Goal: Task Accomplishment & Management: Manage account settings

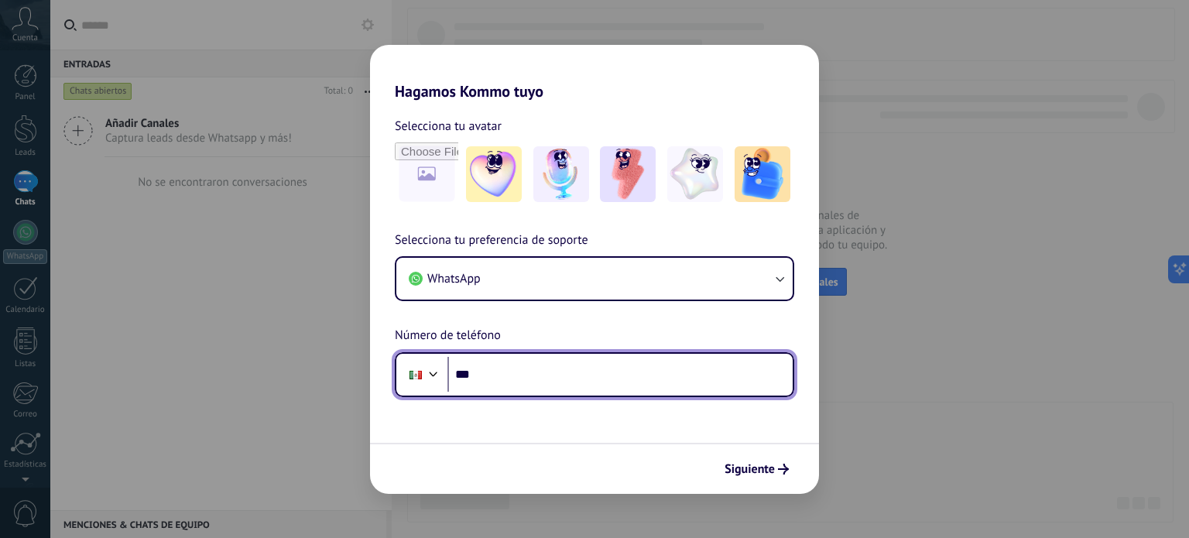
click at [525, 369] on input "***" at bounding box center [619, 375] width 345 height 36
type input "**********"
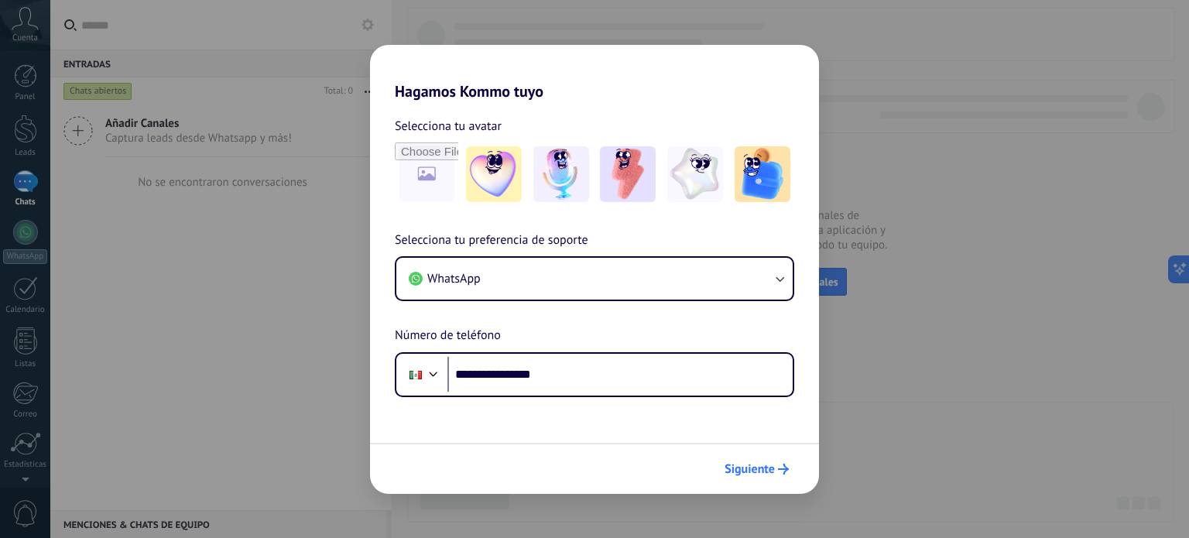
click at [751, 468] on span "Siguiente" at bounding box center [749, 469] width 50 height 11
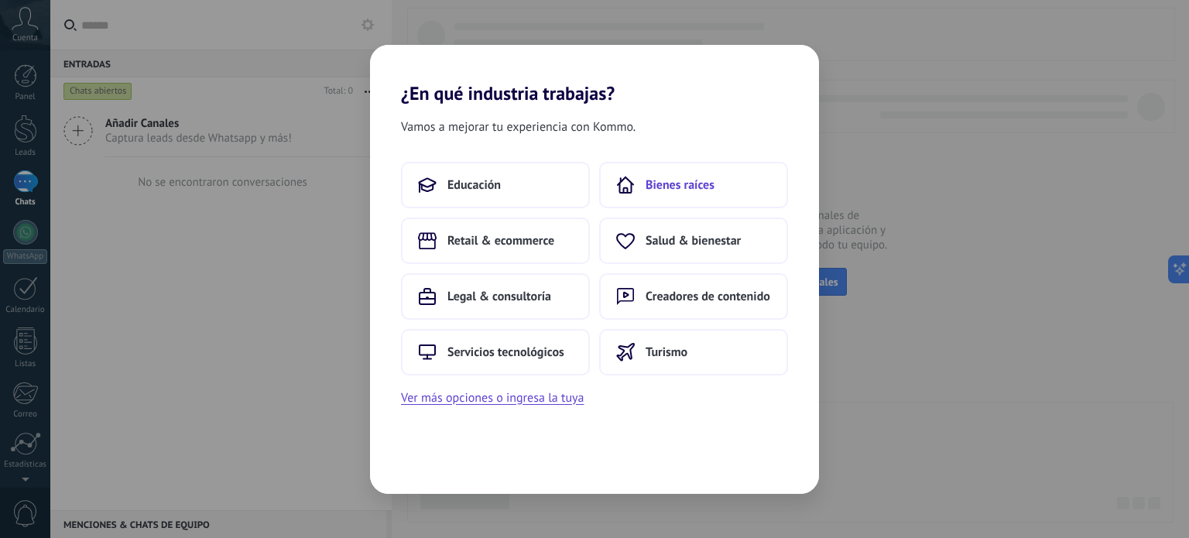
click at [655, 191] on span "Bienes raíces" at bounding box center [679, 184] width 69 height 15
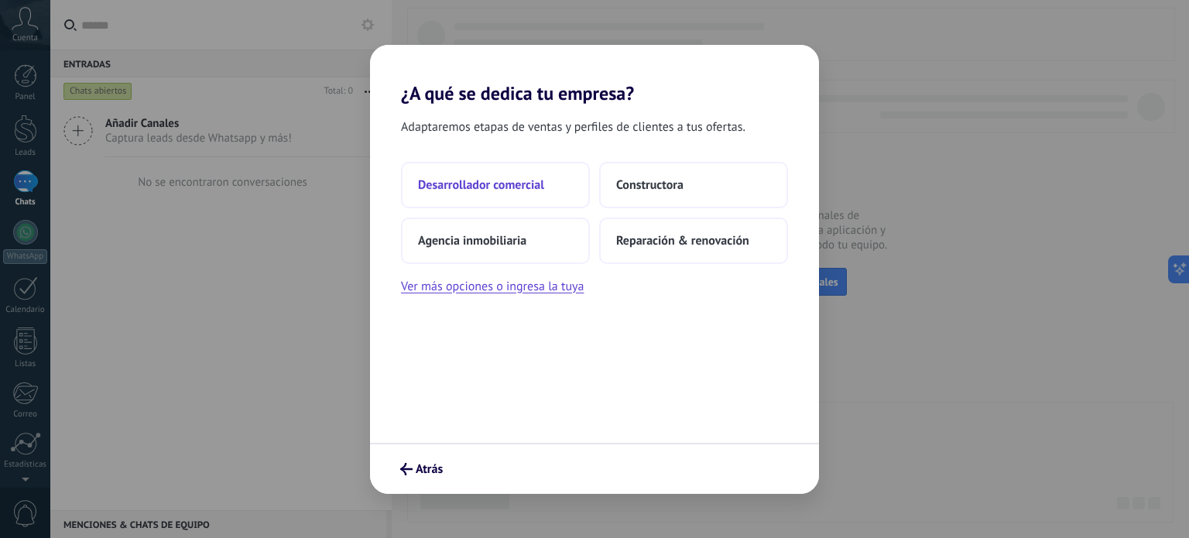
click at [505, 185] on span "Desarrollador comercial" at bounding box center [481, 184] width 126 height 15
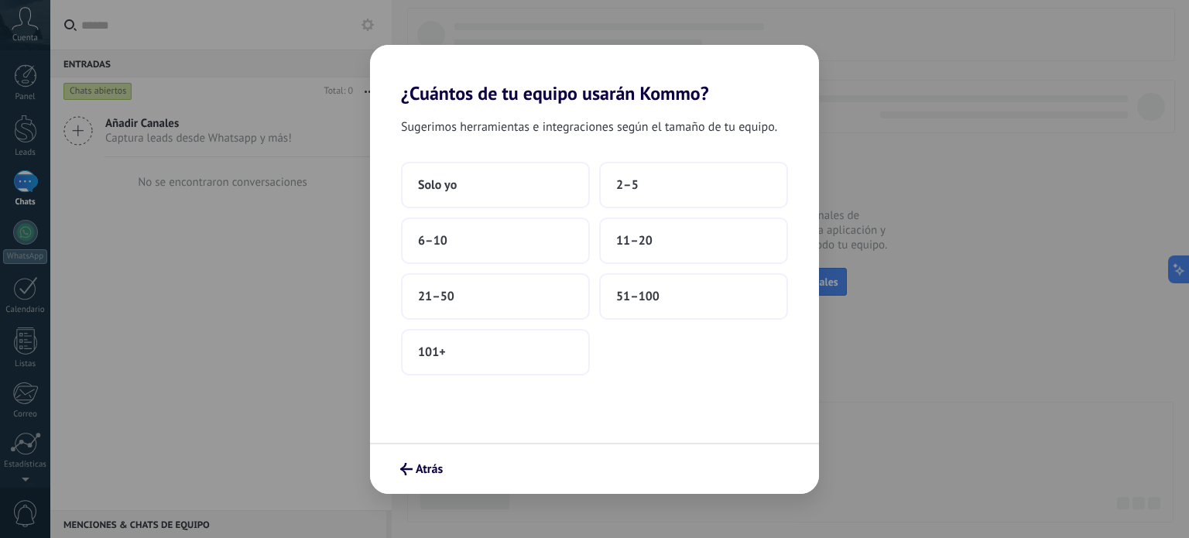
click at [505, 185] on button "Solo yo" at bounding box center [495, 185] width 189 height 46
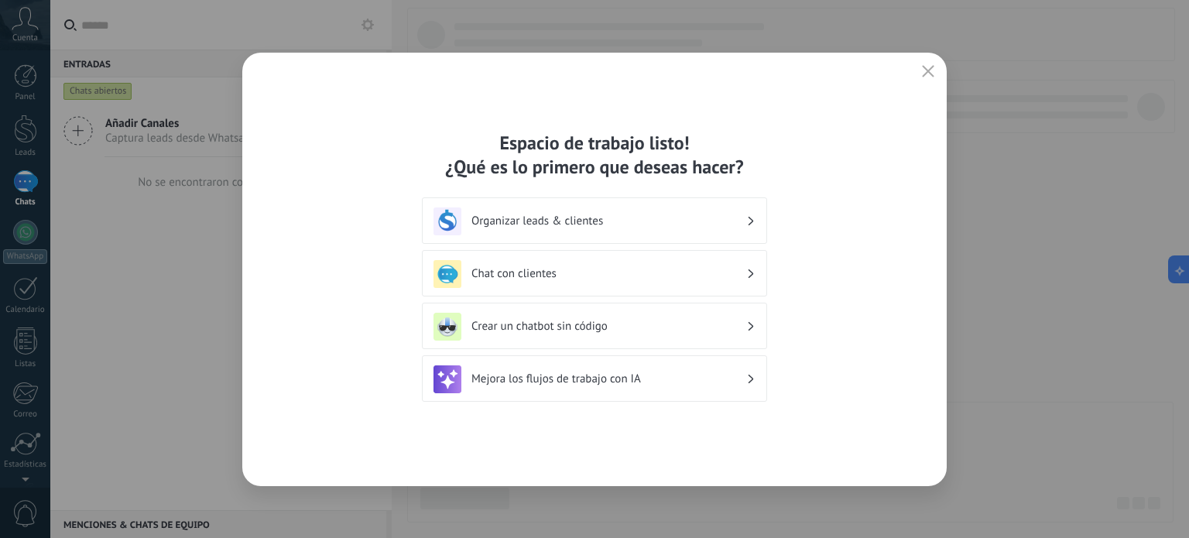
click at [529, 222] on h3 "Organizar leads & clientes" at bounding box center [608, 221] width 275 height 15
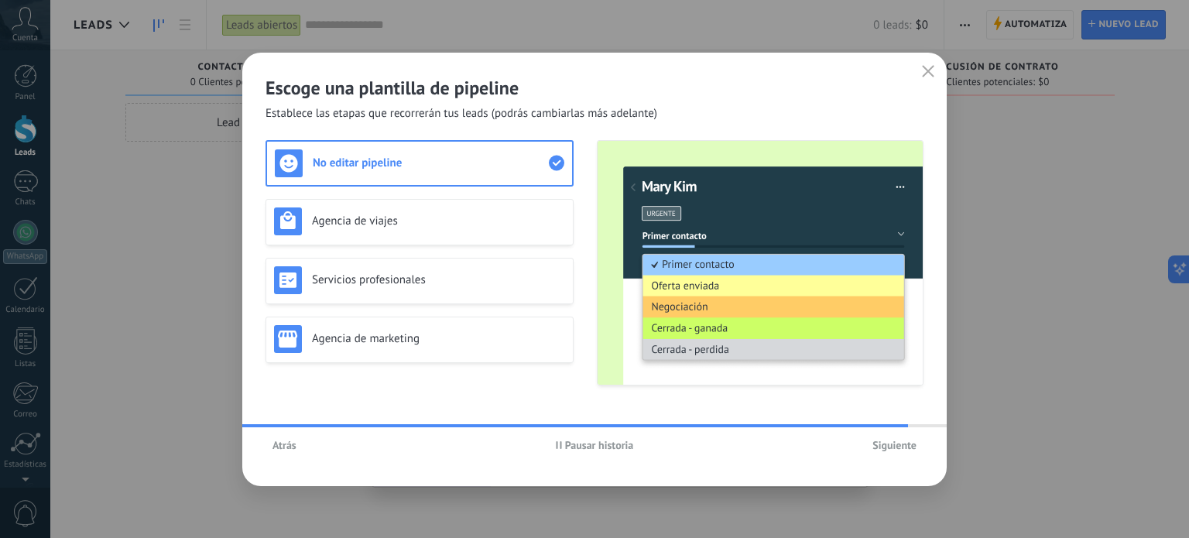
click at [883, 444] on span "Siguiente" at bounding box center [894, 445] width 44 height 11
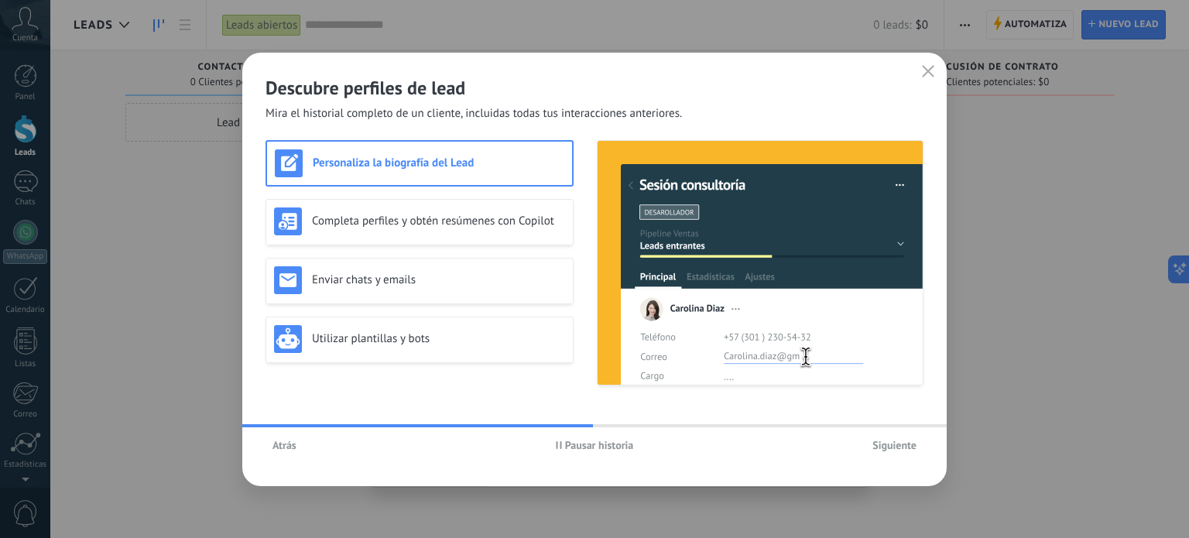
click at [881, 447] on span "Siguiente" at bounding box center [894, 445] width 44 height 11
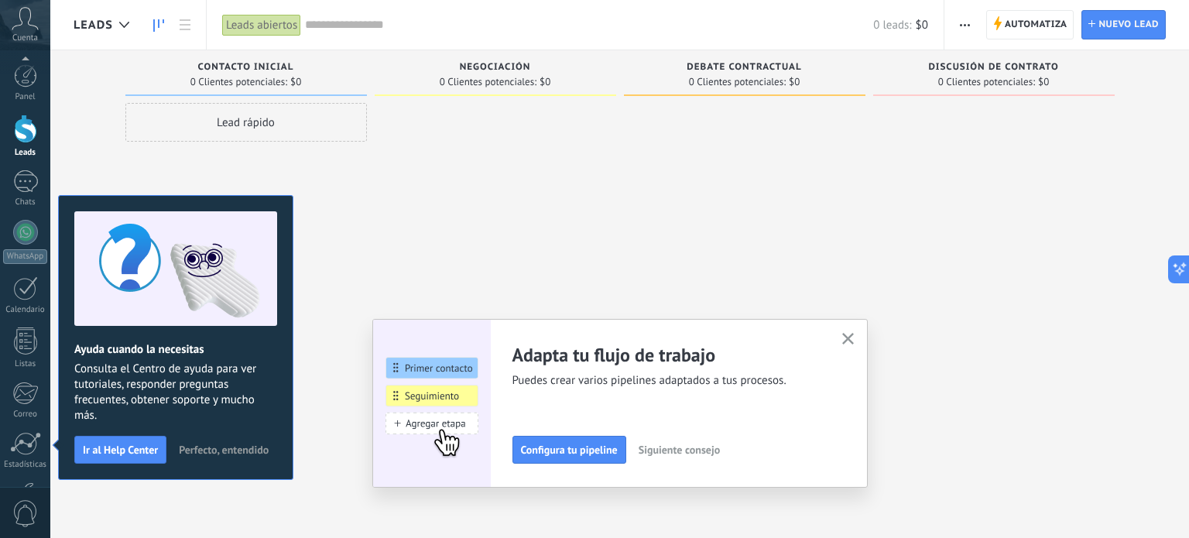
scroll to position [105, 0]
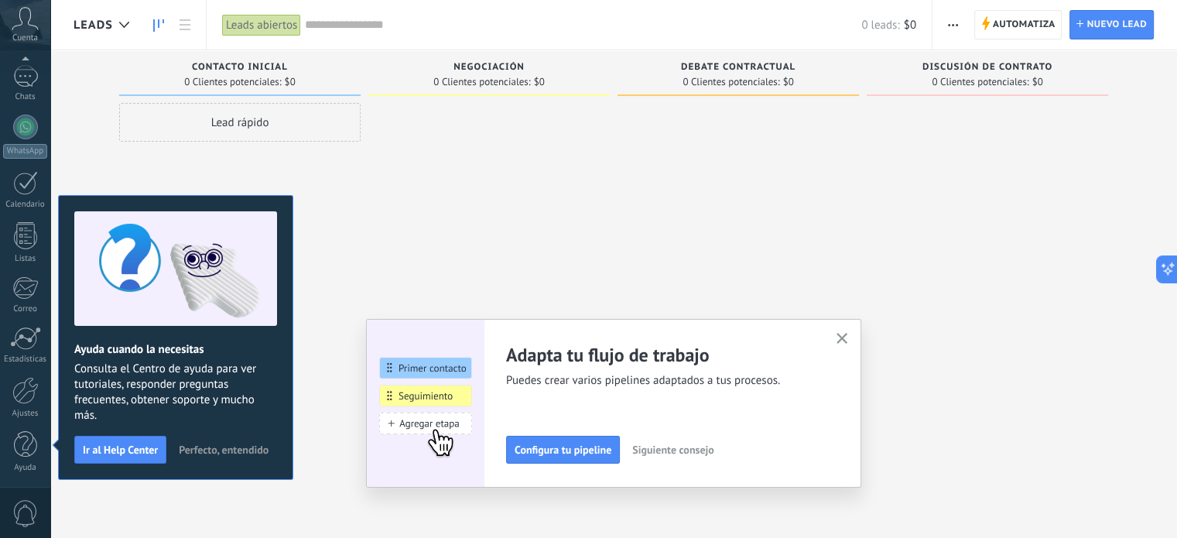
click at [848, 336] on use "button" at bounding box center [843, 339] width 12 height 12
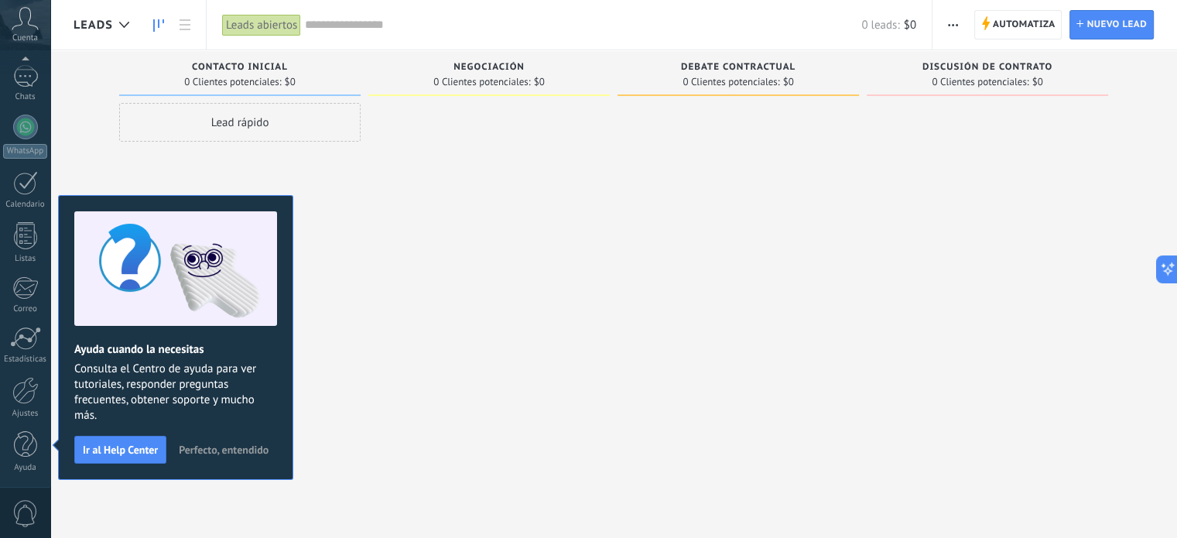
click at [238, 448] on span "Perfecto, entendido" at bounding box center [224, 449] width 90 height 11
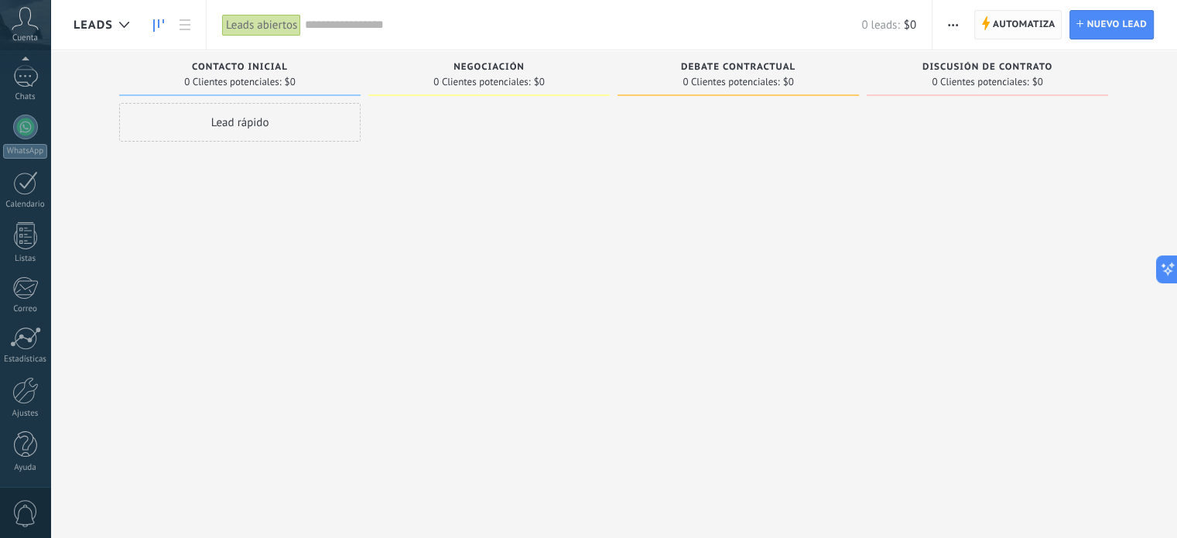
click at [1010, 24] on span "Automatiza" at bounding box center [1024, 25] width 63 height 28
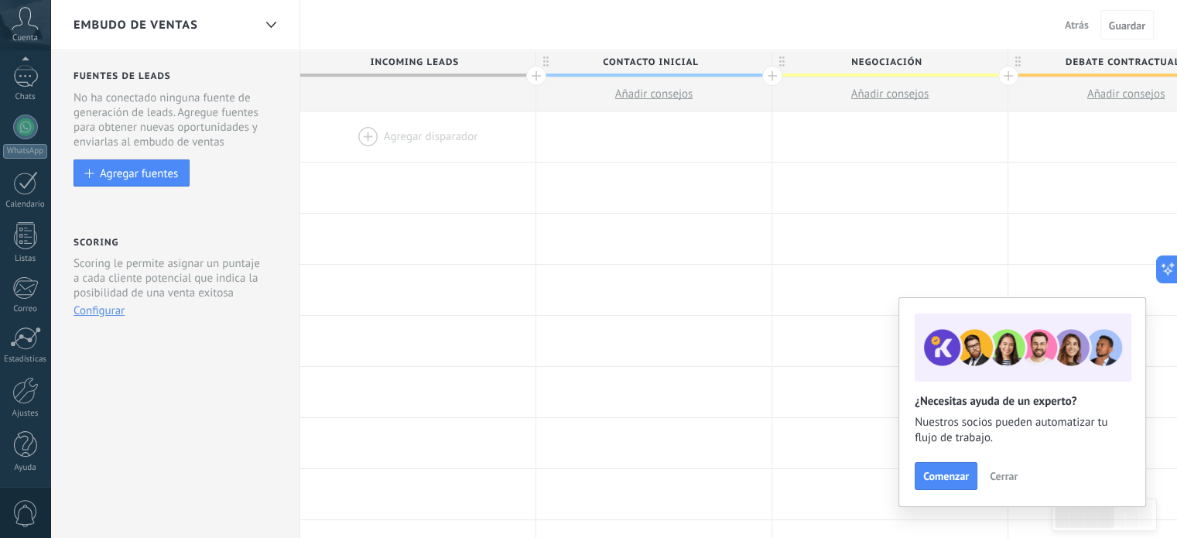
click at [997, 474] on span "Cerrar" at bounding box center [1004, 475] width 28 height 11
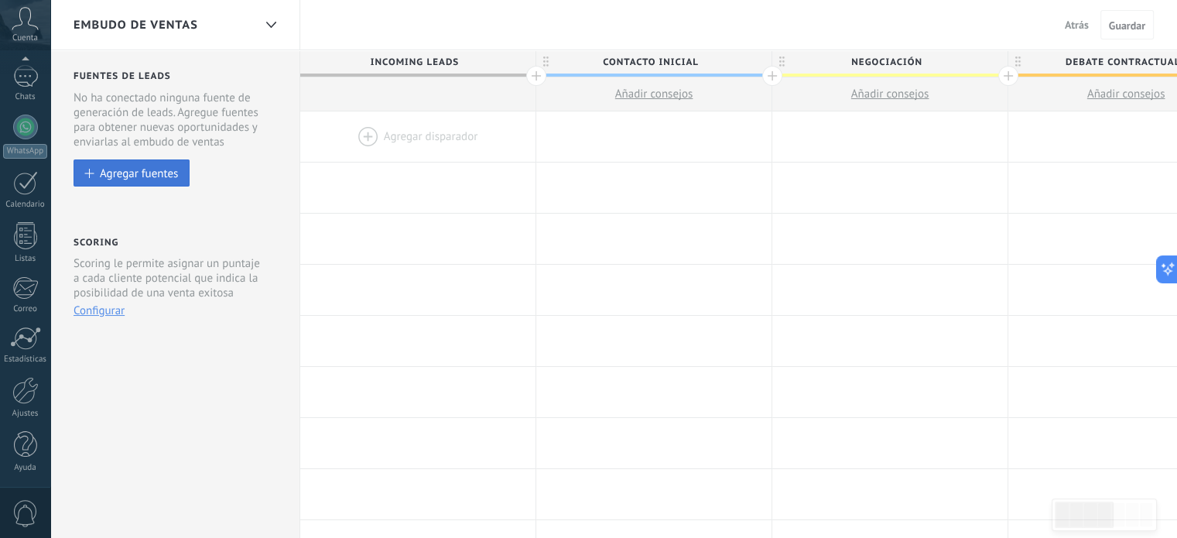
click at [149, 170] on div "Agregar fuentes" at bounding box center [139, 172] width 78 height 13
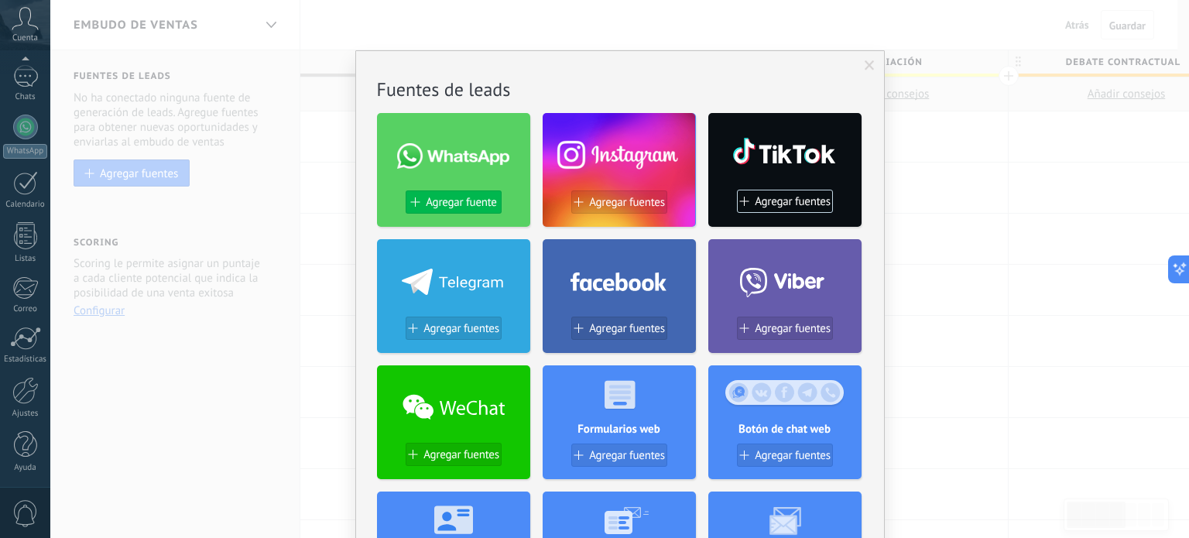
click at [451, 197] on span "Agregar fuente" at bounding box center [461, 202] width 70 height 13
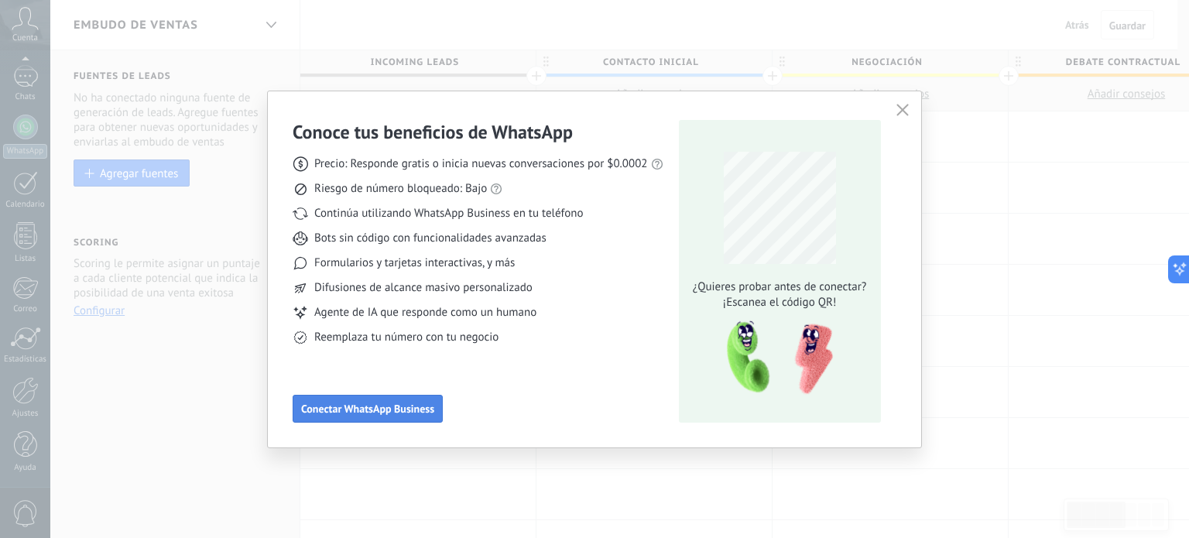
click at [399, 405] on span "Conectar WhatsApp Business" at bounding box center [367, 408] width 133 height 11
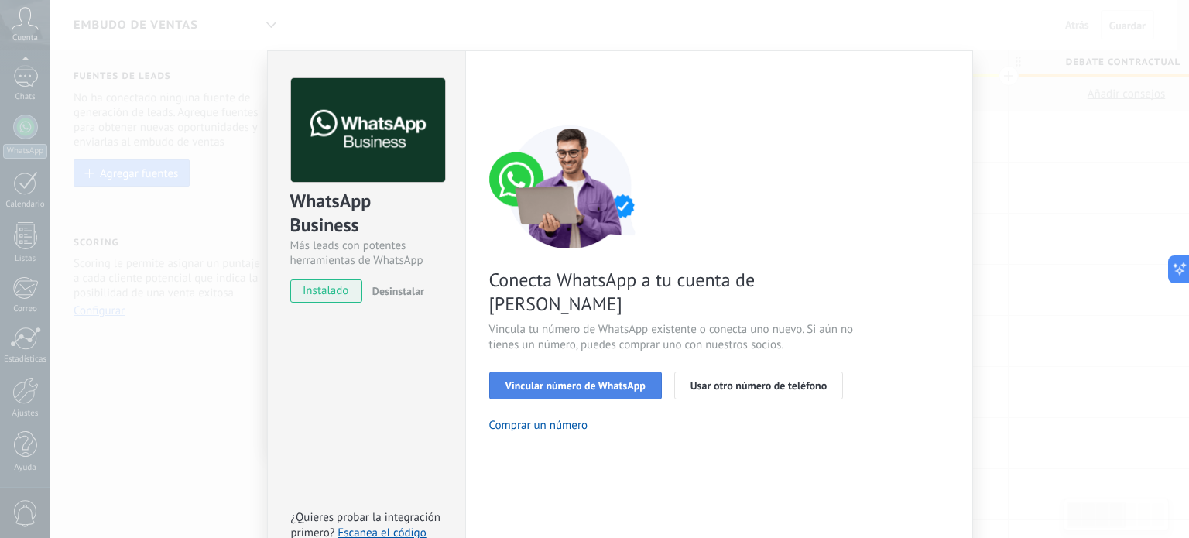
click at [597, 380] on span "Vincular número de WhatsApp" at bounding box center [575, 385] width 140 height 11
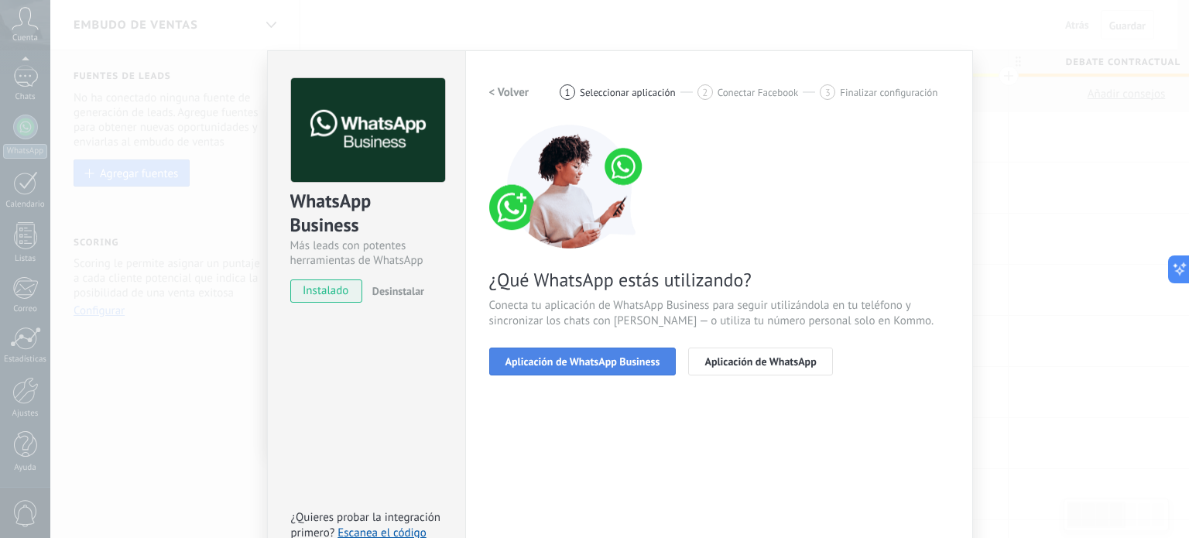
click at [579, 358] on span "Aplicación de WhatsApp Business" at bounding box center [582, 361] width 155 height 11
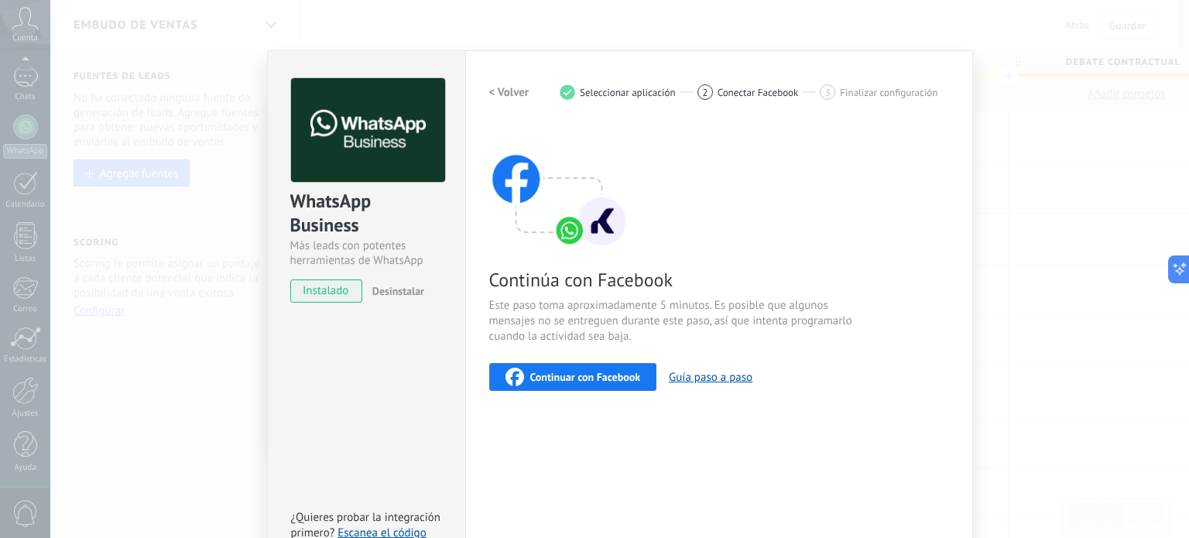
click at [576, 377] on span "Continuar con Facebook" at bounding box center [585, 376] width 111 height 11
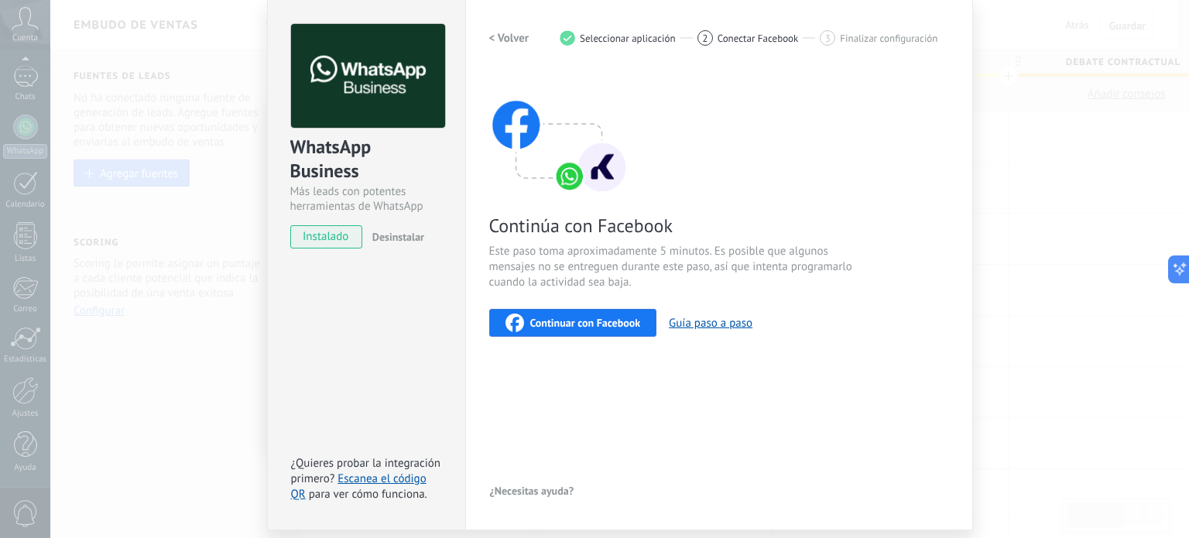
scroll to position [104, 0]
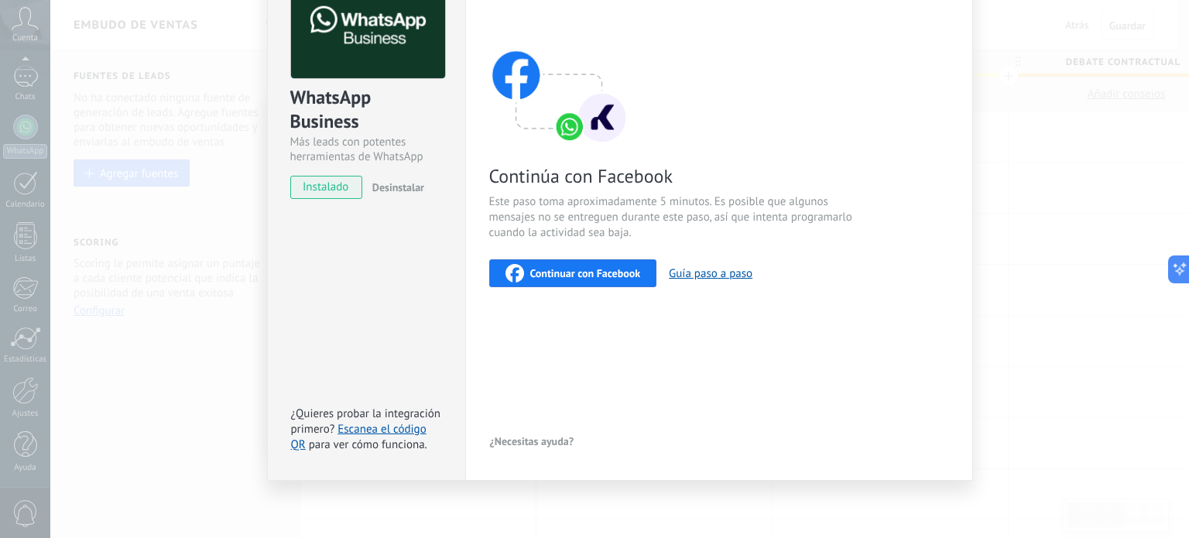
click at [1050, 321] on div "WhatsApp Business Más leads con potentes herramientas de WhatsApp instalado Des…" at bounding box center [619, 269] width 1138 height 538
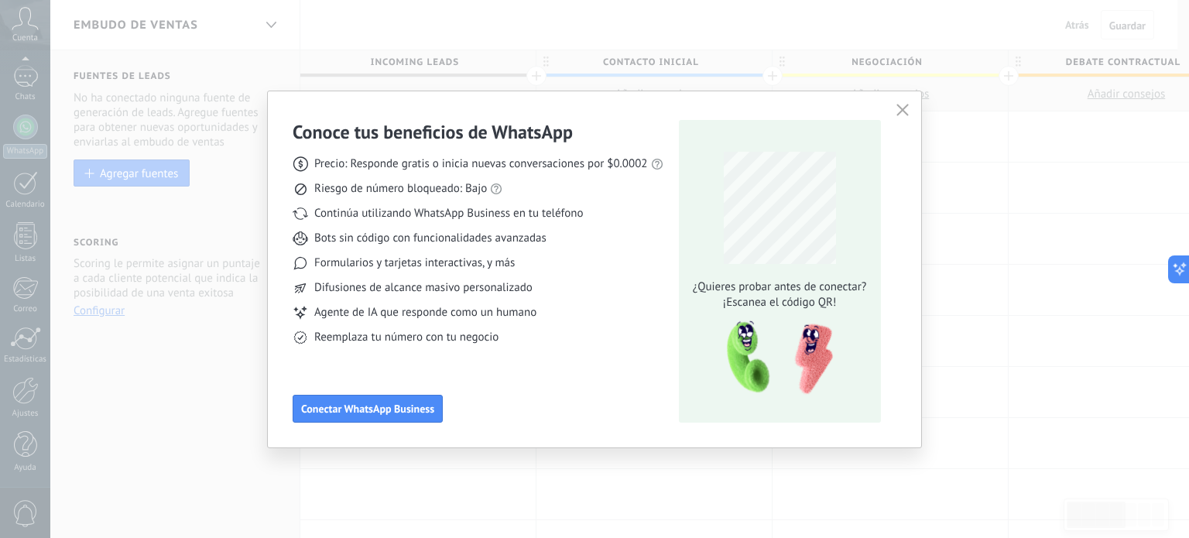
scroll to position [0, 0]
click at [898, 104] on icon "button" at bounding box center [902, 110] width 12 height 12
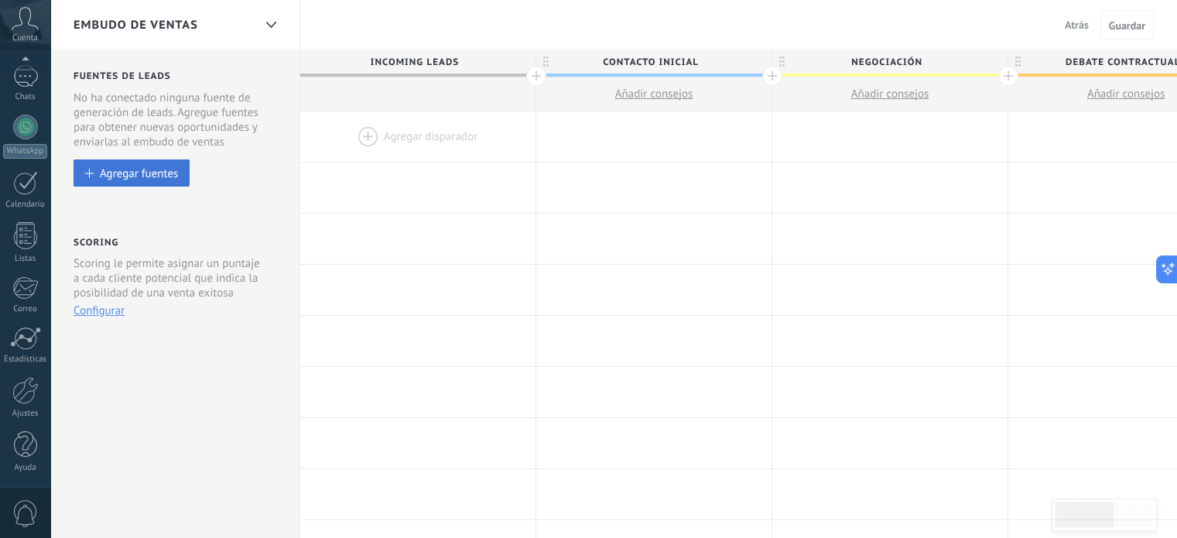
click at [152, 173] on div "Agregar fuentes" at bounding box center [139, 172] width 78 height 13
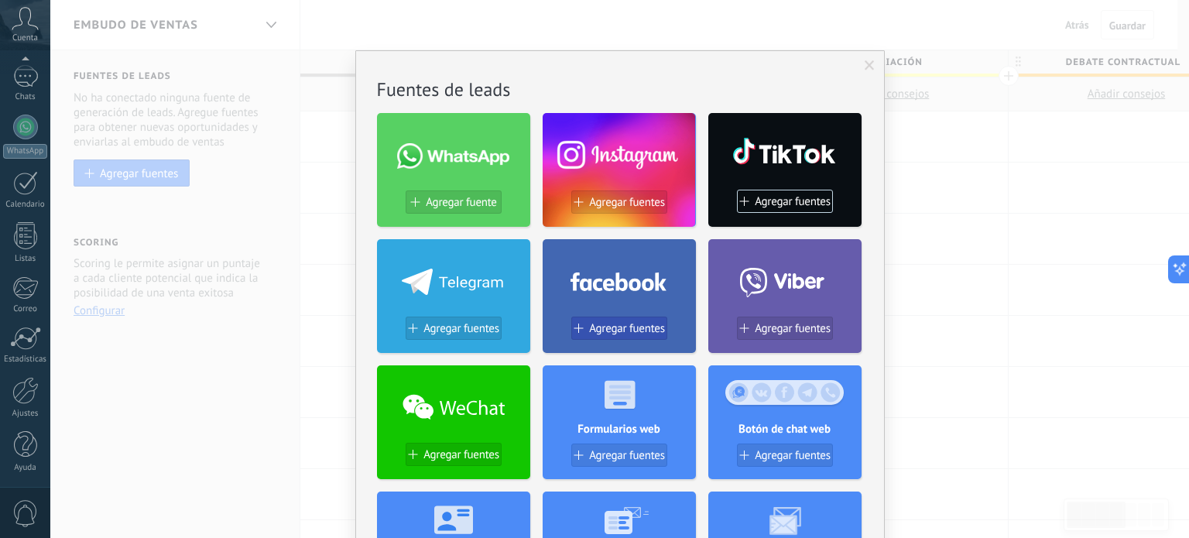
click at [622, 324] on span "Agregar fuentes" at bounding box center [627, 328] width 76 height 13
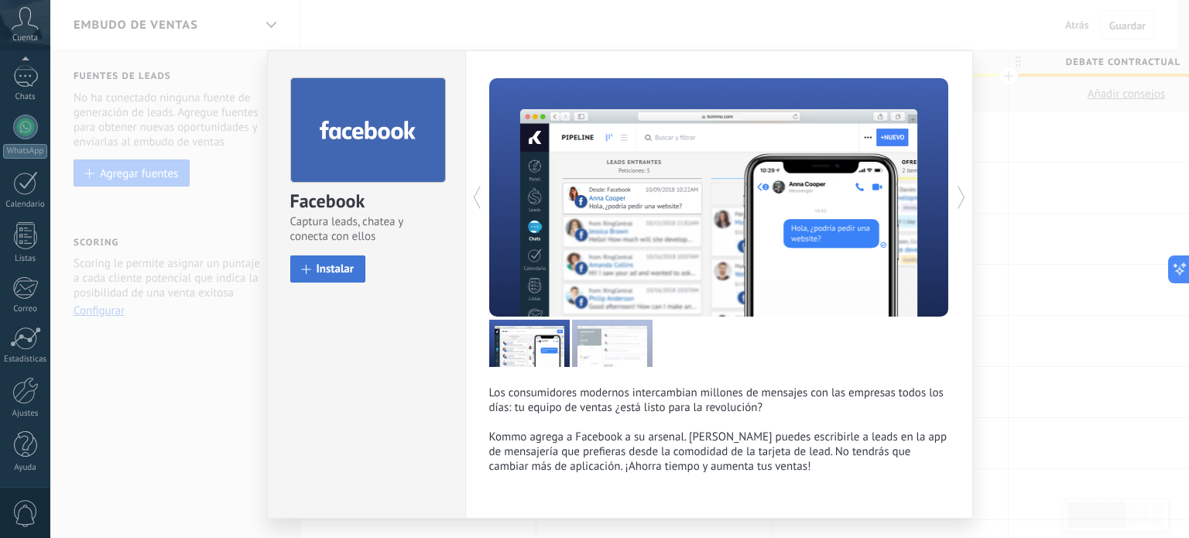
click at [326, 264] on span "Instalar" at bounding box center [336, 269] width 38 height 12
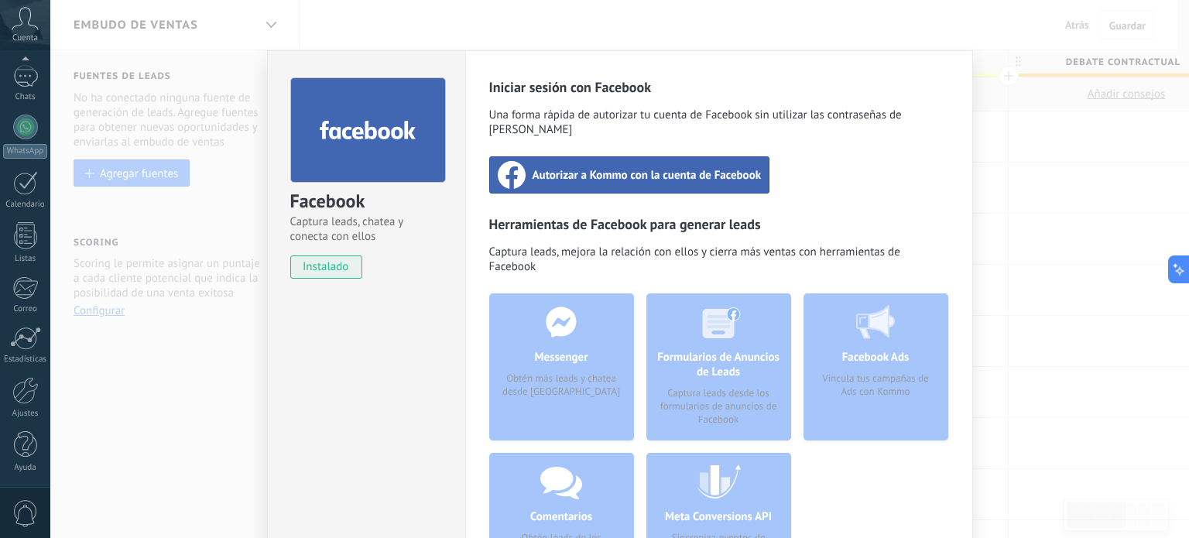
click at [607, 167] on span "Autorizar a Kommo con la cuenta de Facebook" at bounding box center [646, 174] width 229 height 15
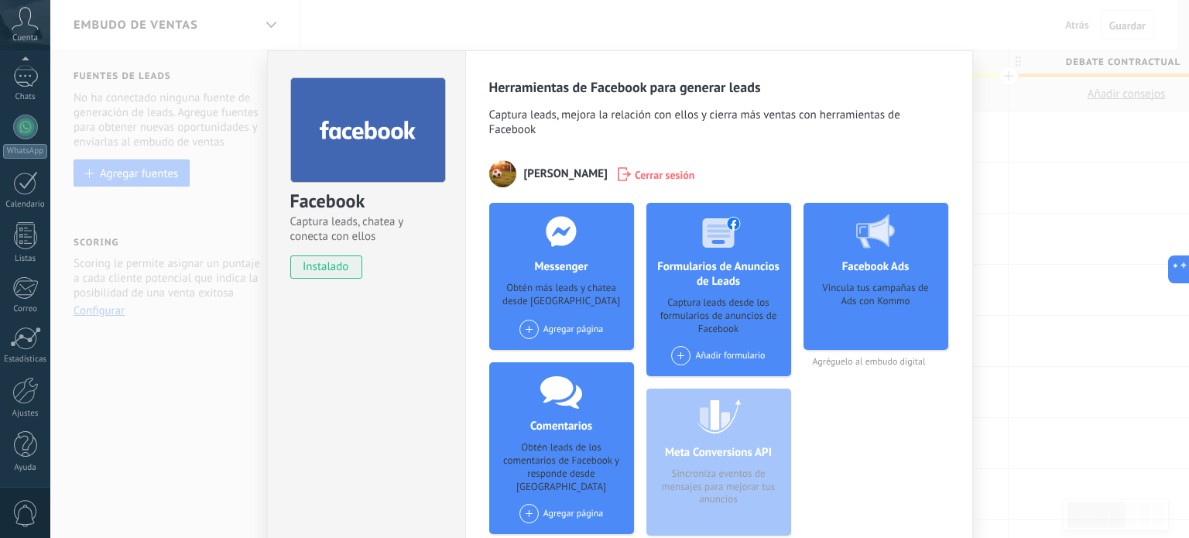
click at [1038, 270] on div "Facebook Captura leads, chatea y conecta con ellos instalado Desinstalar Herram…" at bounding box center [619, 269] width 1138 height 538
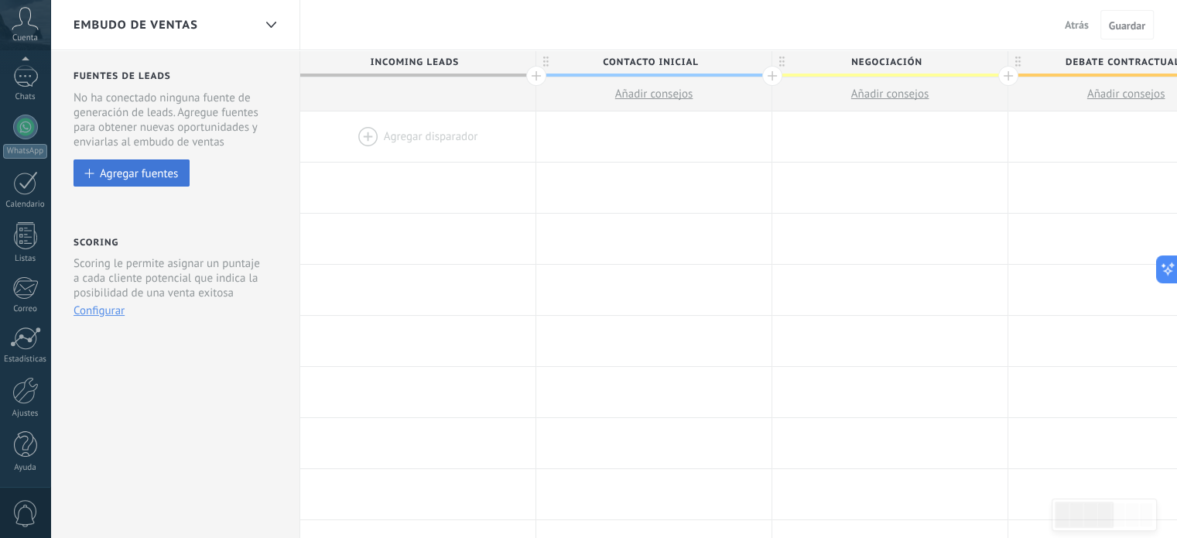
click at [156, 173] on div "Agregar fuentes" at bounding box center [139, 172] width 78 height 13
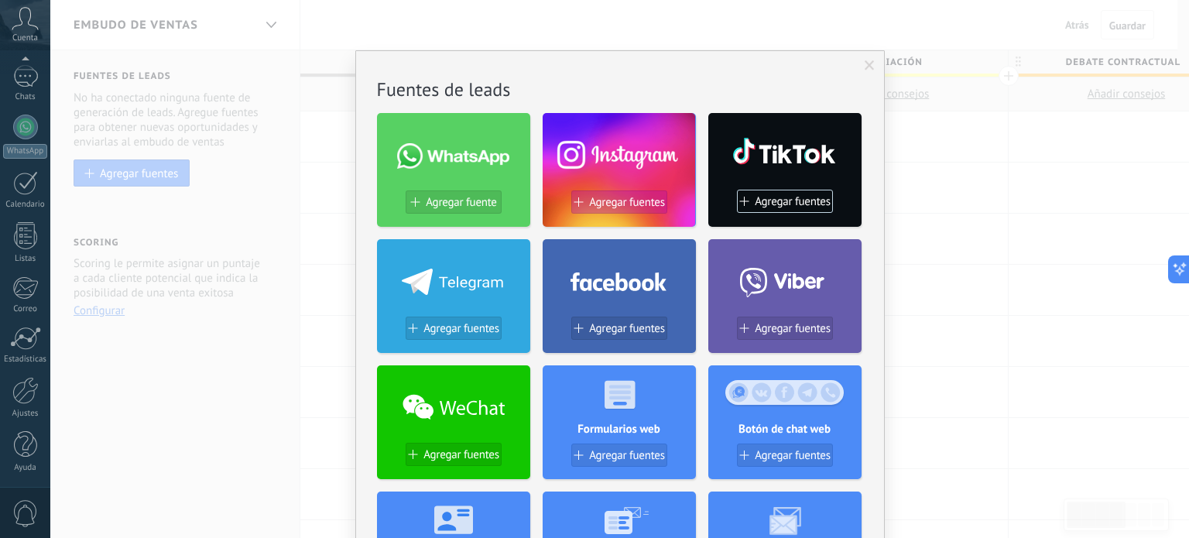
click at [621, 200] on span "Agregar fuentes" at bounding box center [627, 202] width 76 height 13
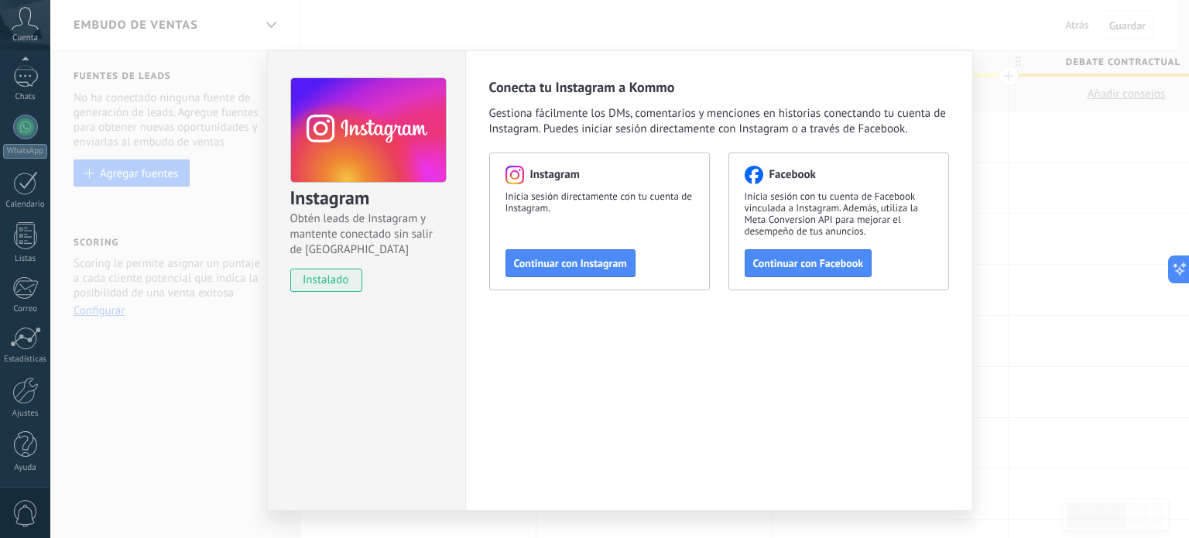
click at [1015, 191] on div "Instagram Obtén leads de Instagram y mantente conectado sin salir de Kommo inst…" at bounding box center [619, 269] width 1138 height 538
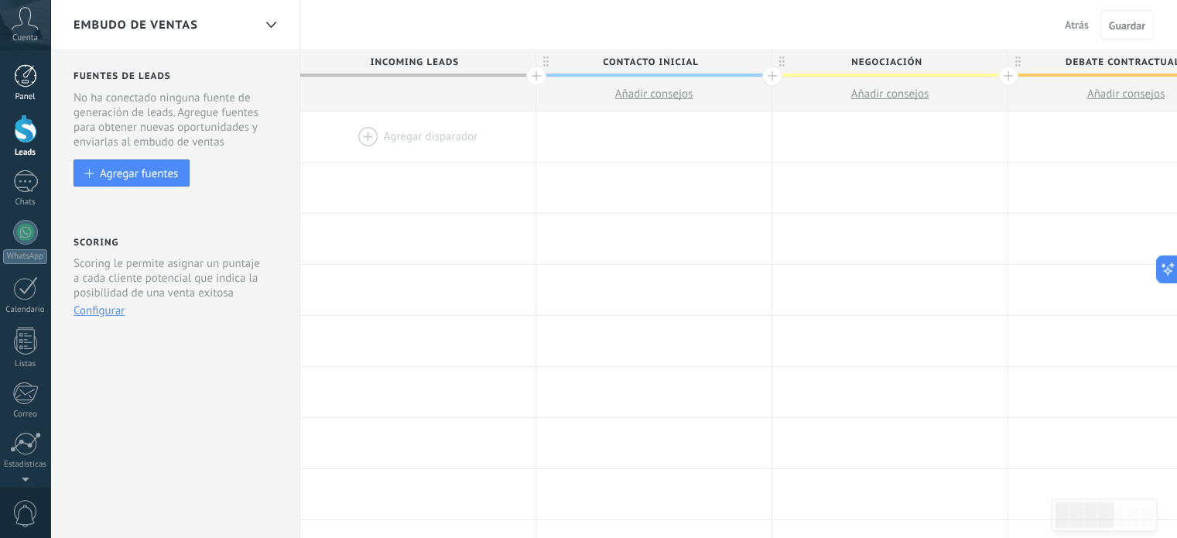
click at [22, 77] on div at bounding box center [25, 75] width 23 height 23
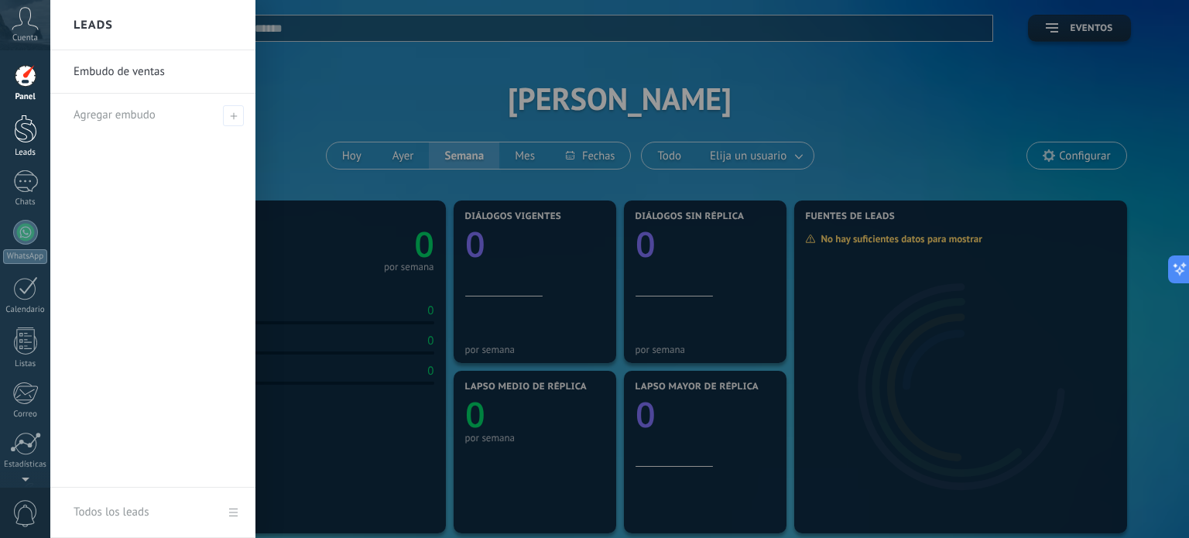
click at [28, 132] on div at bounding box center [25, 129] width 23 height 29
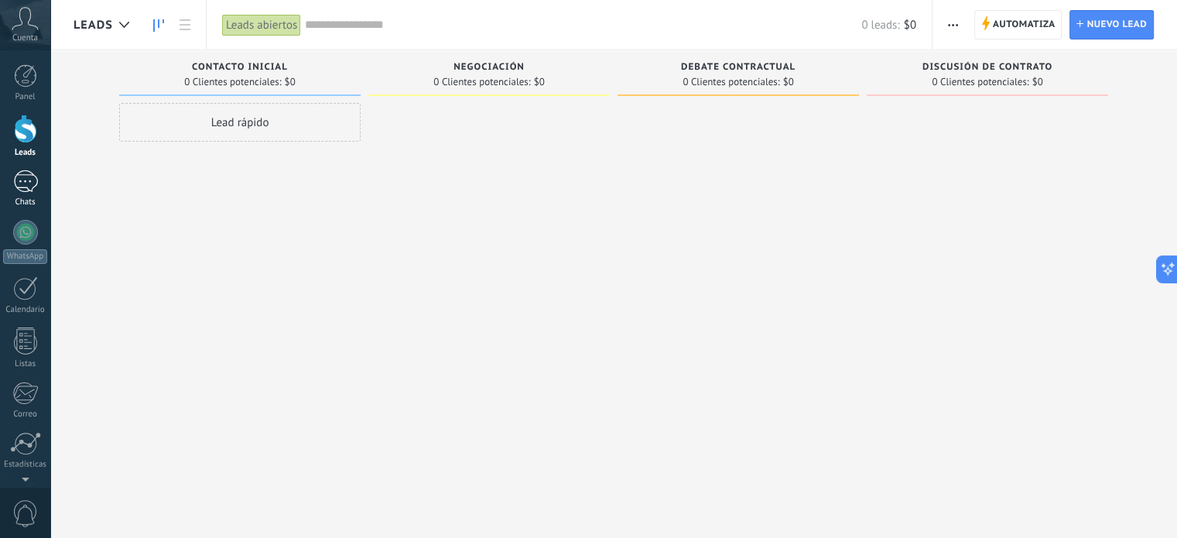
click at [17, 188] on div at bounding box center [25, 181] width 25 height 22
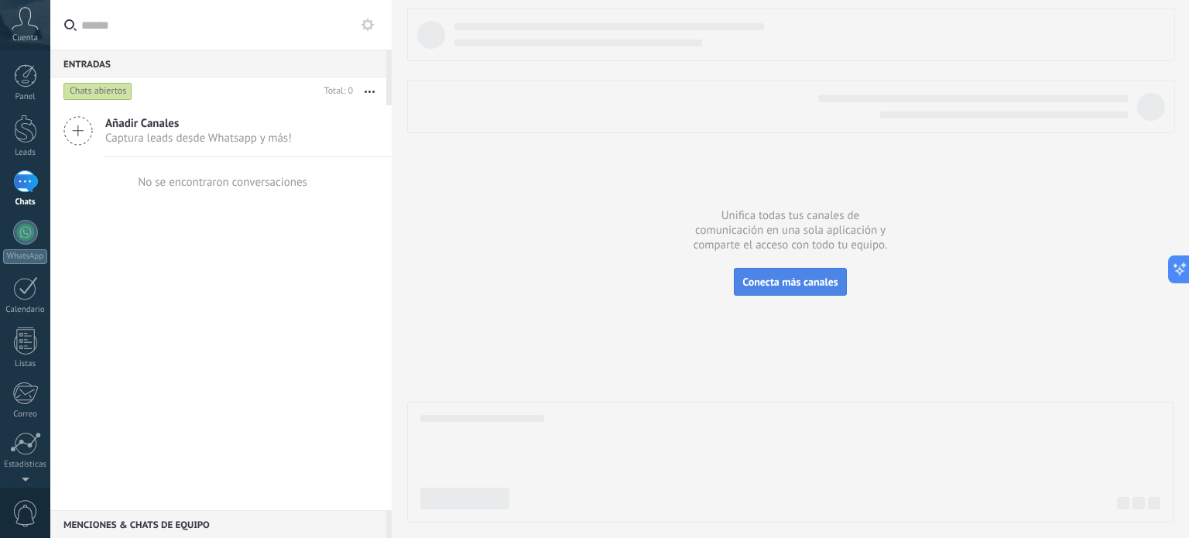
click at [764, 284] on span "Conecta más canales" at bounding box center [789, 282] width 95 height 14
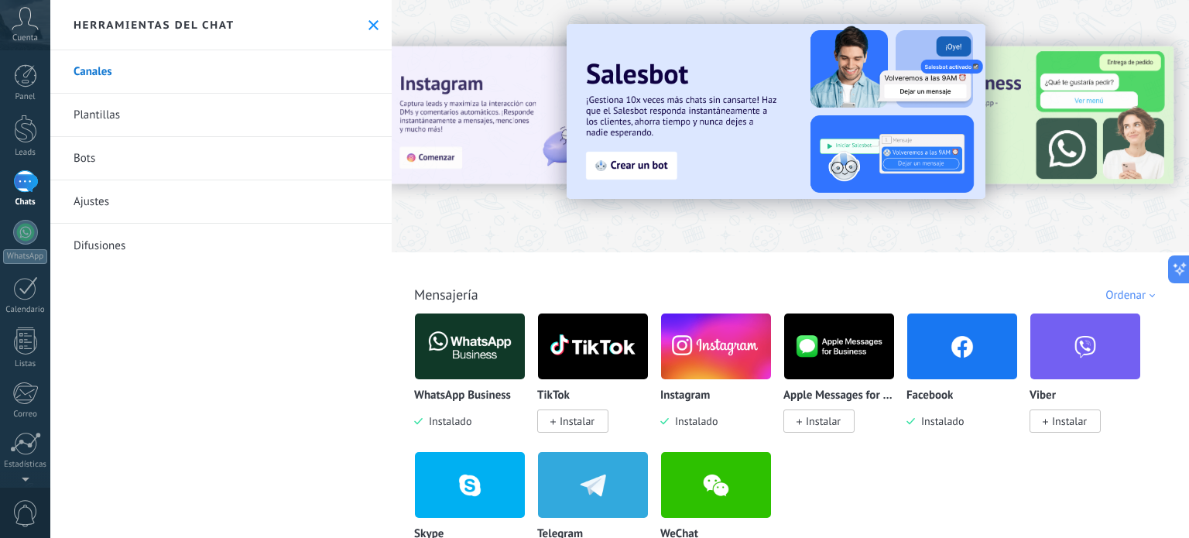
click at [83, 161] on link "Bots" at bounding box center [220, 158] width 341 height 43
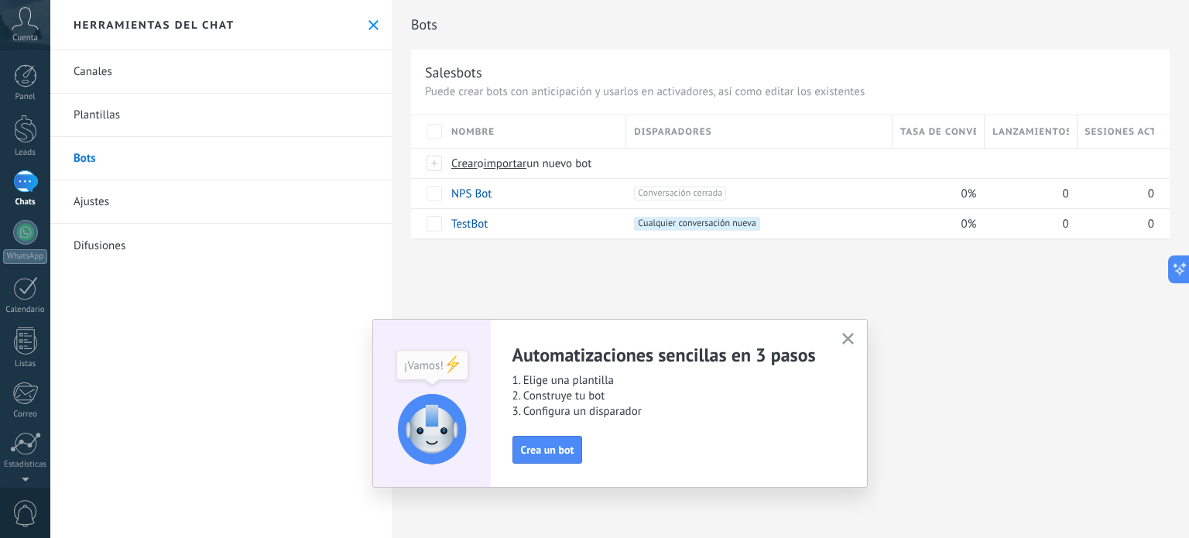
click at [96, 202] on link "Ajustes" at bounding box center [220, 201] width 341 height 43
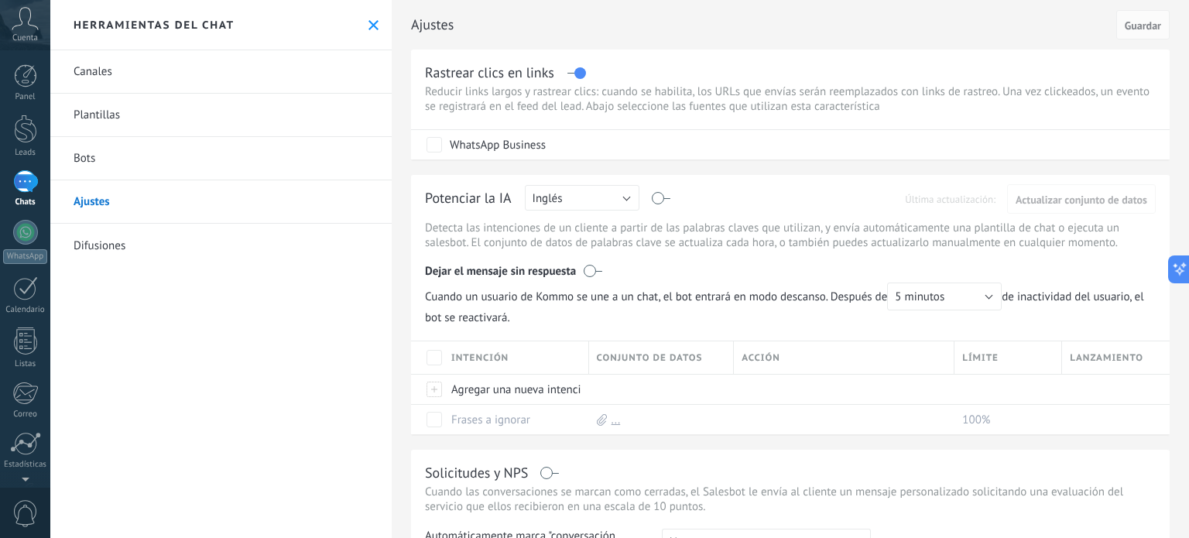
click at [90, 74] on link "Canales" at bounding box center [220, 71] width 341 height 43
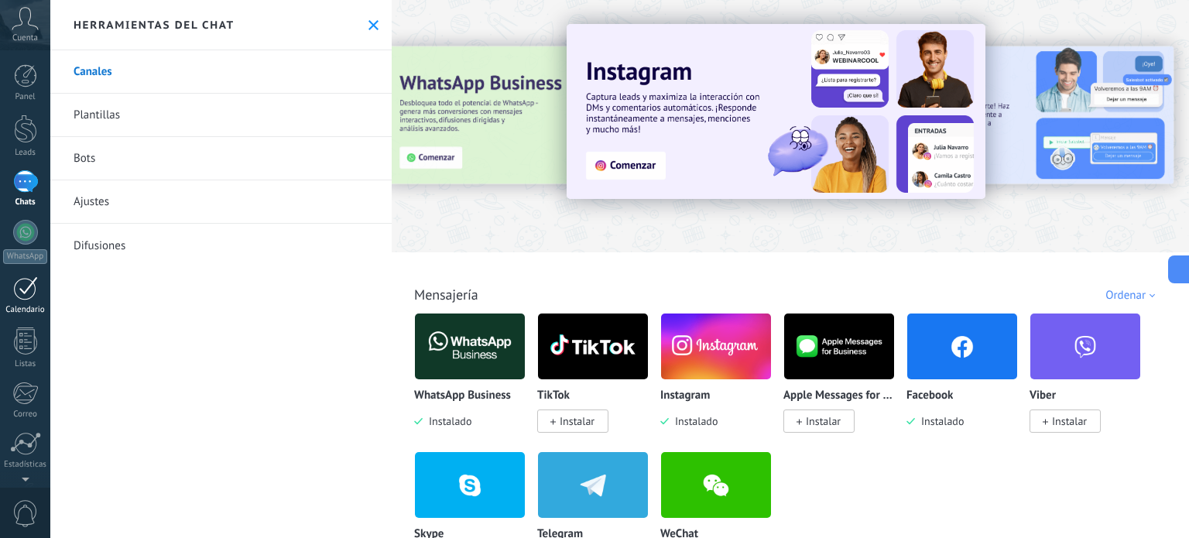
click at [23, 288] on div at bounding box center [25, 288] width 25 height 24
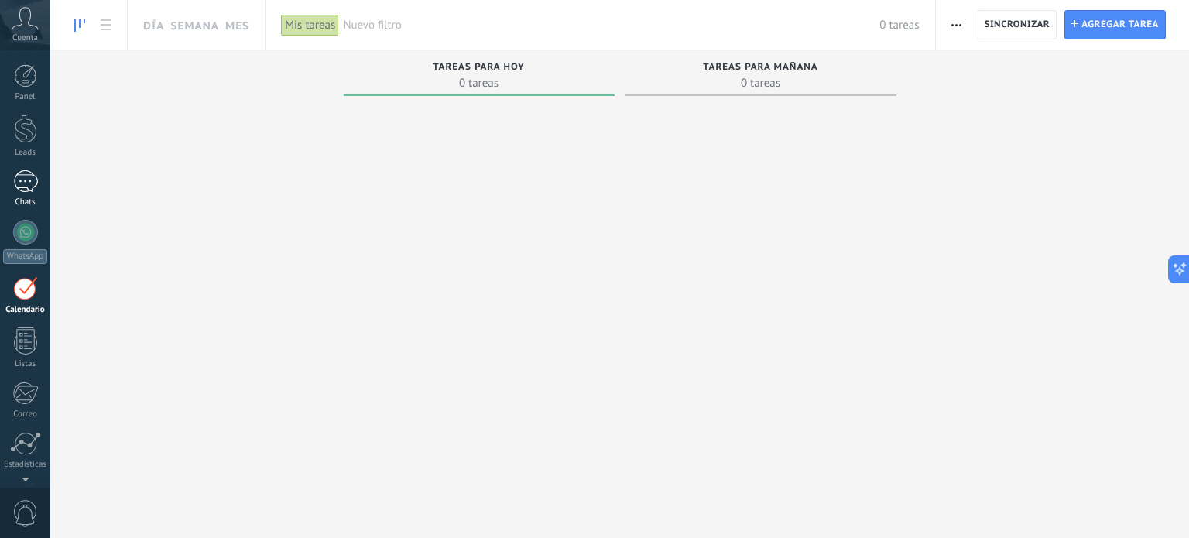
click at [19, 180] on div at bounding box center [25, 181] width 25 height 22
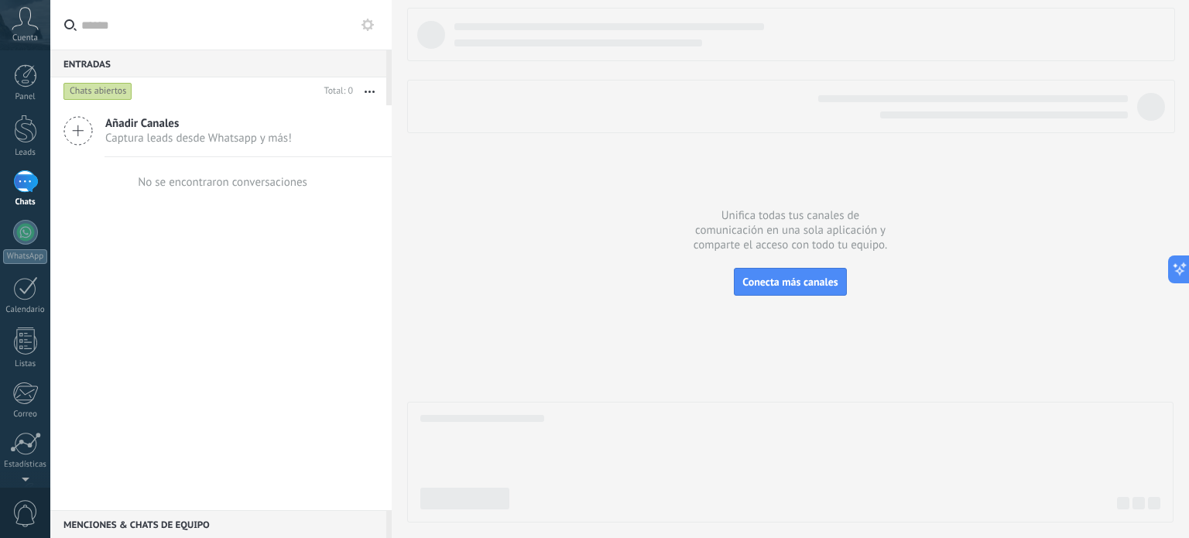
click at [187, 132] on span "Captura leads desde Whatsapp y más!" at bounding box center [198, 138] width 186 height 15
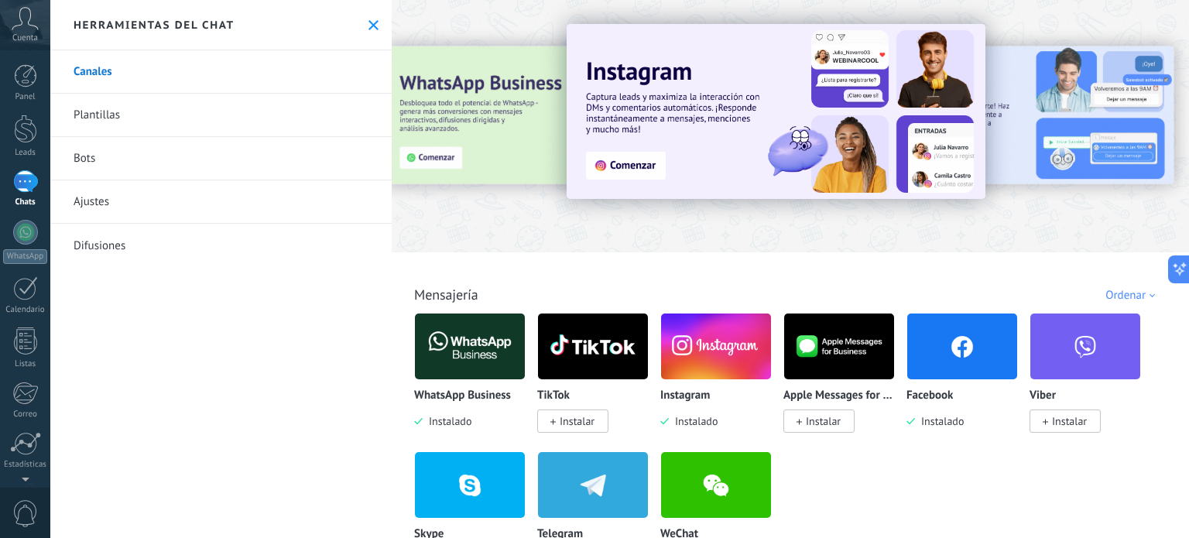
click at [965, 344] on img at bounding box center [962, 346] width 110 height 75
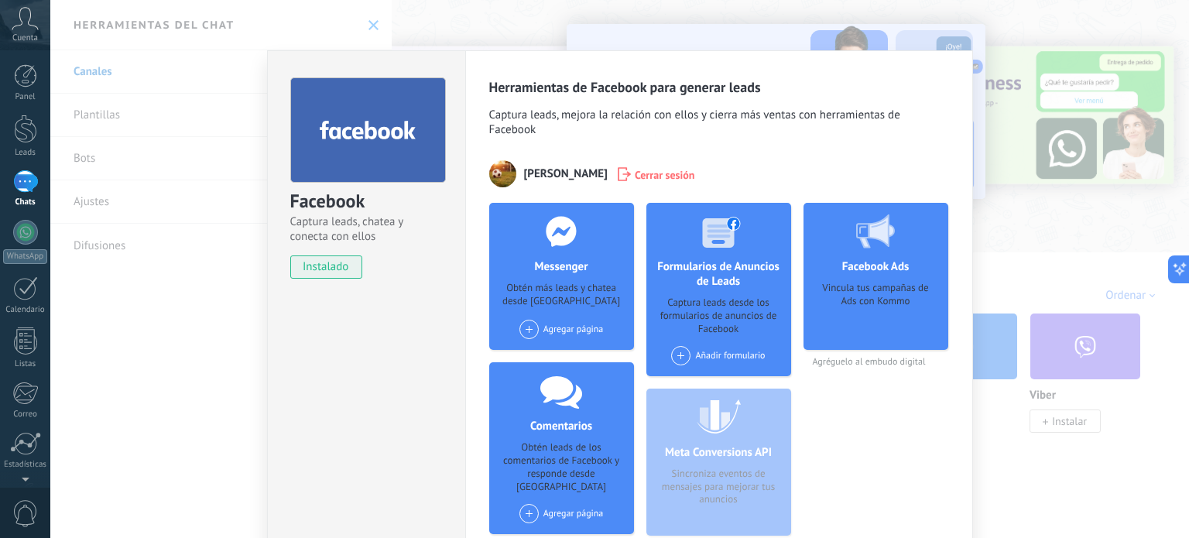
click at [524, 326] on span at bounding box center [528, 329] width 19 height 19
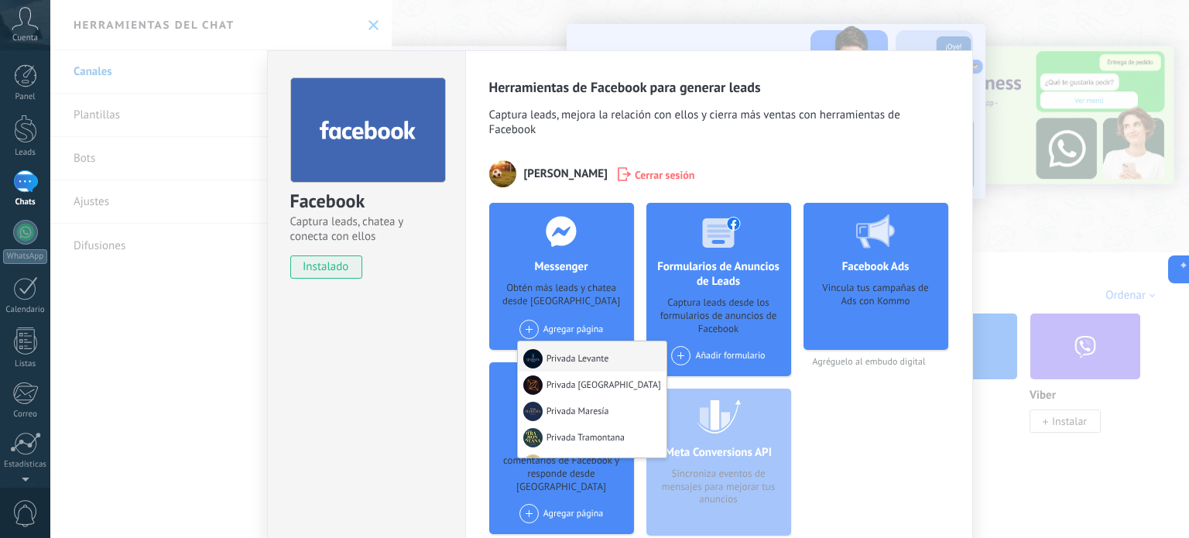
click at [558, 357] on div "Privada Levante" at bounding box center [592, 356] width 149 height 30
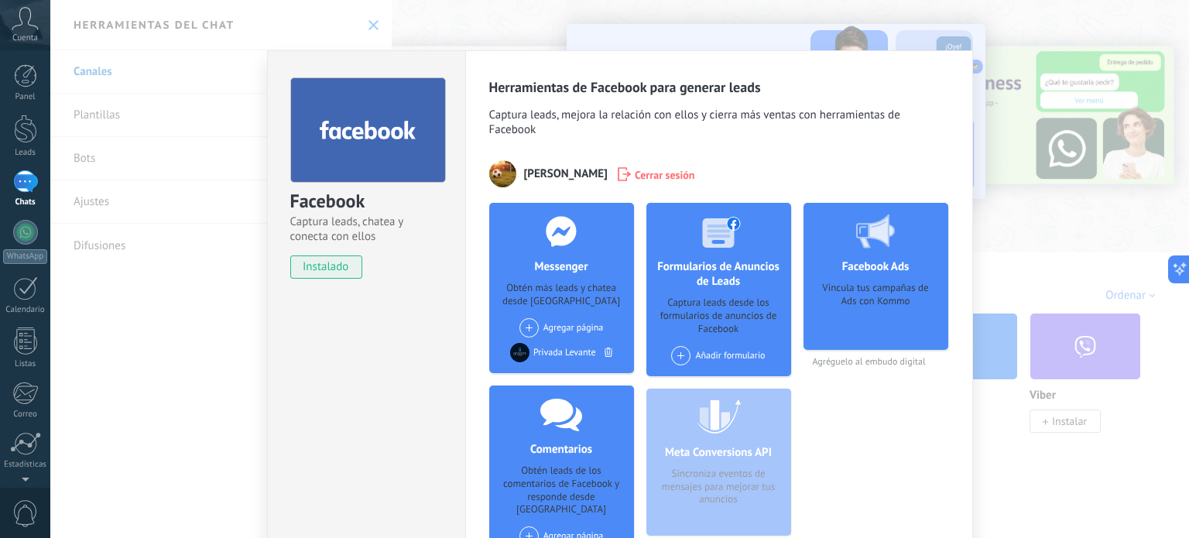
click at [525, 324] on span at bounding box center [528, 327] width 19 height 19
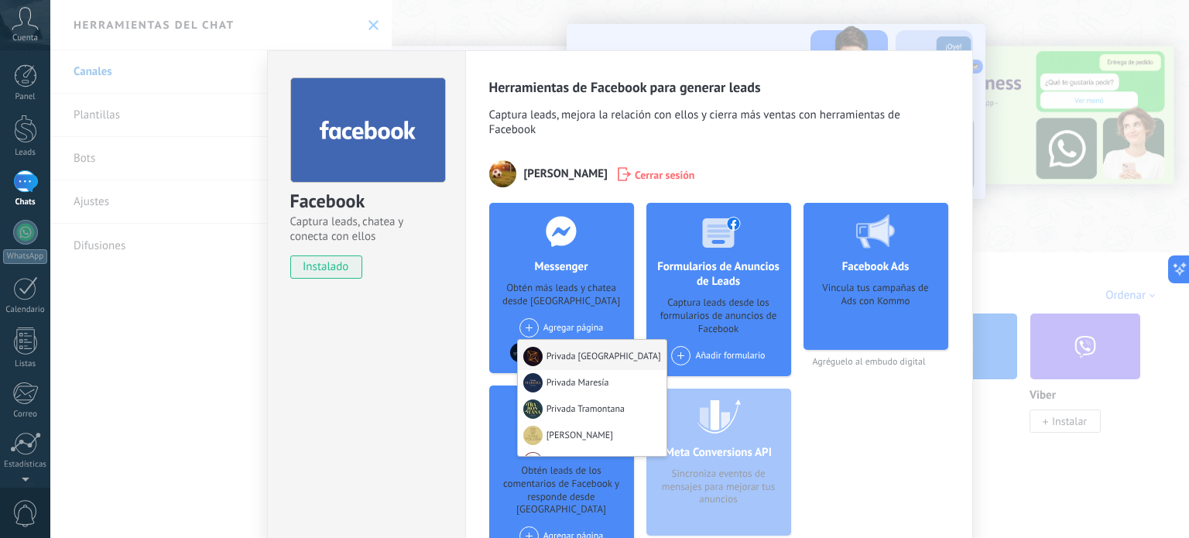
click at [563, 358] on div "Privada [GEOGRAPHIC_DATA]" at bounding box center [592, 355] width 149 height 30
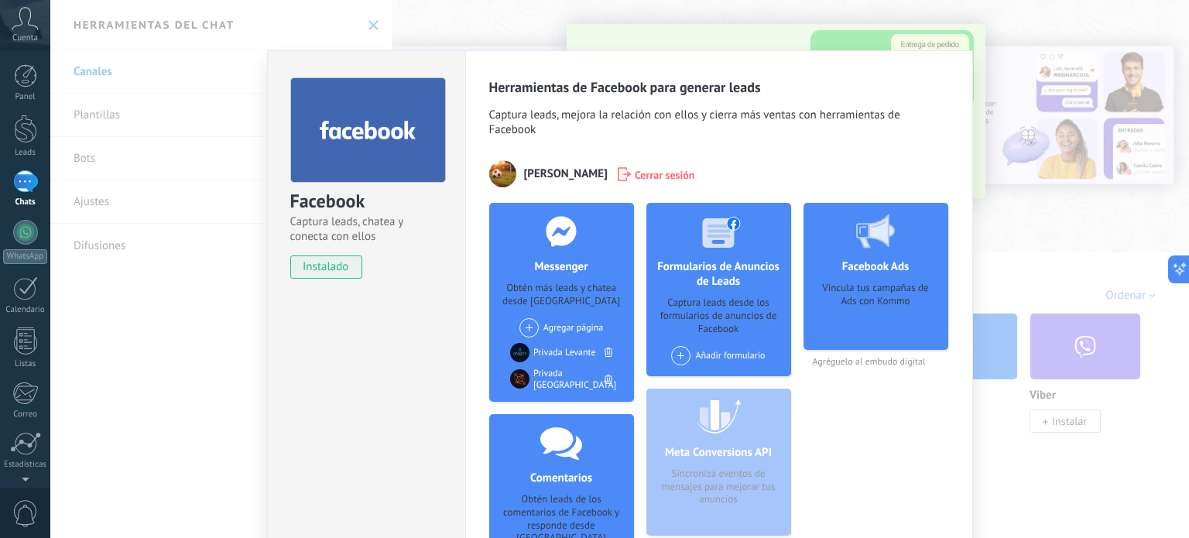
scroll to position [195, 0]
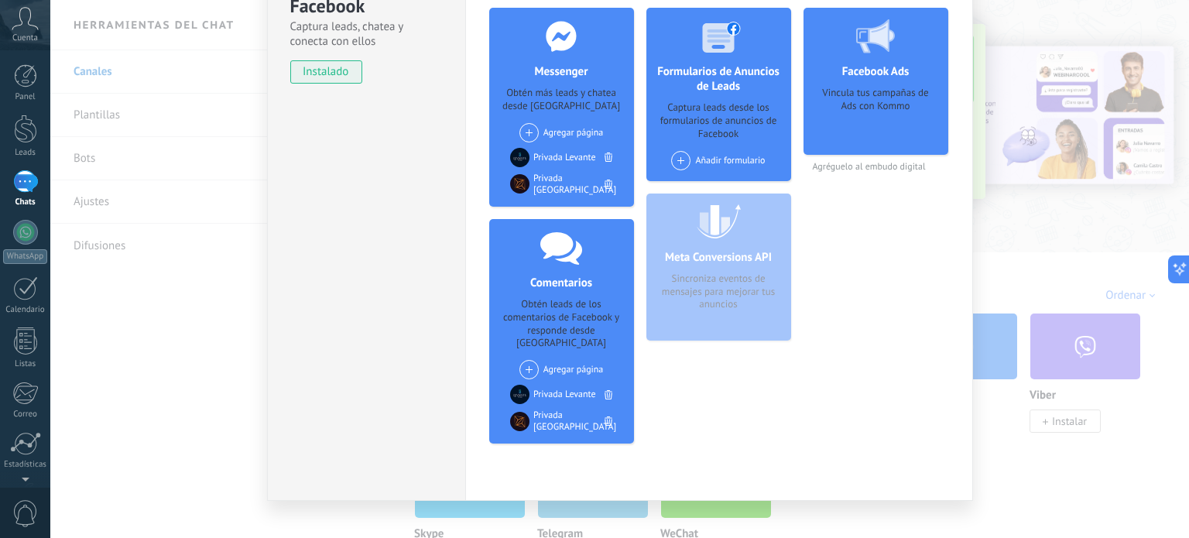
click at [1037, 274] on div "Facebook Captura leads, chatea y conecta con ellos instalado Desinstalar Herram…" at bounding box center [619, 269] width 1138 height 538
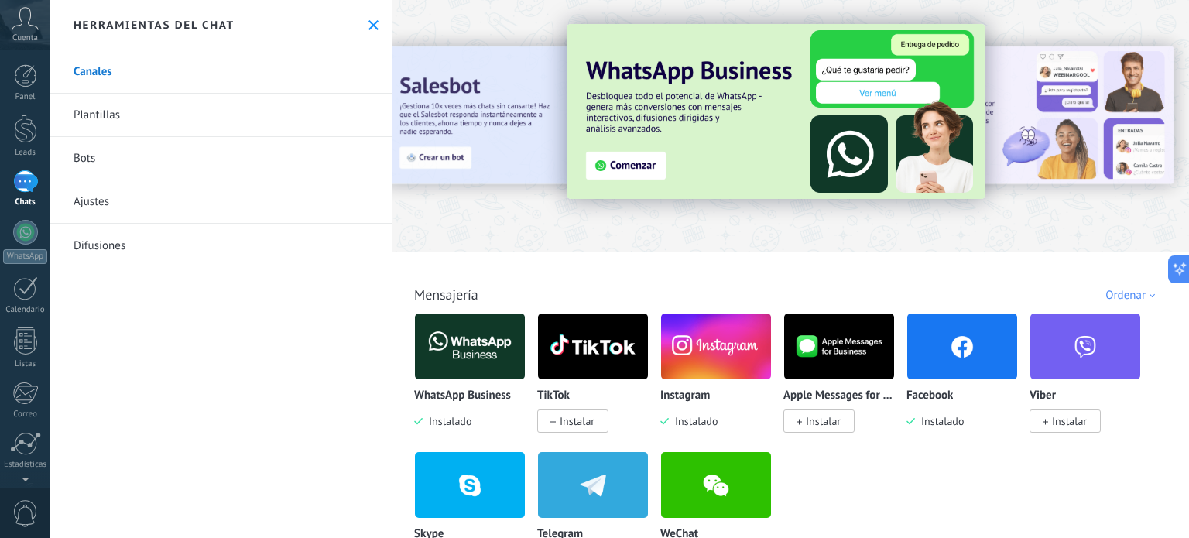
scroll to position [0, 0]
click at [368, 20] on icon at bounding box center [373, 25] width 10 height 10
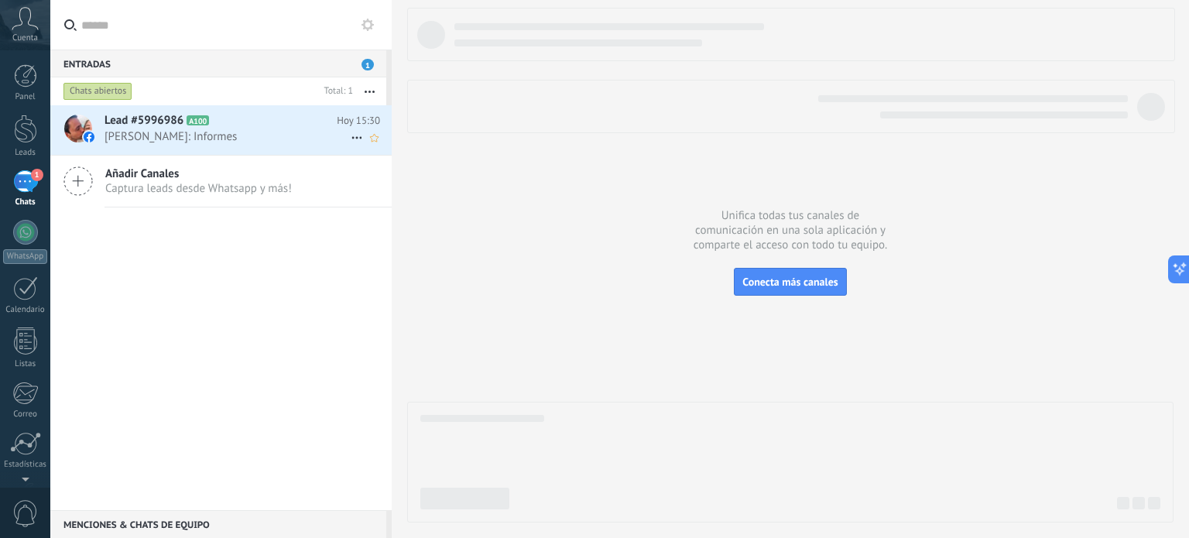
click at [237, 136] on span "[PERSON_NAME]: Informes" at bounding box center [227, 136] width 246 height 15
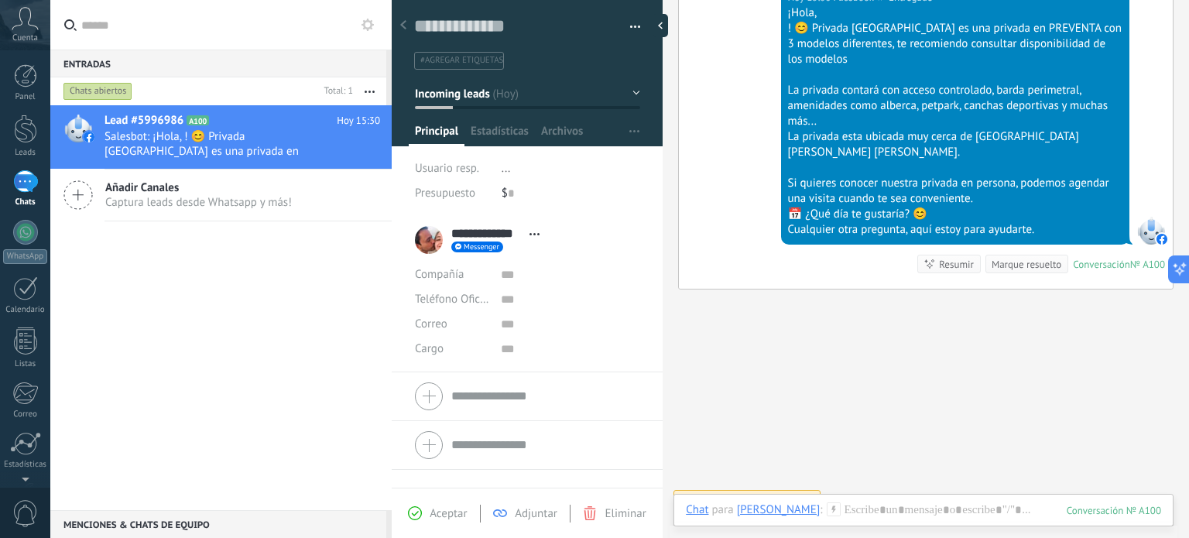
scroll to position [282, 0]
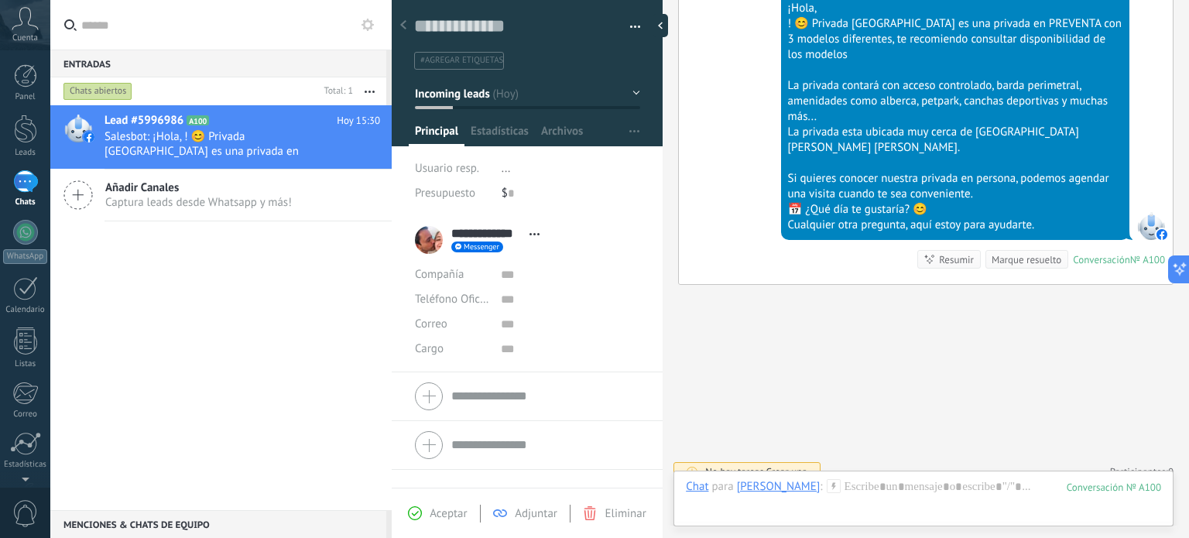
click at [777, 465] on span "Crear una" at bounding box center [786, 471] width 41 height 13
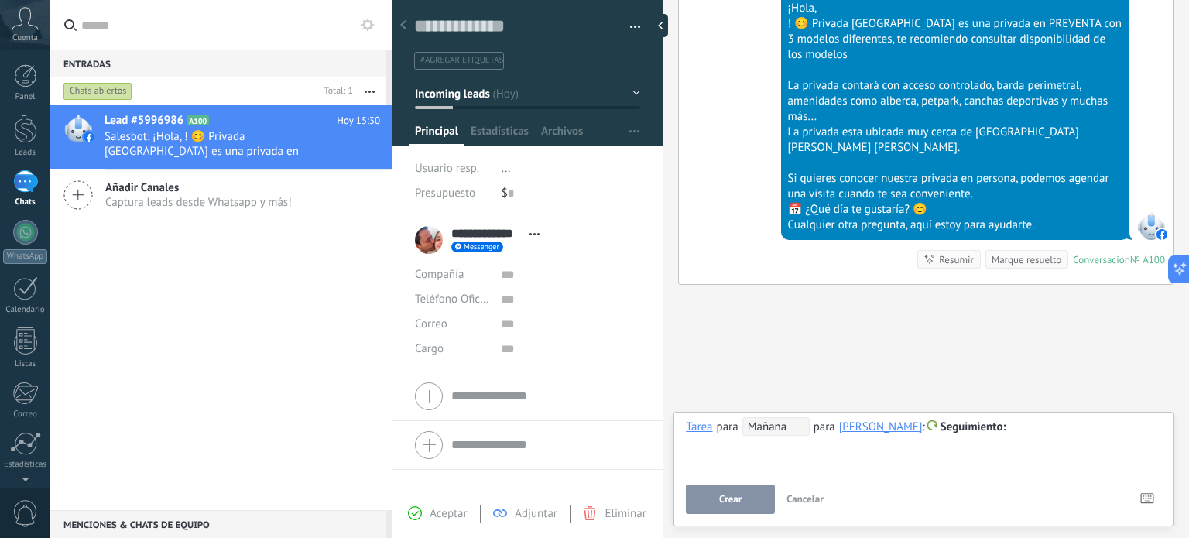
click at [805, 501] on span "Cancelar" at bounding box center [804, 498] width 37 height 13
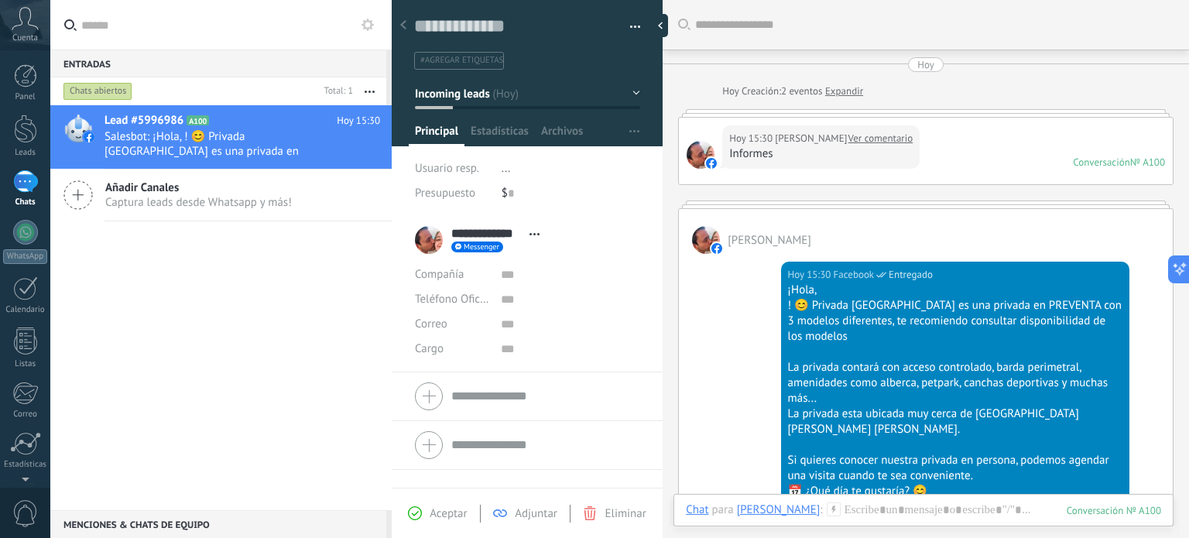
scroll to position [0, 0]
click at [439, 509] on span "Aceptar" at bounding box center [447, 513] width 37 height 15
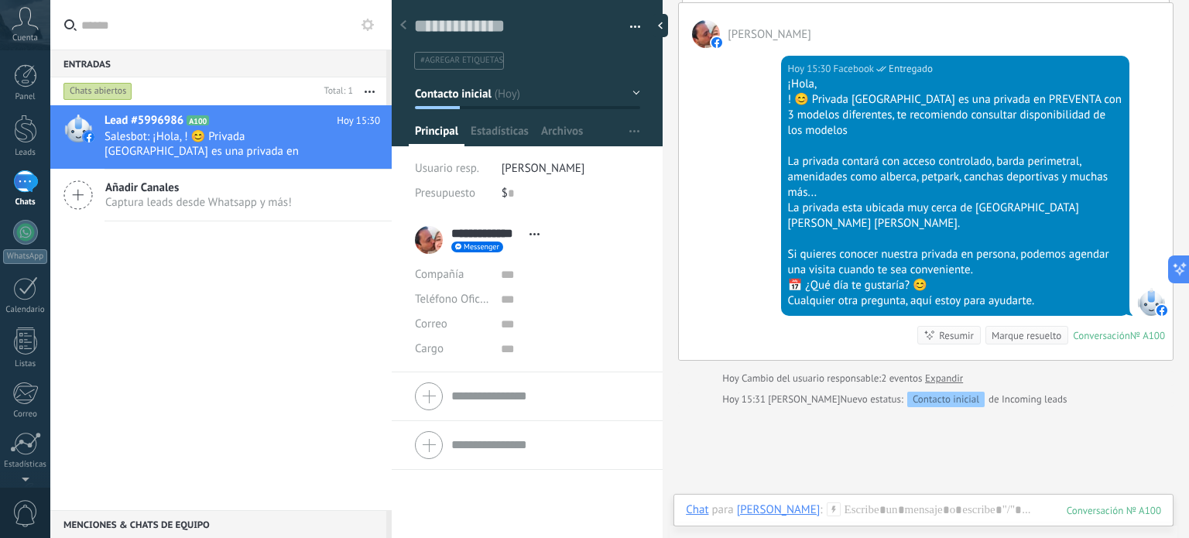
scroll to position [183, 0]
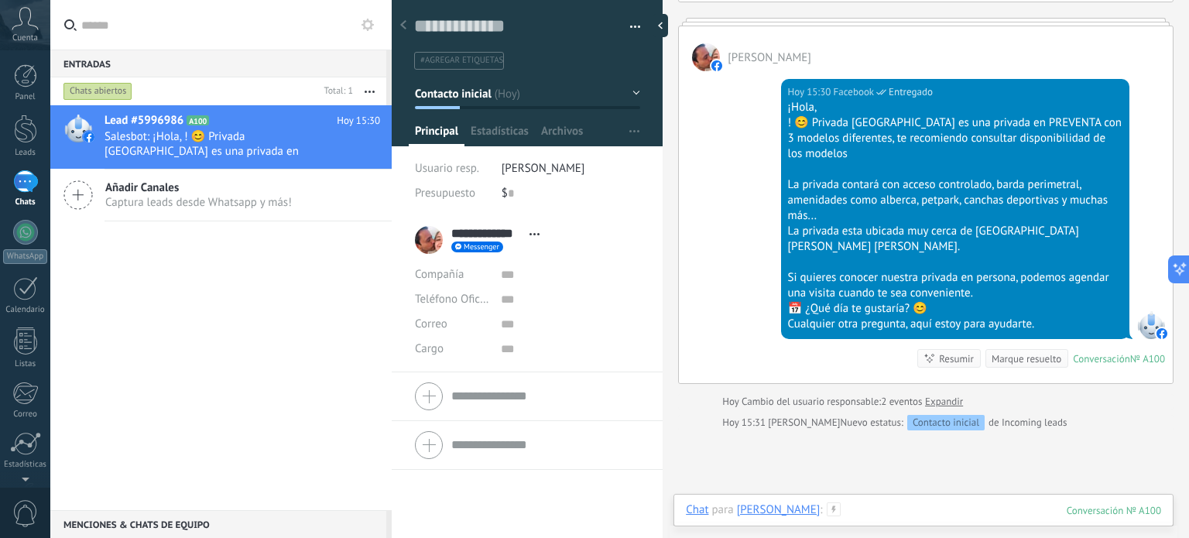
click at [907, 511] on div at bounding box center [923, 525] width 475 height 46
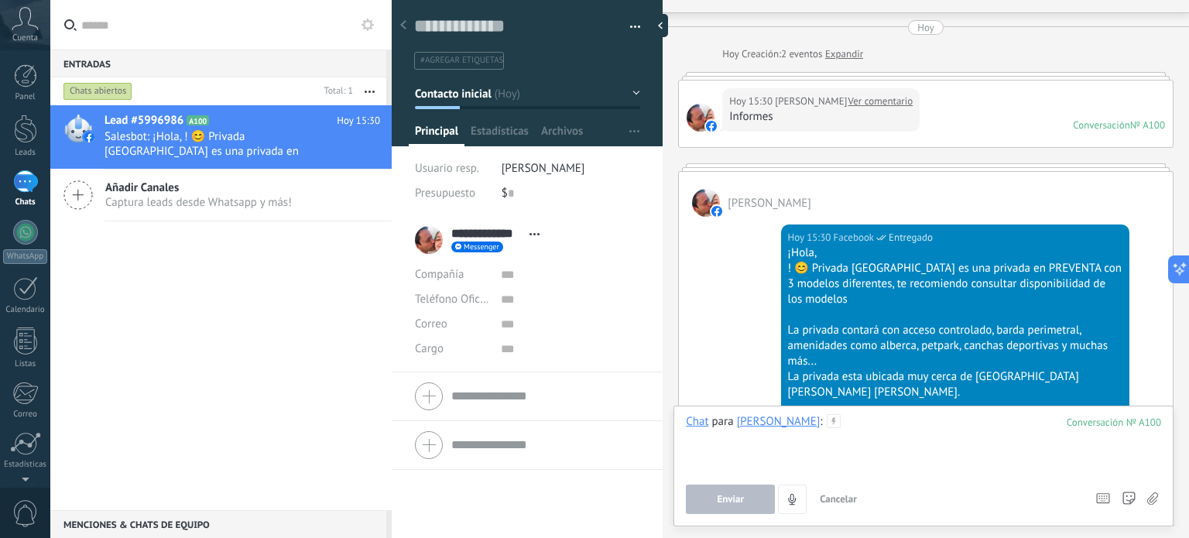
scroll to position [28, 0]
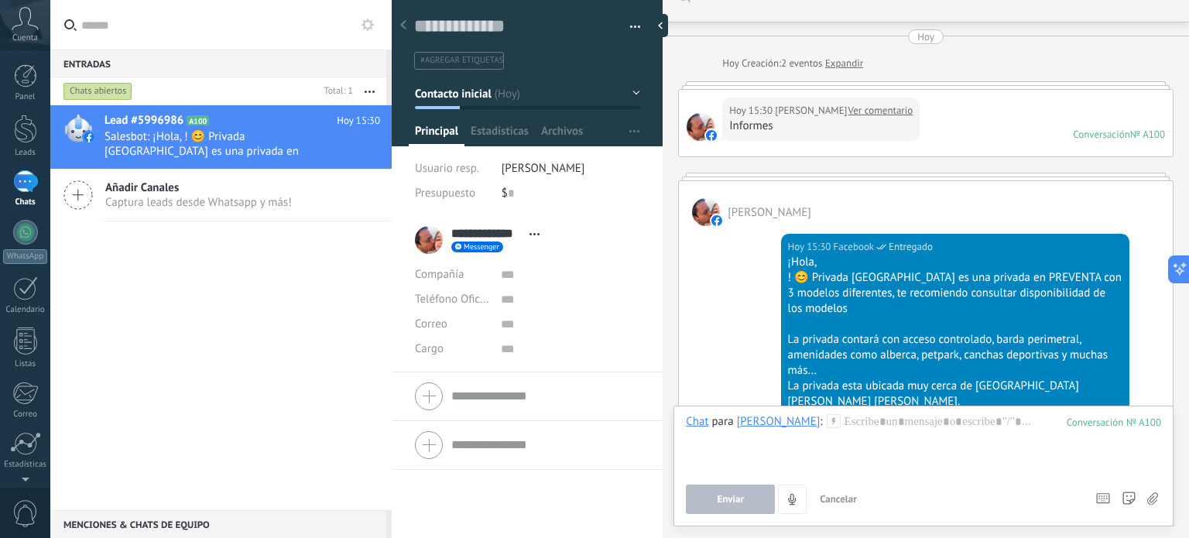
click at [871, 108] on link "Ver comentario" at bounding box center [880, 110] width 65 height 15
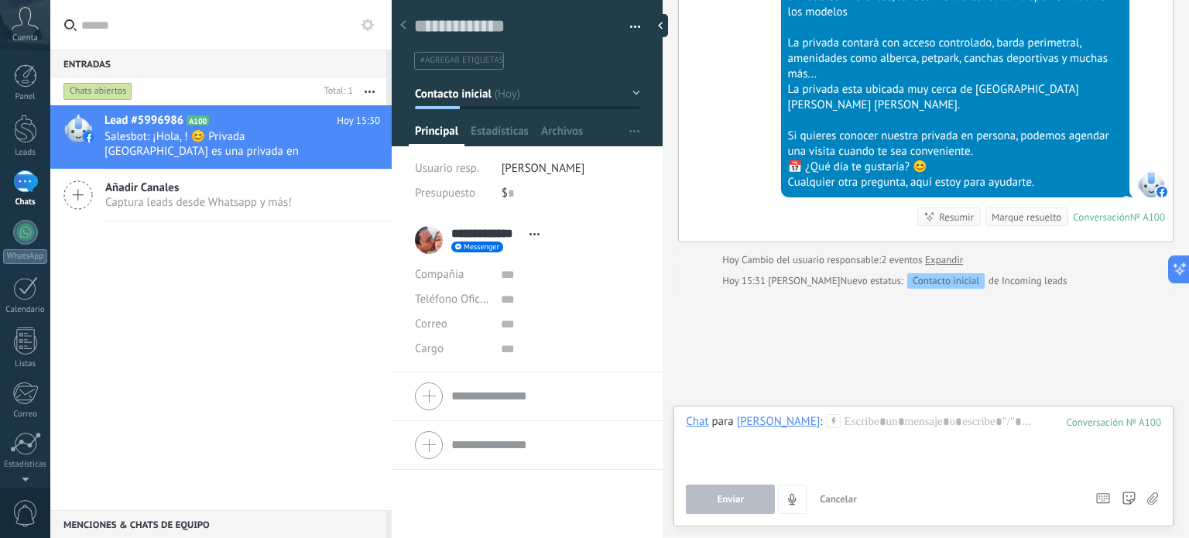
scroll to position [328, 0]
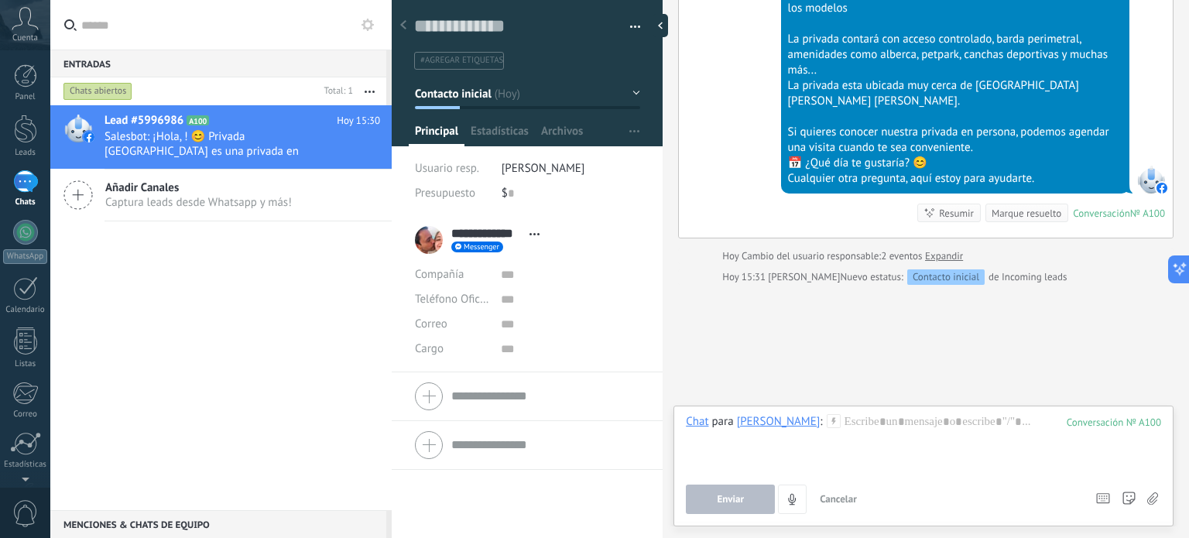
click at [142, 195] on span "Captura leads desde Whatsapp y más!" at bounding box center [198, 202] width 186 height 15
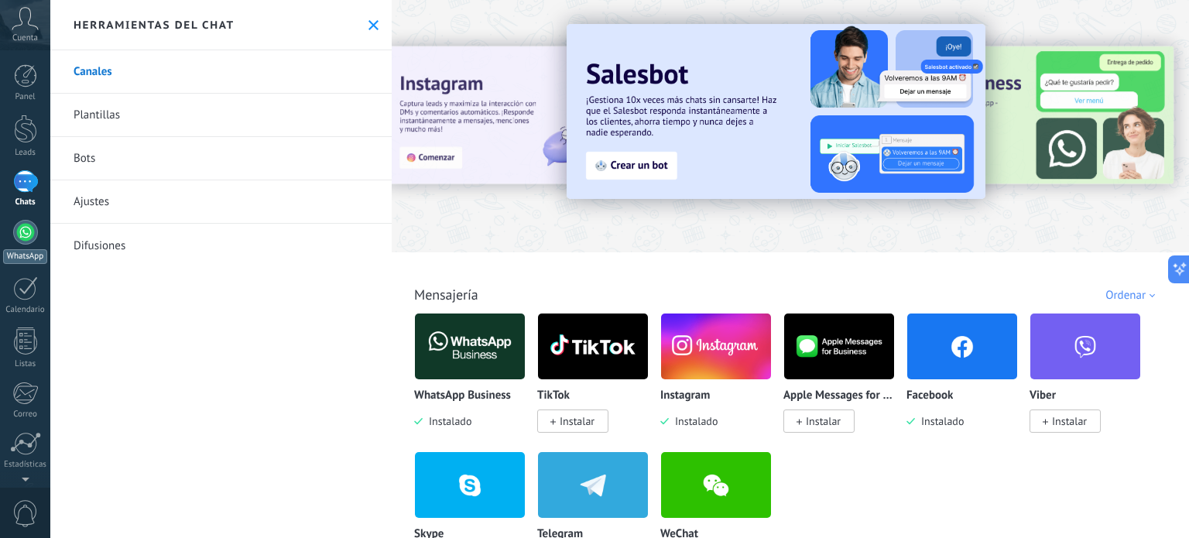
click at [29, 231] on div at bounding box center [25, 232] width 25 height 25
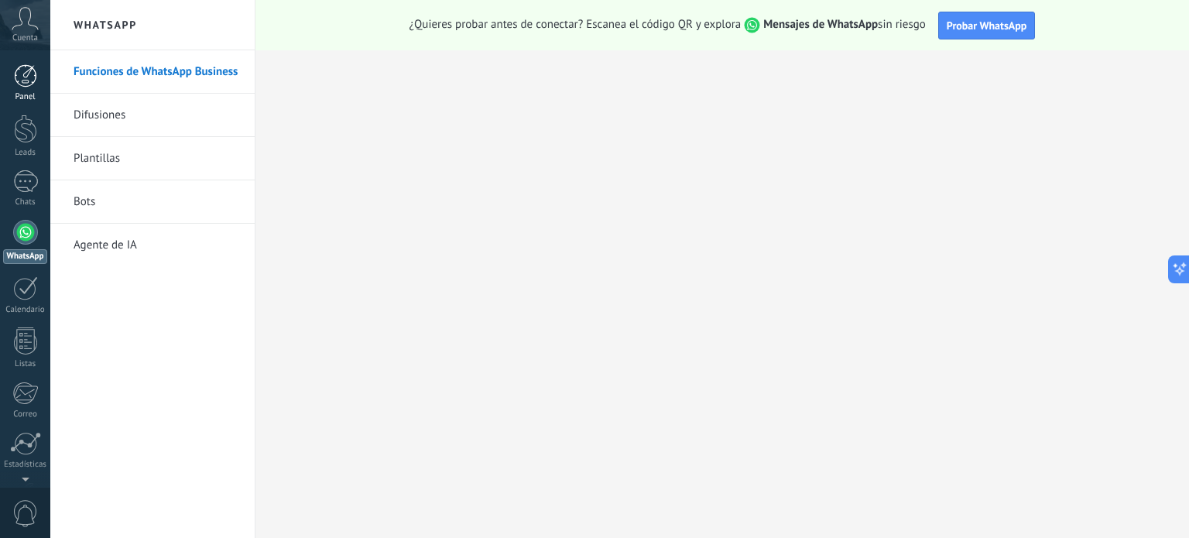
click at [26, 74] on div at bounding box center [25, 75] width 23 height 23
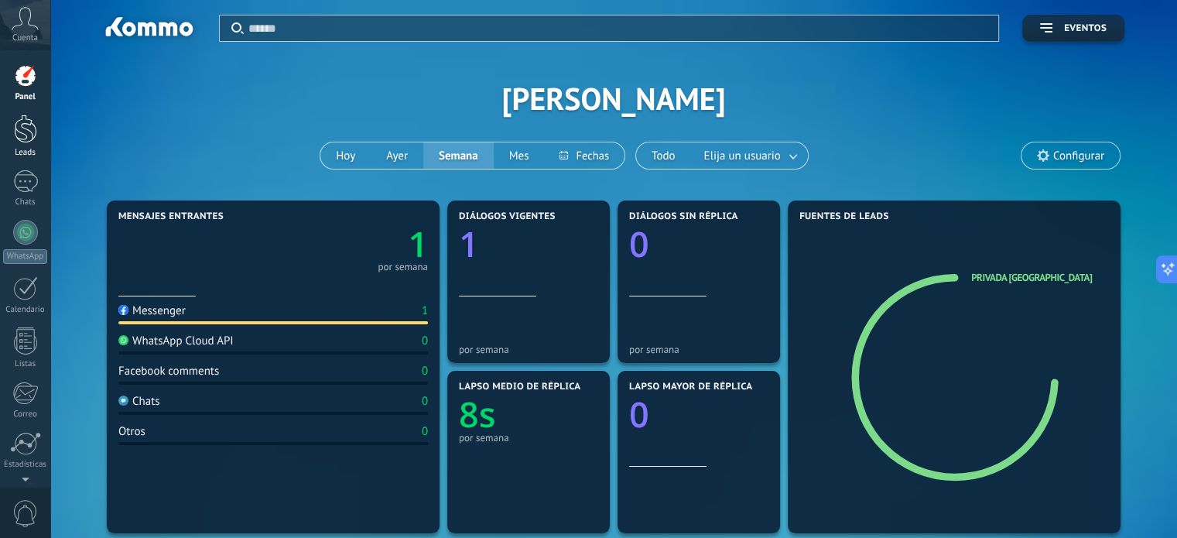
click at [26, 132] on div at bounding box center [25, 129] width 23 height 29
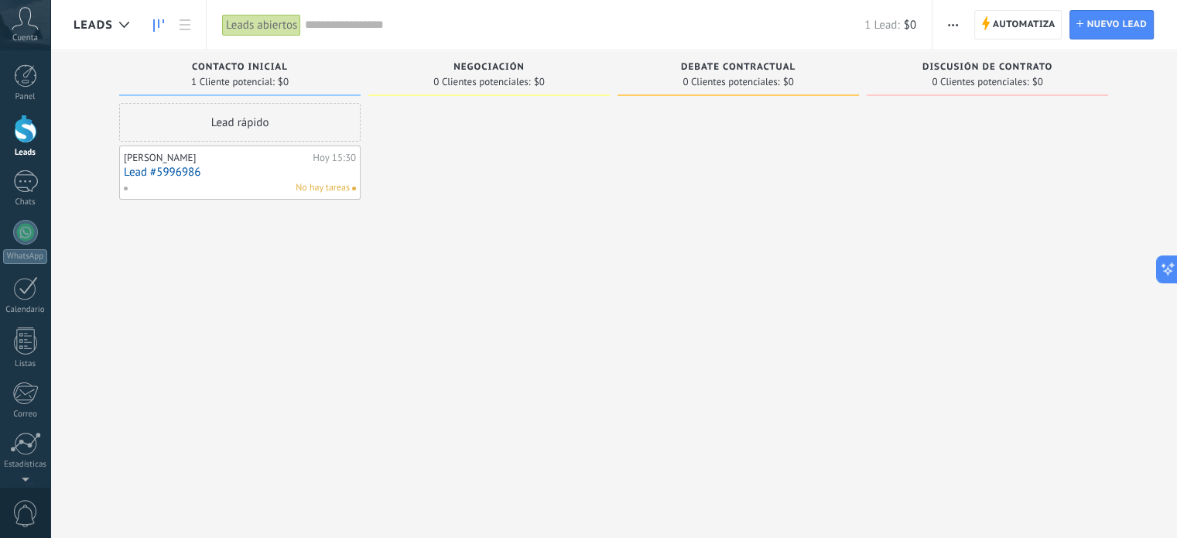
click at [156, 169] on link "Lead #5996986" at bounding box center [240, 172] width 232 height 13
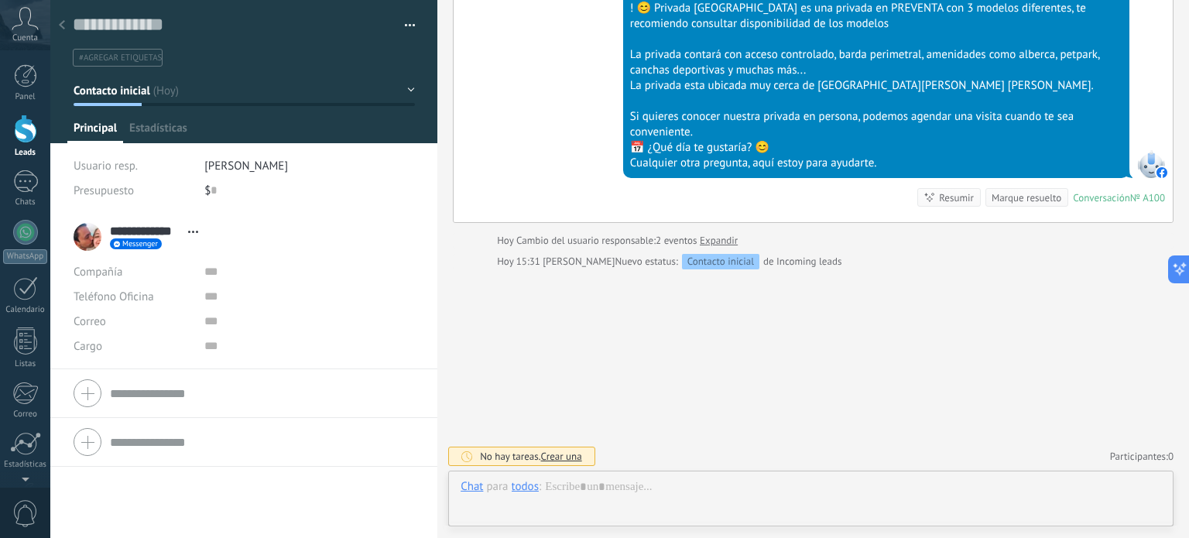
scroll to position [22, 0]
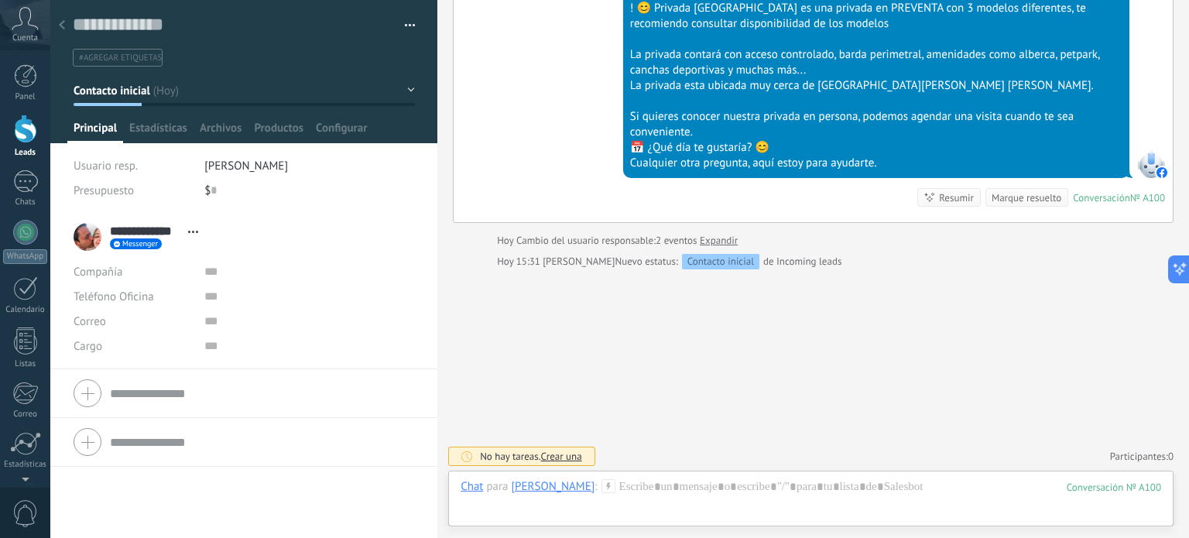
click at [63, 24] on icon at bounding box center [62, 24] width 6 height 9
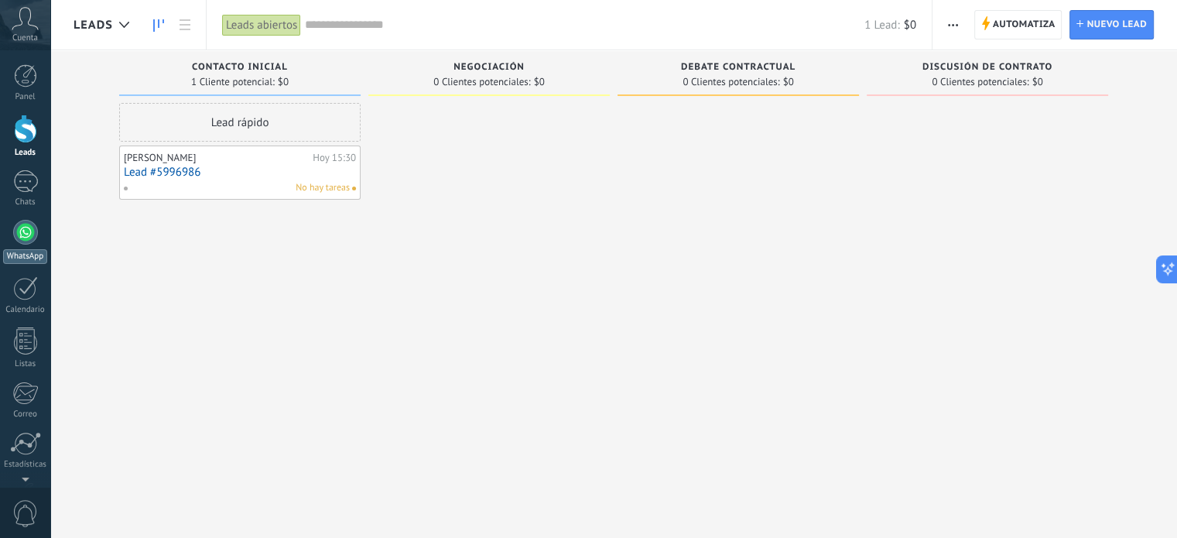
click at [24, 229] on div at bounding box center [25, 232] width 25 height 25
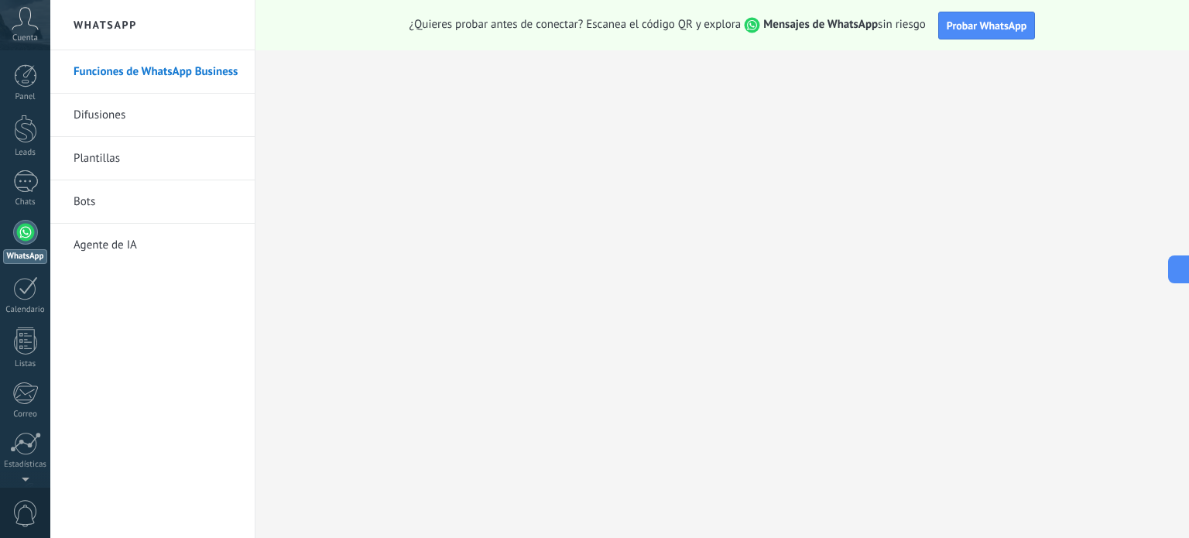
click at [151, 113] on link "Difusiones" at bounding box center [157, 115] width 166 height 43
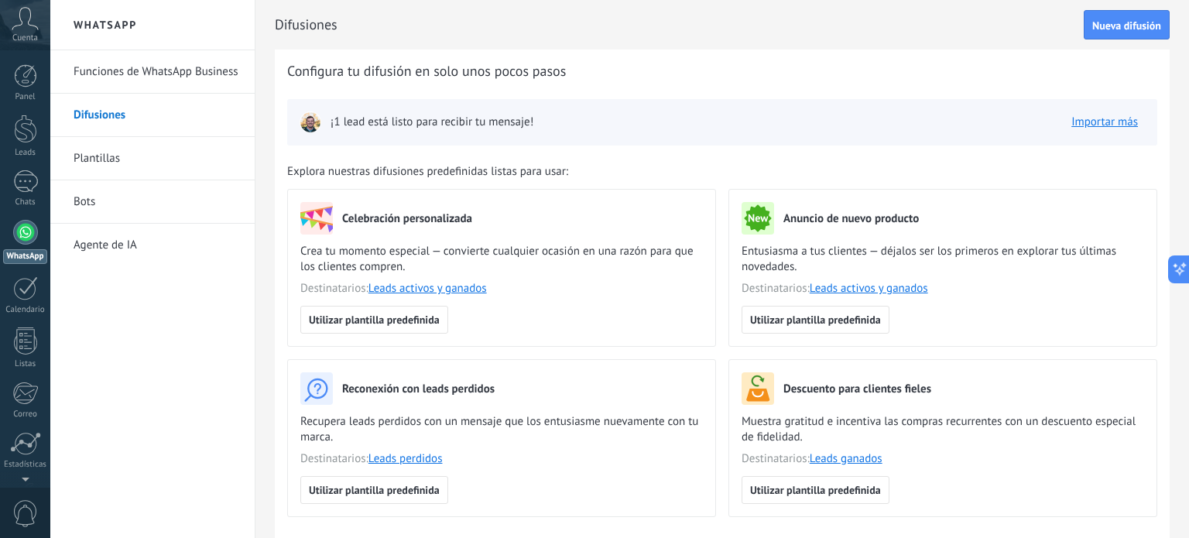
click at [116, 246] on link "Agente de IA" at bounding box center [157, 245] width 166 height 43
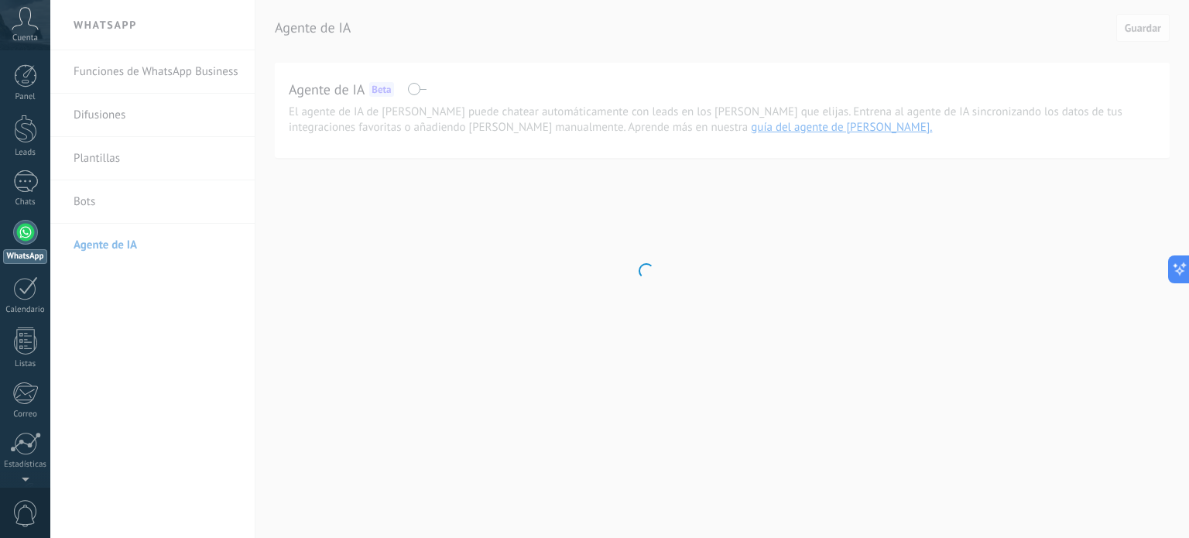
click at [23, 238] on div at bounding box center [25, 232] width 25 height 25
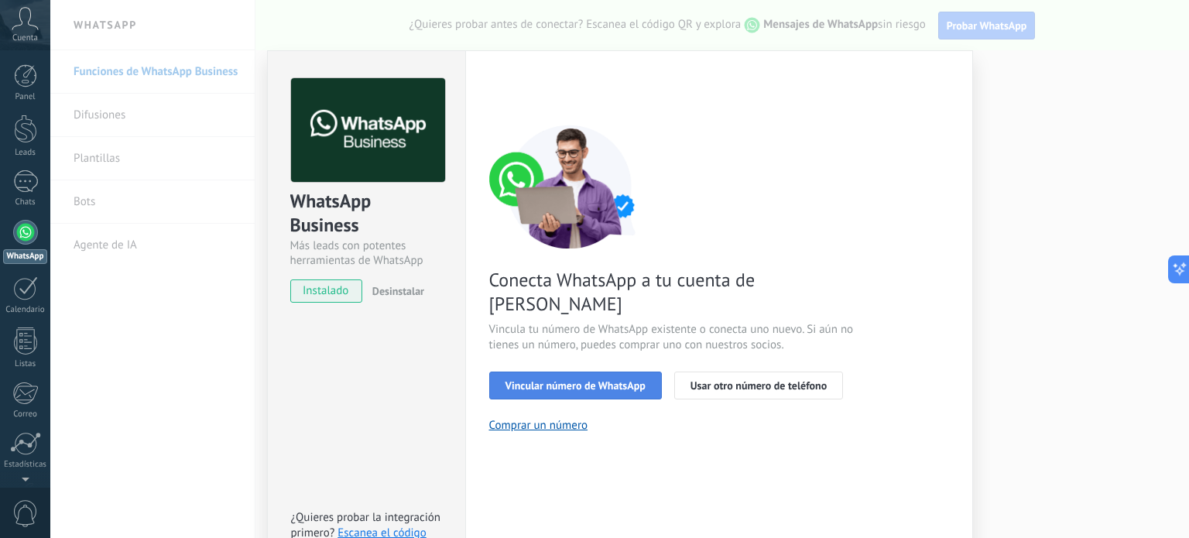
click at [583, 380] on span "Vincular número de WhatsApp" at bounding box center [575, 385] width 140 height 11
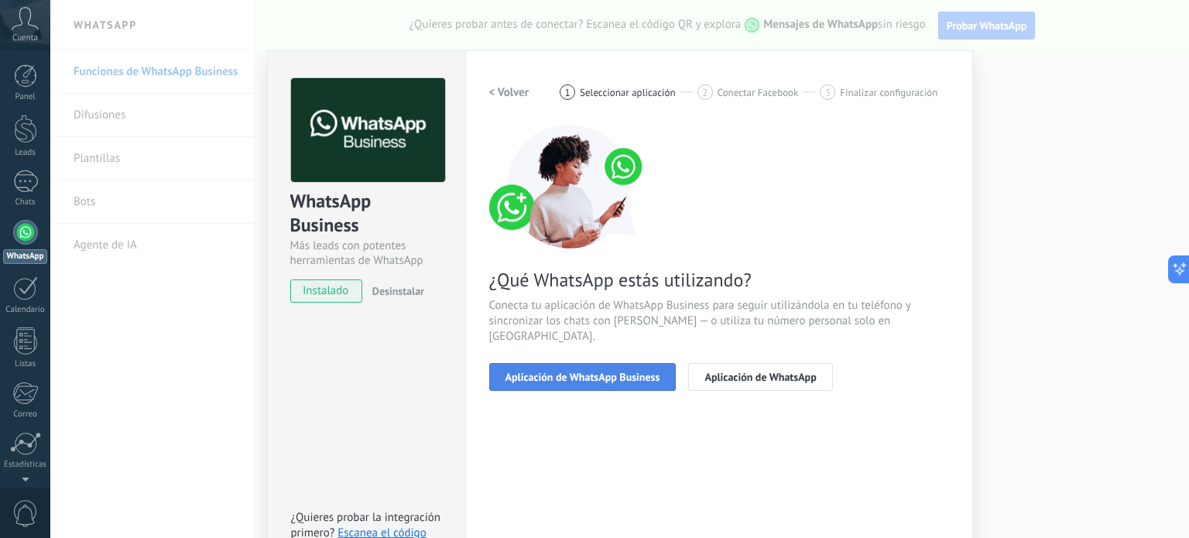
click at [583, 371] on span "Aplicación de WhatsApp Business" at bounding box center [582, 376] width 155 height 11
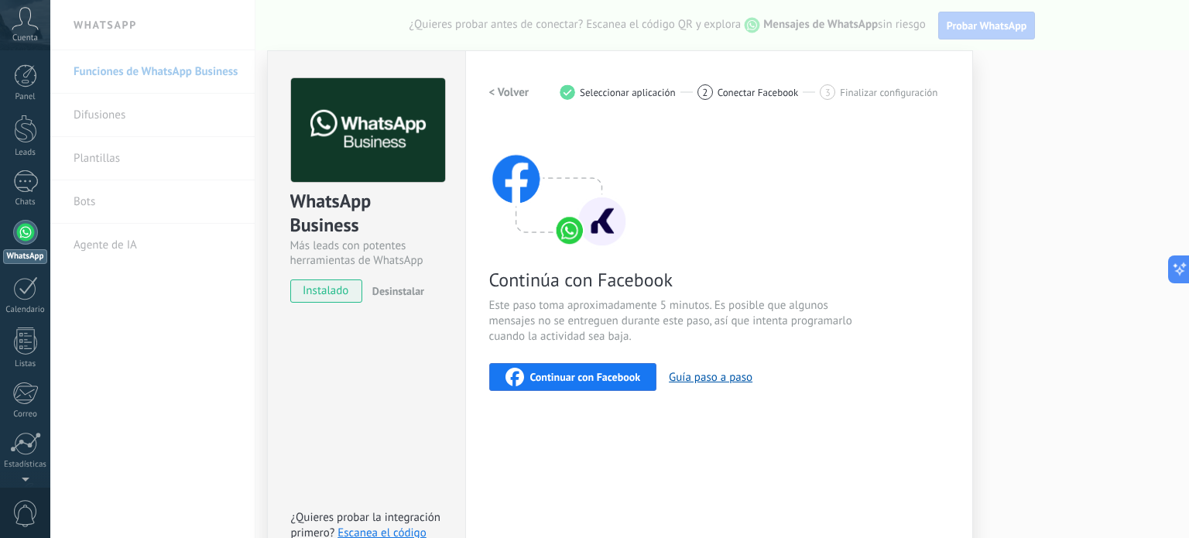
click at [586, 382] on span "Continuar con Facebook" at bounding box center [585, 376] width 111 height 11
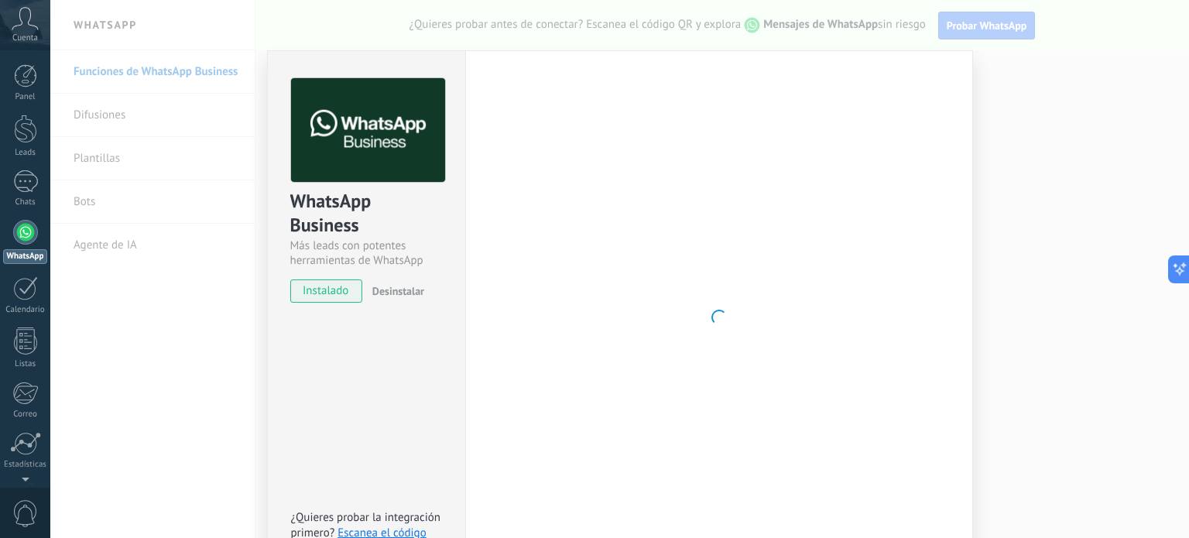
click at [1049, 159] on div "WhatsApp Business Más leads con potentes herramientas de WhatsApp instalado Des…" at bounding box center [619, 269] width 1138 height 538
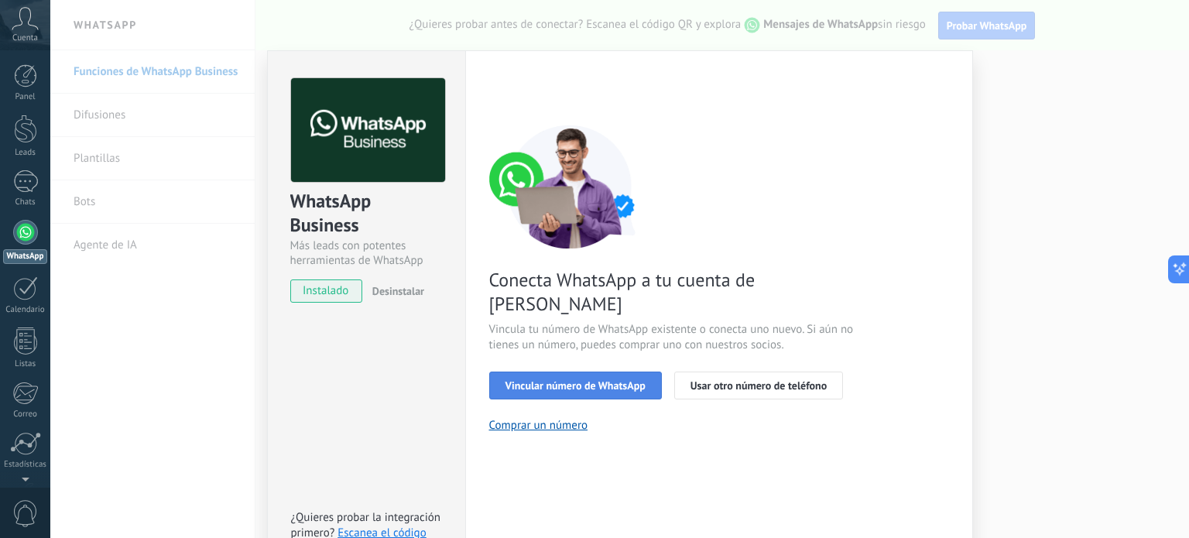
click at [562, 380] on span "Vincular número de WhatsApp" at bounding box center [575, 385] width 140 height 11
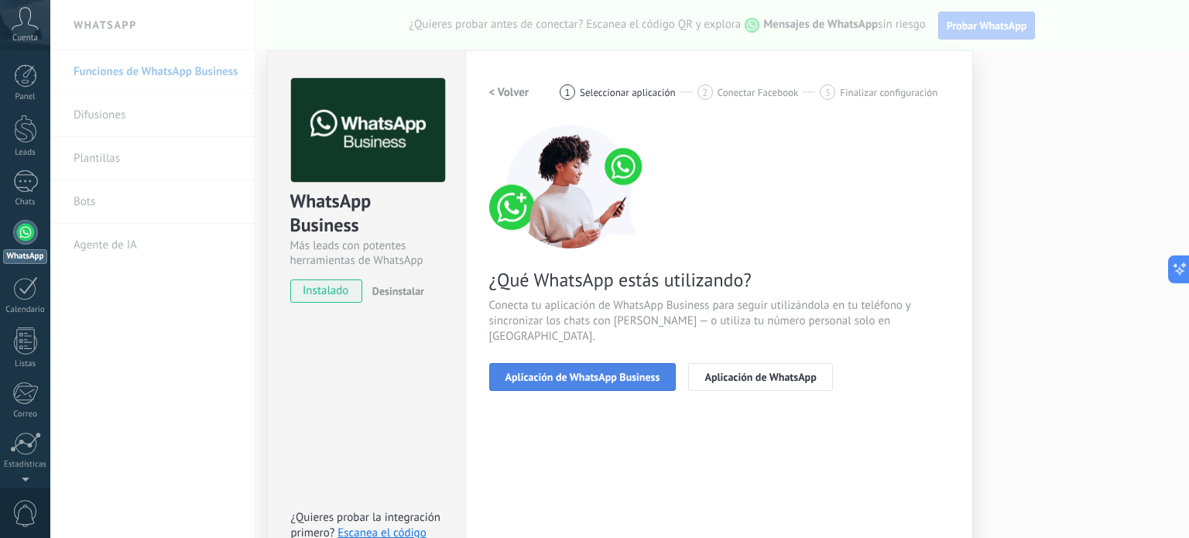
click at [573, 371] on span "Aplicación de WhatsApp Business" at bounding box center [582, 376] width 155 height 11
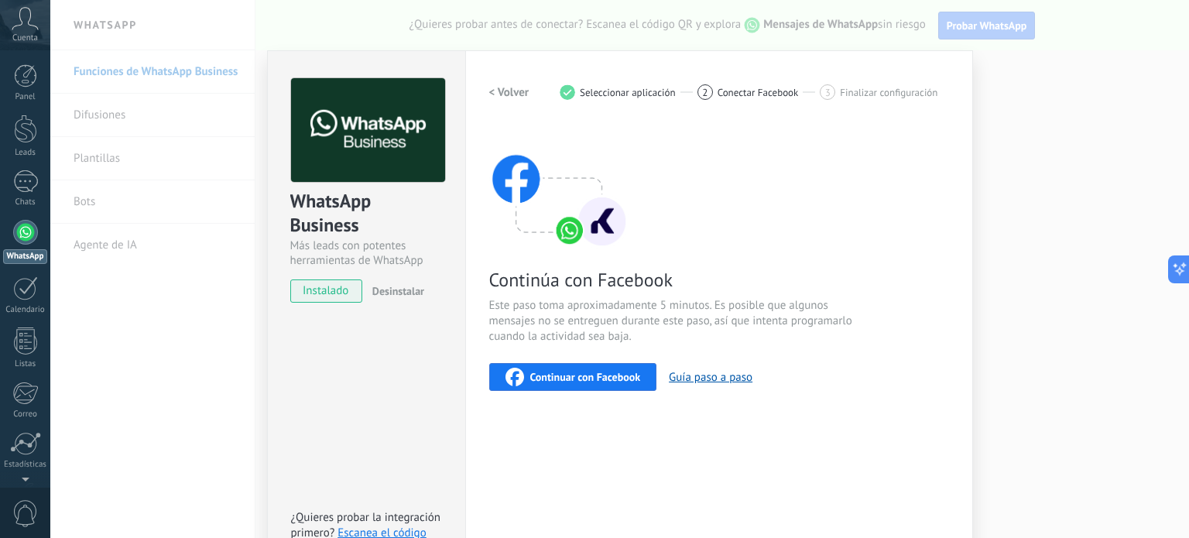
click at [569, 379] on span "Continuar con Facebook" at bounding box center [585, 376] width 111 height 11
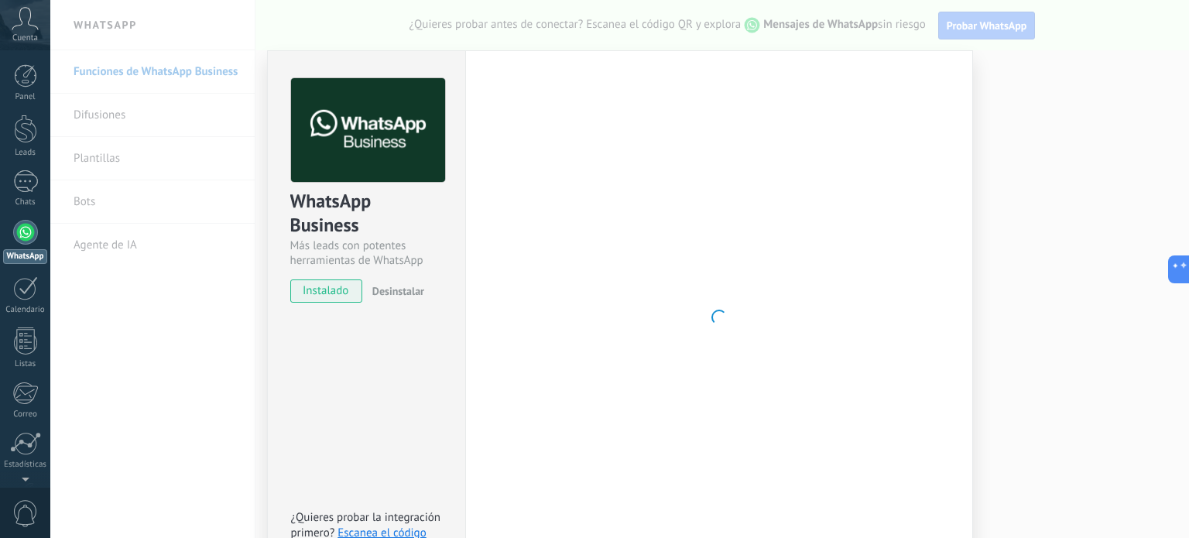
click at [163, 305] on div "WhatsApp Business Más leads con potentes herramientas de WhatsApp instalado Des…" at bounding box center [619, 269] width 1138 height 538
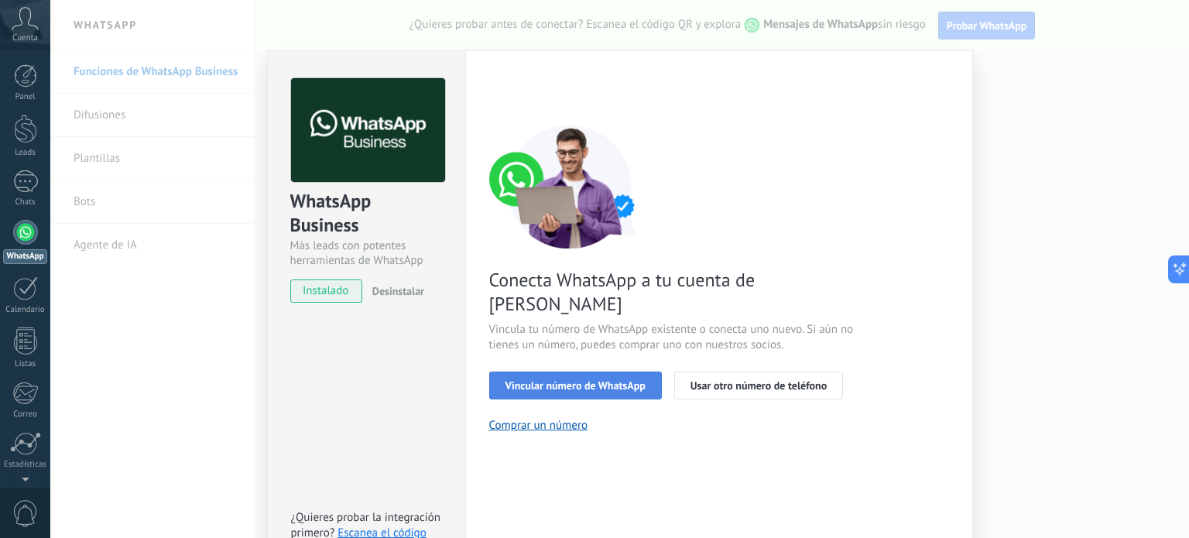
click at [537, 380] on span "Vincular número de WhatsApp" at bounding box center [575, 385] width 140 height 11
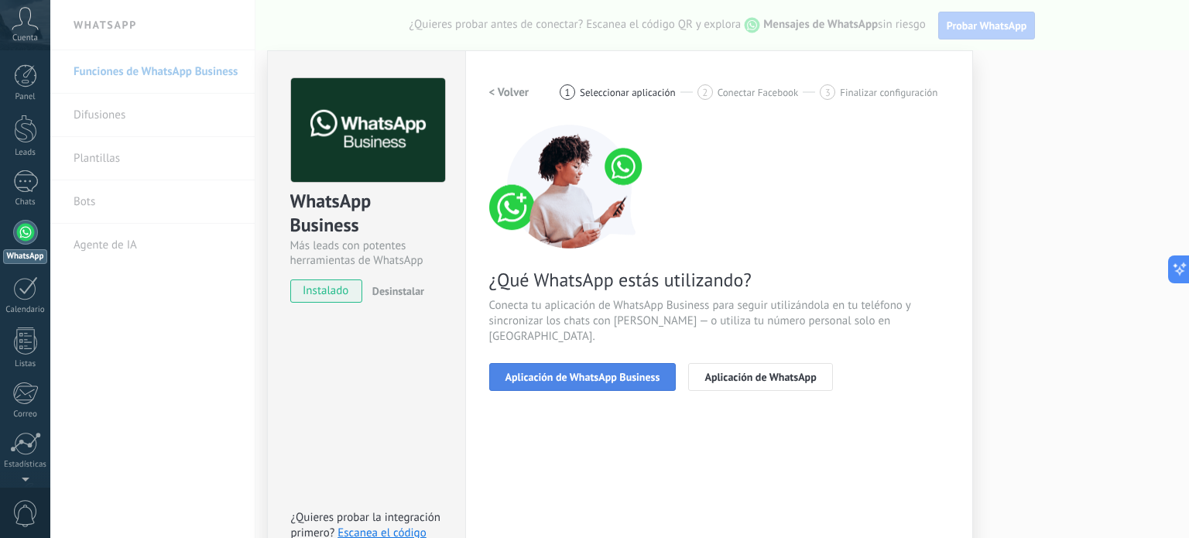
click at [576, 371] on span "Aplicación de WhatsApp Business" at bounding box center [582, 376] width 155 height 11
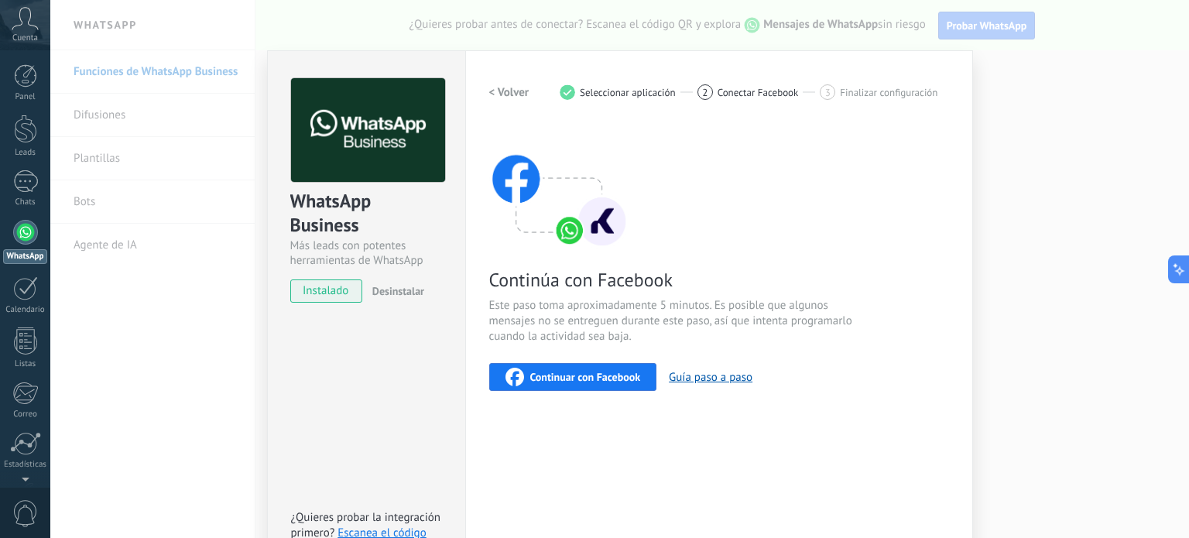
click at [566, 374] on span "Continuar con Facebook" at bounding box center [585, 376] width 111 height 11
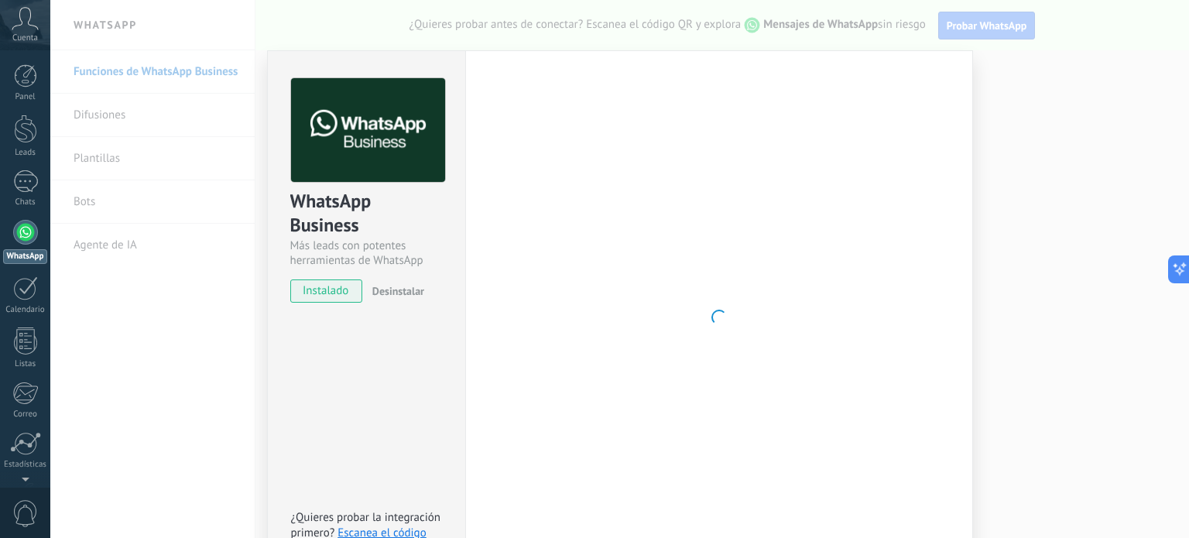
click at [360, 379] on div "WhatsApp Business Más leads con potentes herramientas de WhatsApp instalado Des…" at bounding box center [366, 317] width 198 height 534
click at [1115, 445] on div "WhatsApp Business Más leads con potentes herramientas de WhatsApp instalado Des…" at bounding box center [619, 269] width 1138 height 538
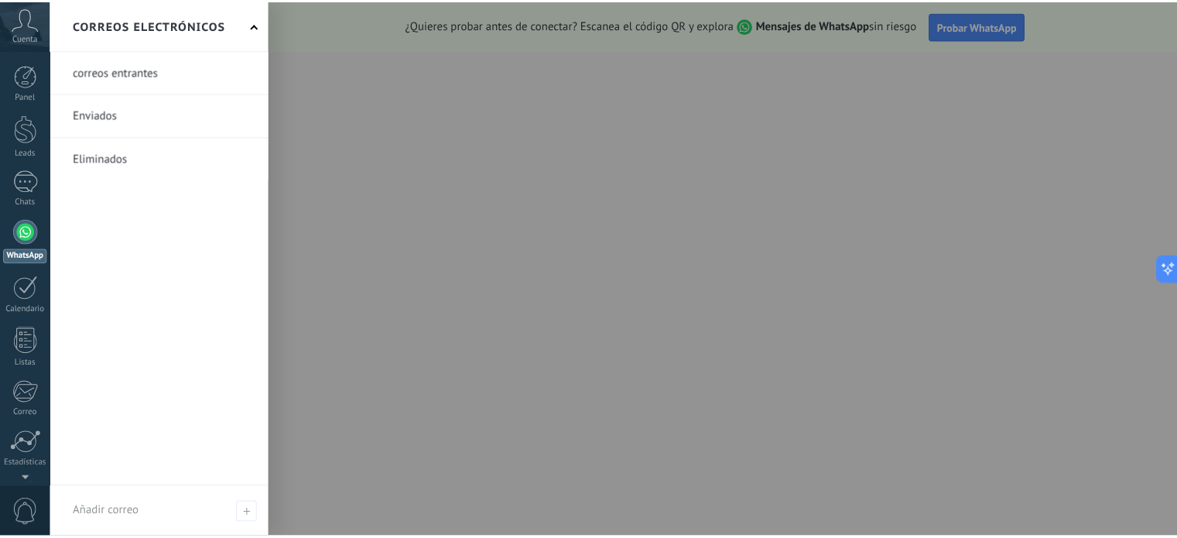
scroll to position [105, 0]
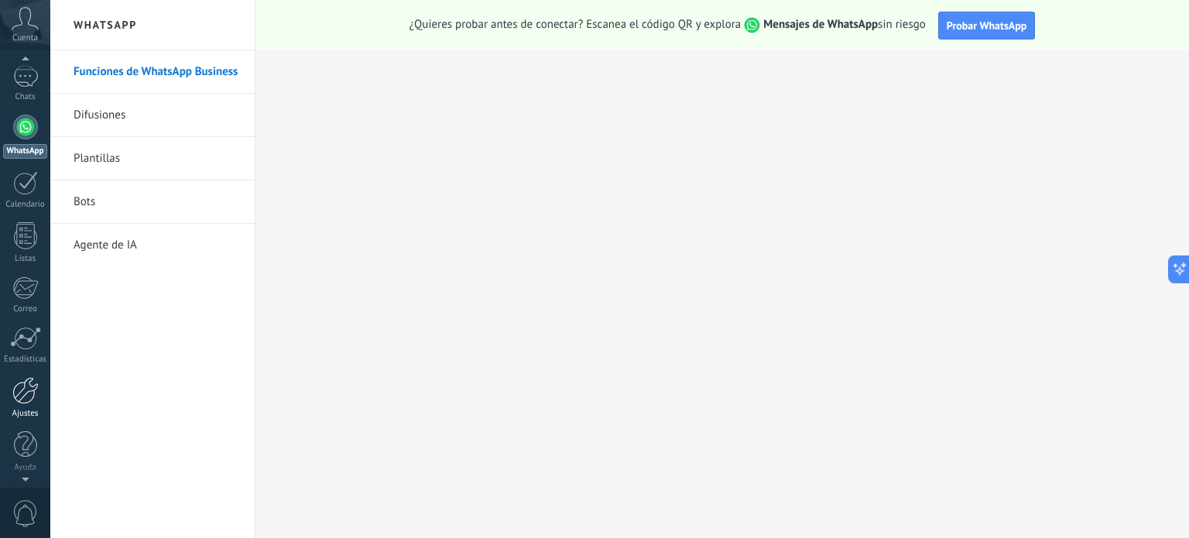
click at [25, 397] on div at bounding box center [25, 390] width 26 height 27
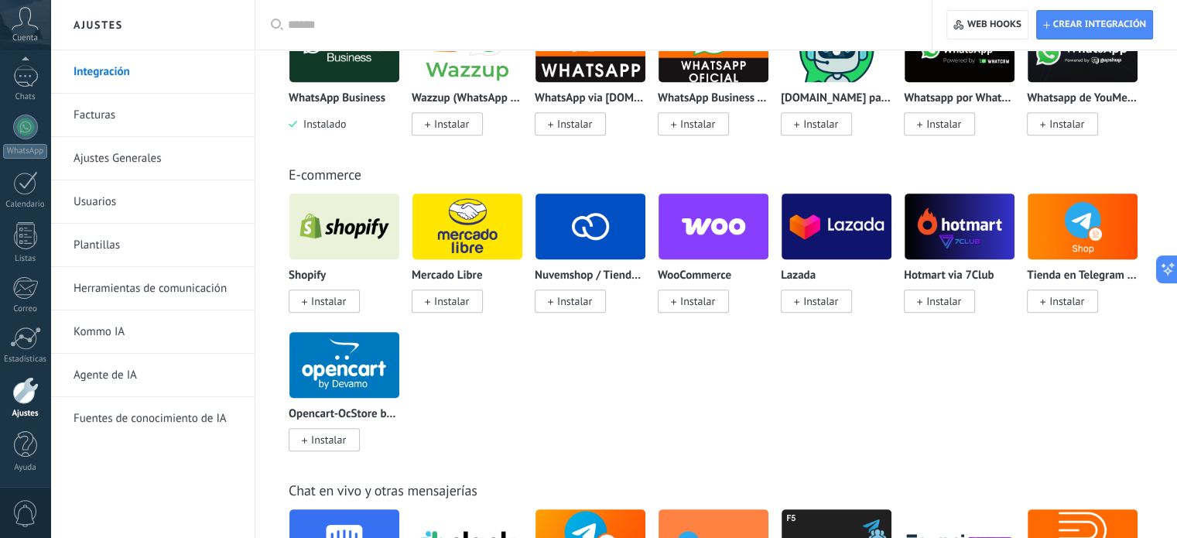
scroll to position [155, 0]
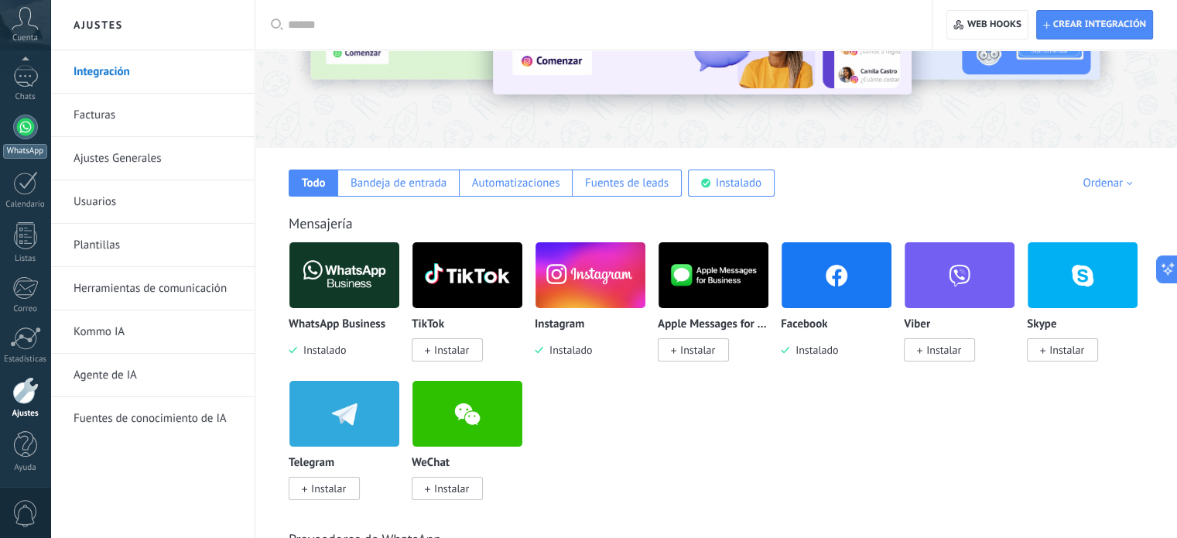
click at [25, 131] on div at bounding box center [25, 127] width 25 height 25
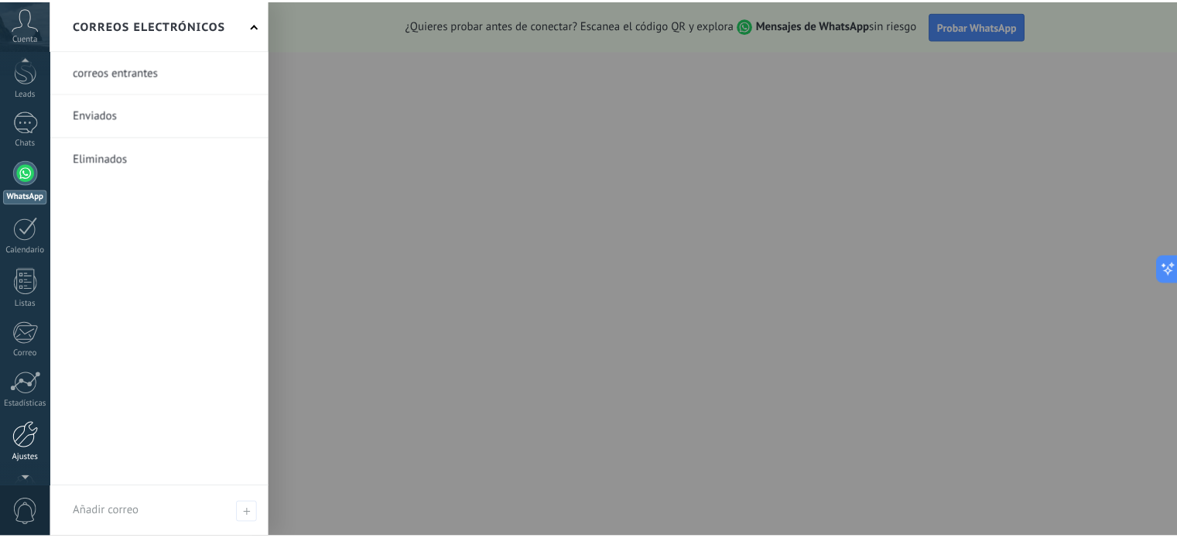
scroll to position [105, 0]
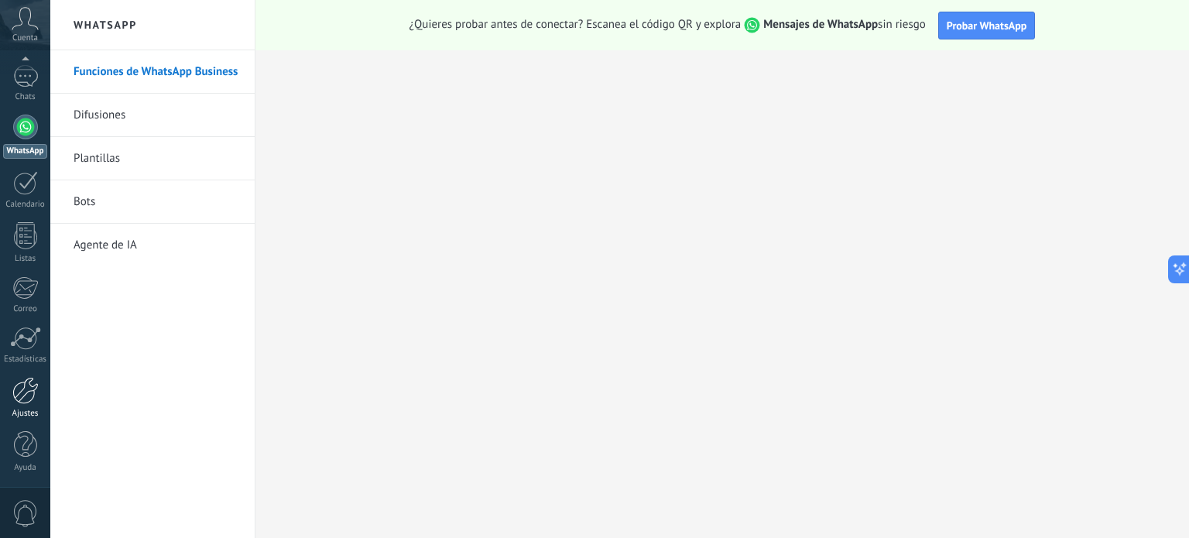
click at [22, 399] on div at bounding box center [25, 390] width 26 height 27
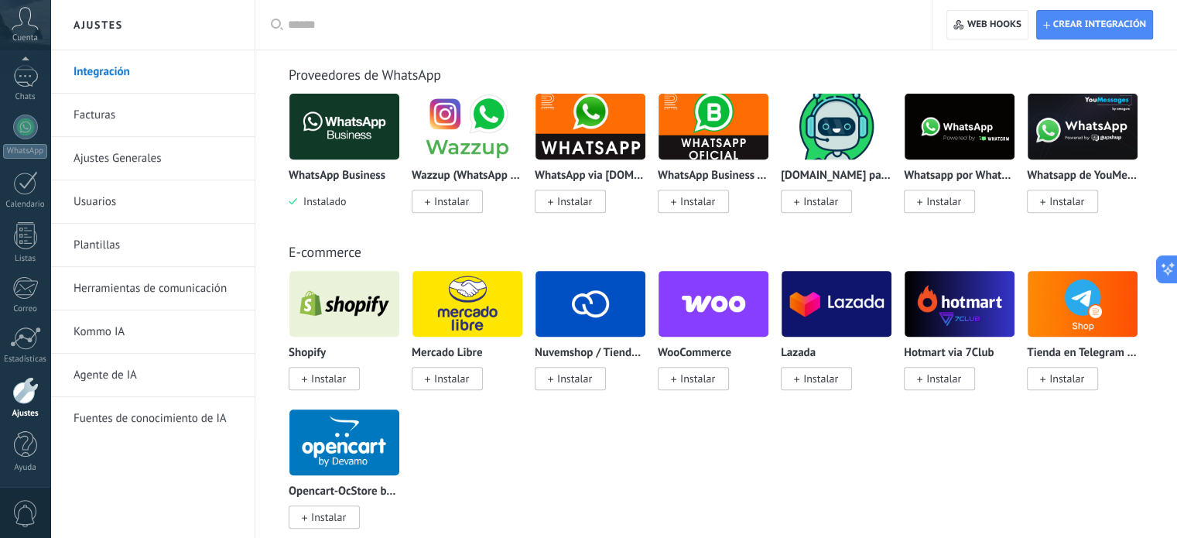
scroll to position [232, 0]
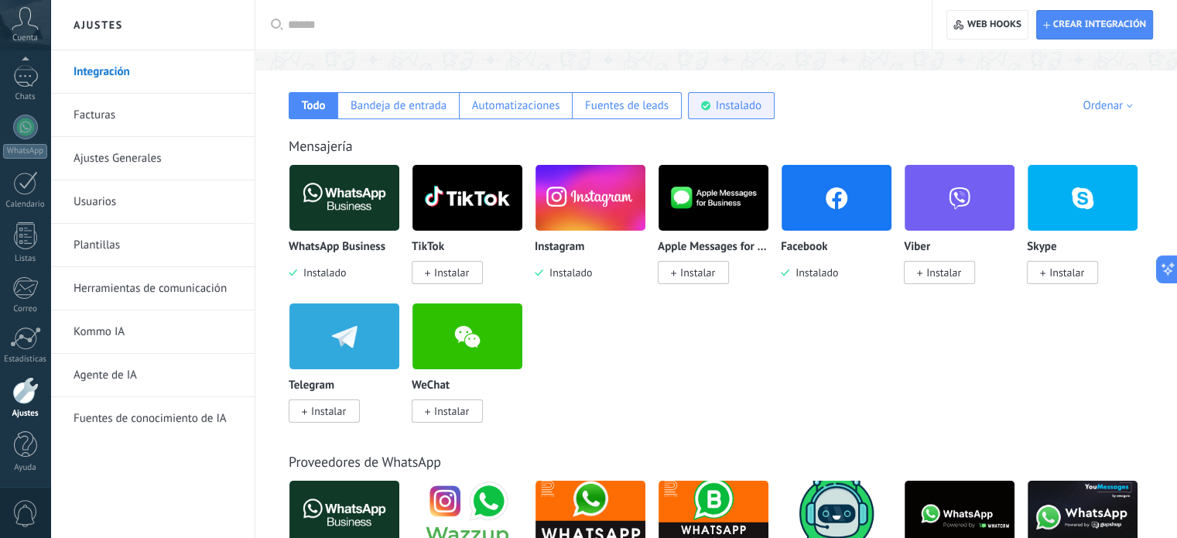
click at [731, 107] on div "Instalado" at bounding box center [739, 105] width 46 height 15
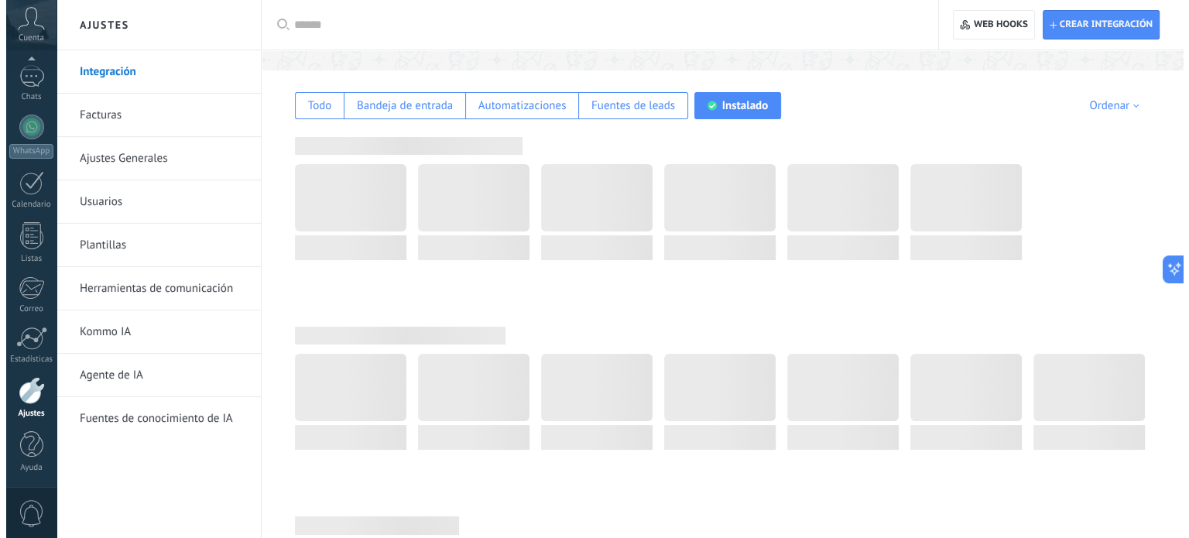
scroll to position [194, 0]
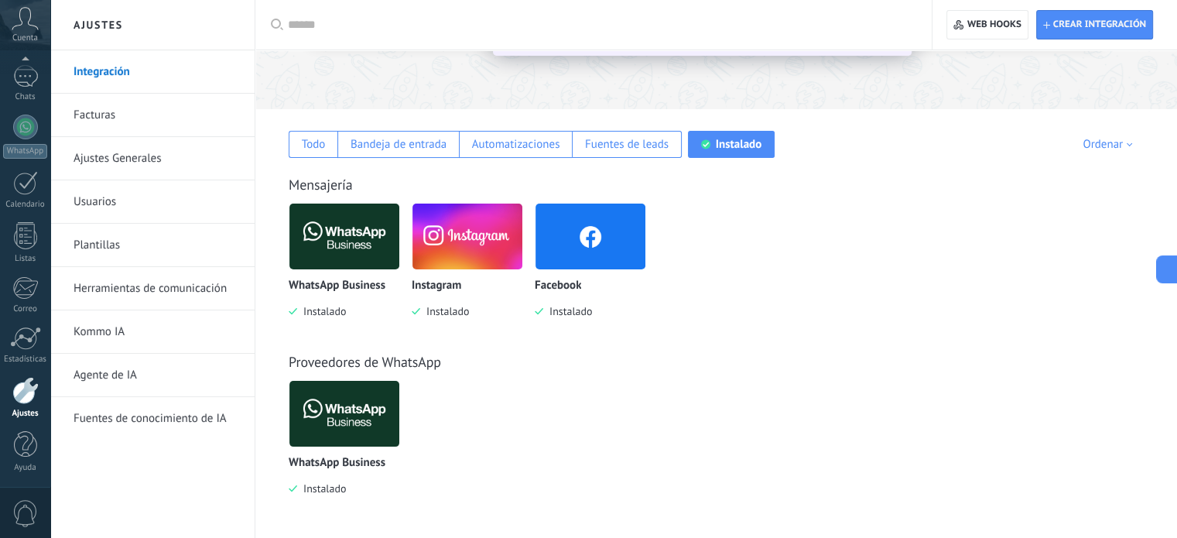
click at [347, 434] on img at bounding box center [344, 413] width 110 height 75
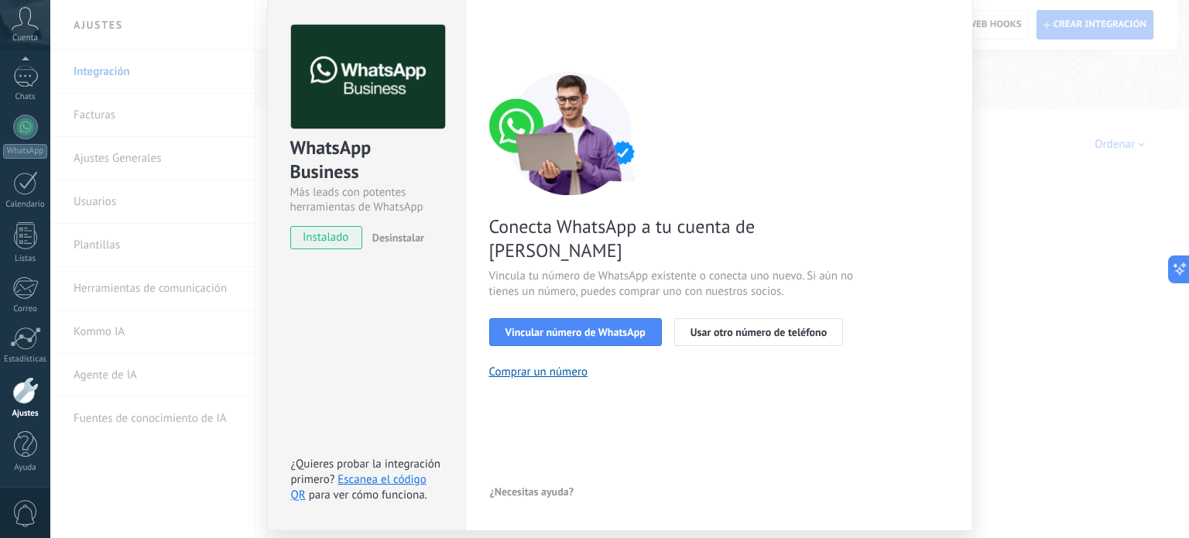
scroll to position [104, 0]
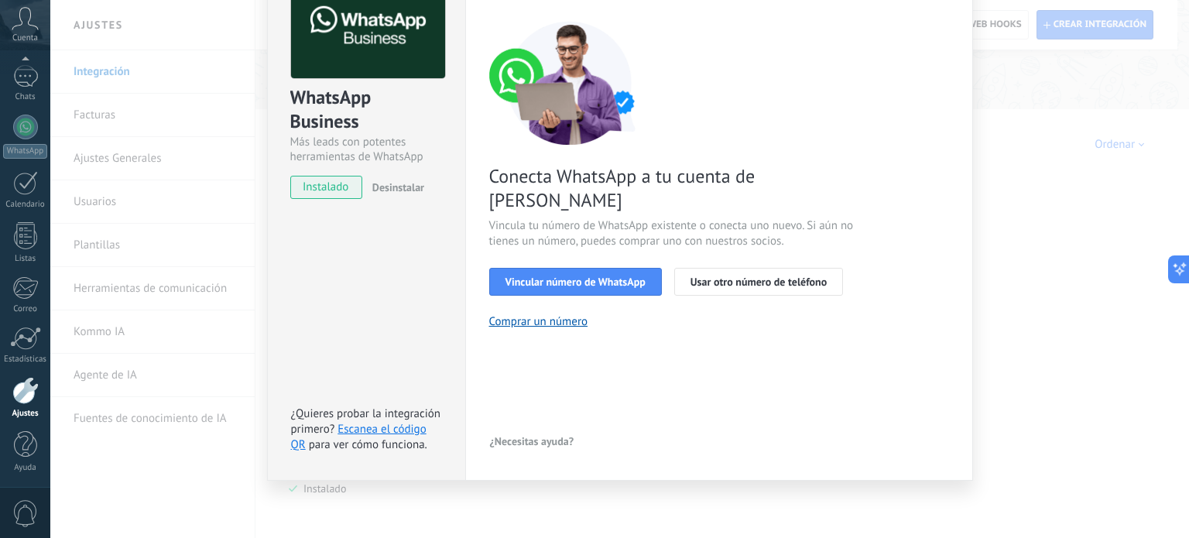
click at [400, 183] on span "Desinstalar" at bounding box center [398, 187] width 52 height 14
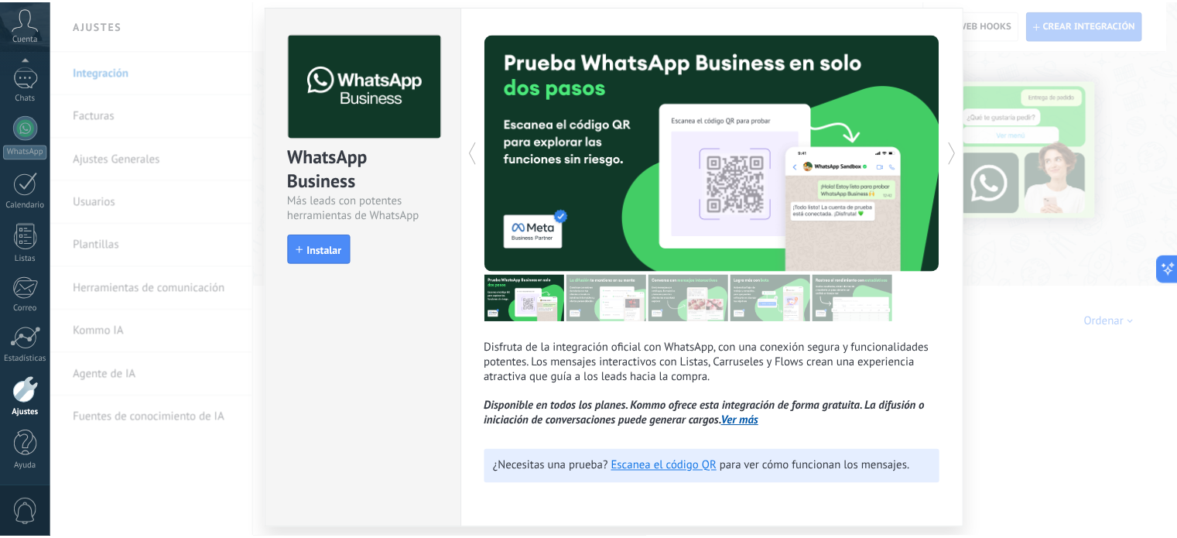
scroll to position [0, 0]
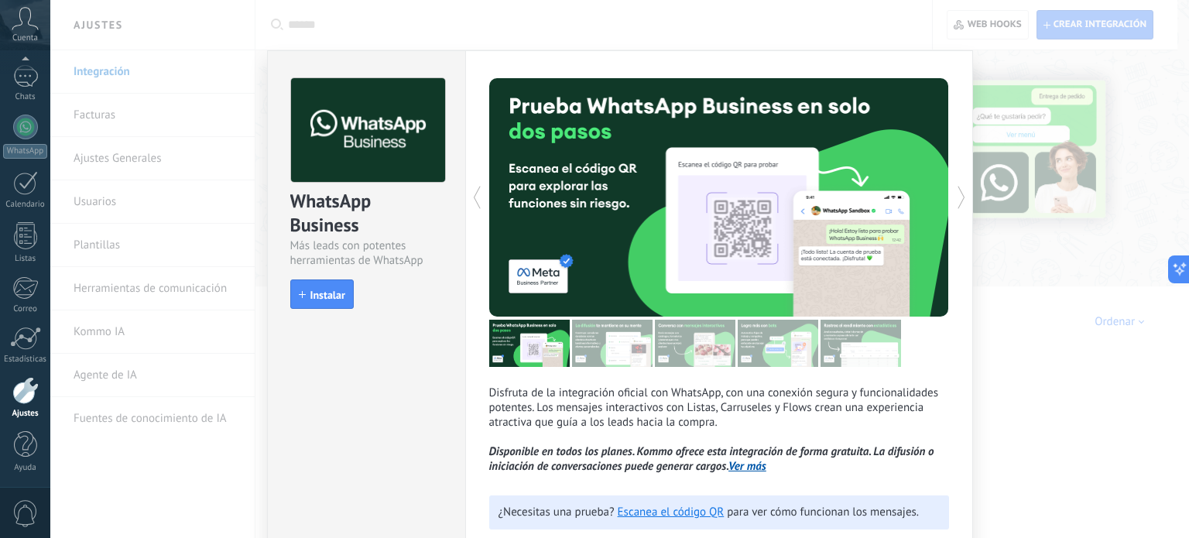
click at [1062, 383] on div "WhatsApp Business Más leads con potentes herramientas de WhatsApp install Insta…" at bounding box center [619, 269] width 1138 height 538
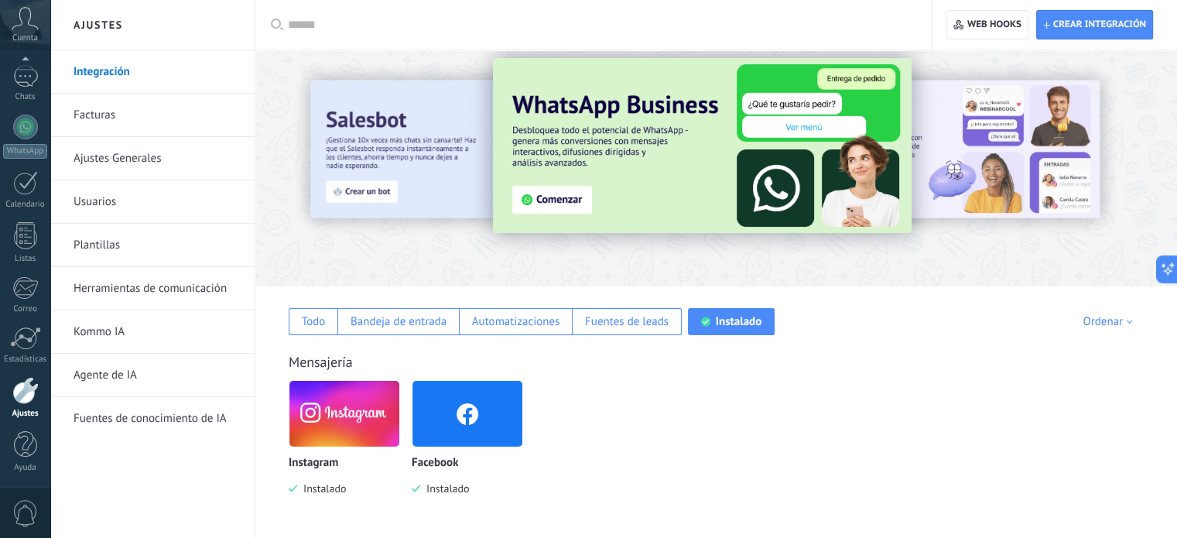
click at [111, 157] on link "Ajustes Generales" at bounding box center [157, 158] width 166 height 43
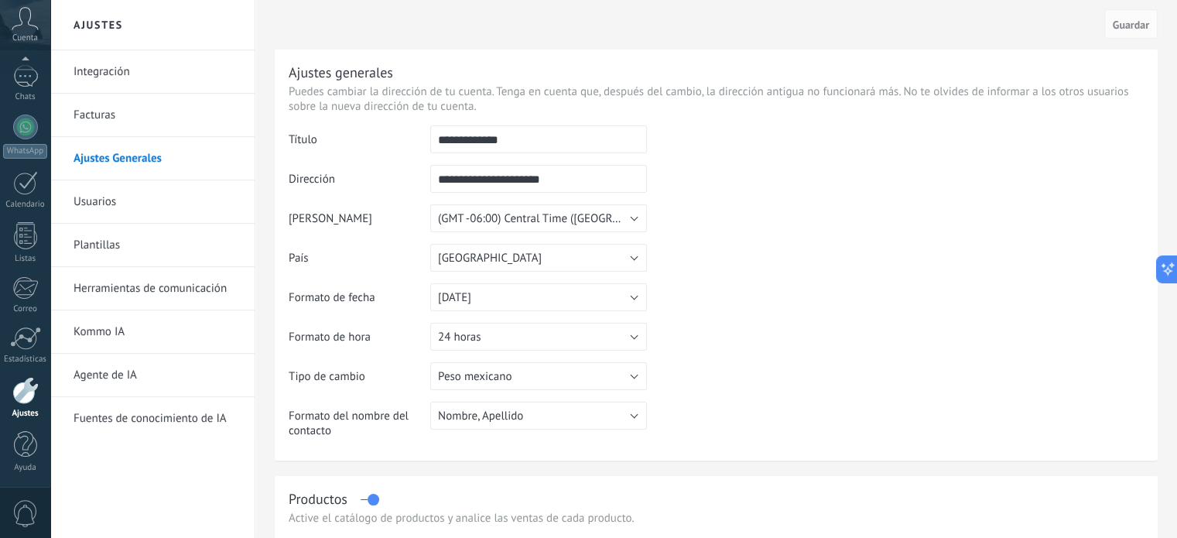
click at [182, 282] on link "Herramientas de comunicación" at bounding box center [157, 288] width 166 height 43
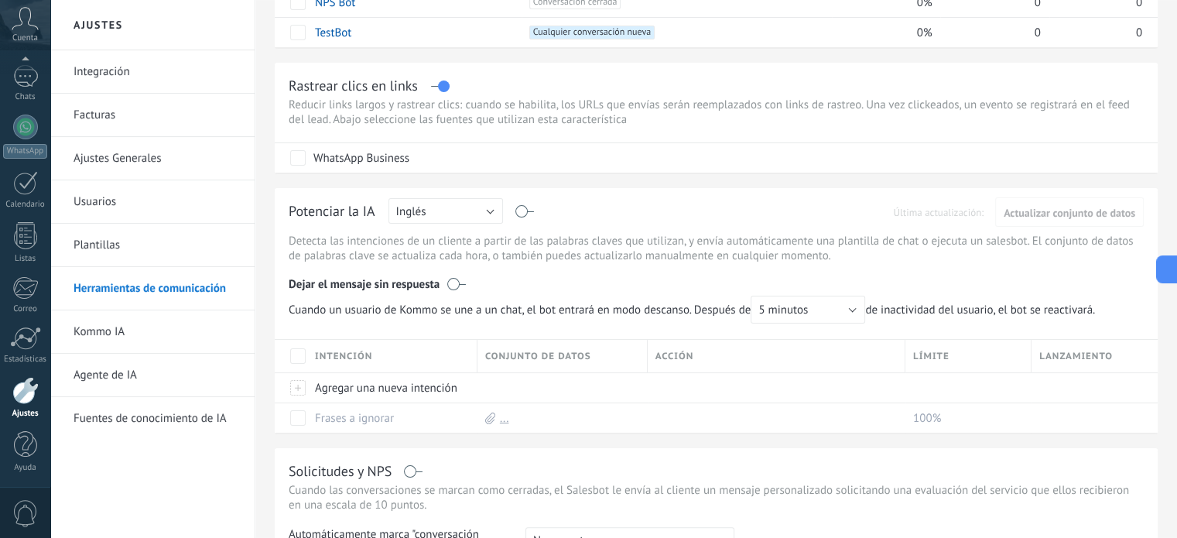
scroll to position [9, 0]
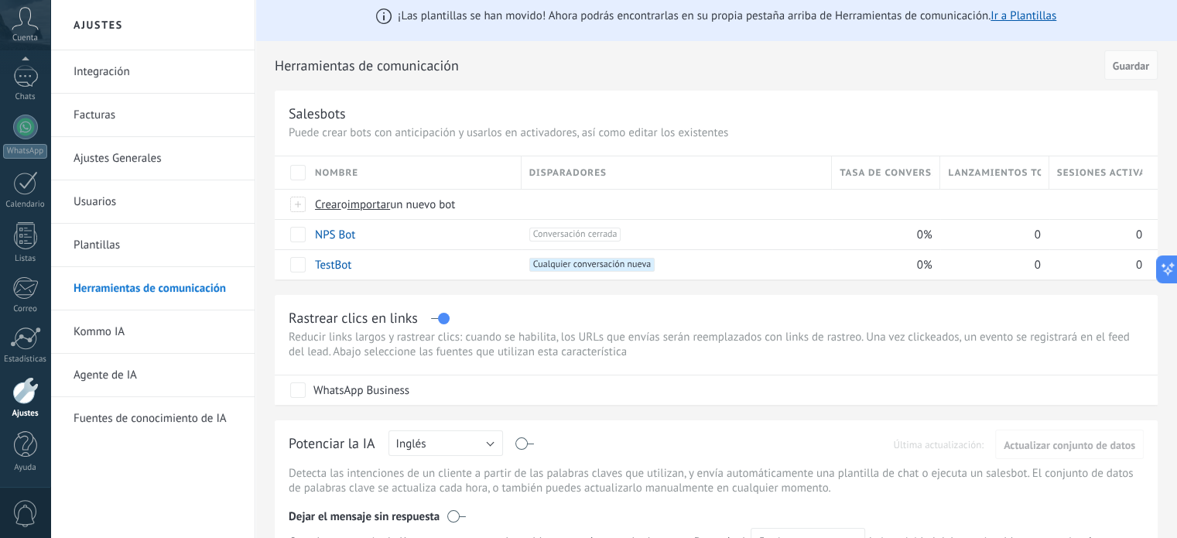
click at [112, 74] on link "Integración" at bounding box center [157, 71] width 166 height 43
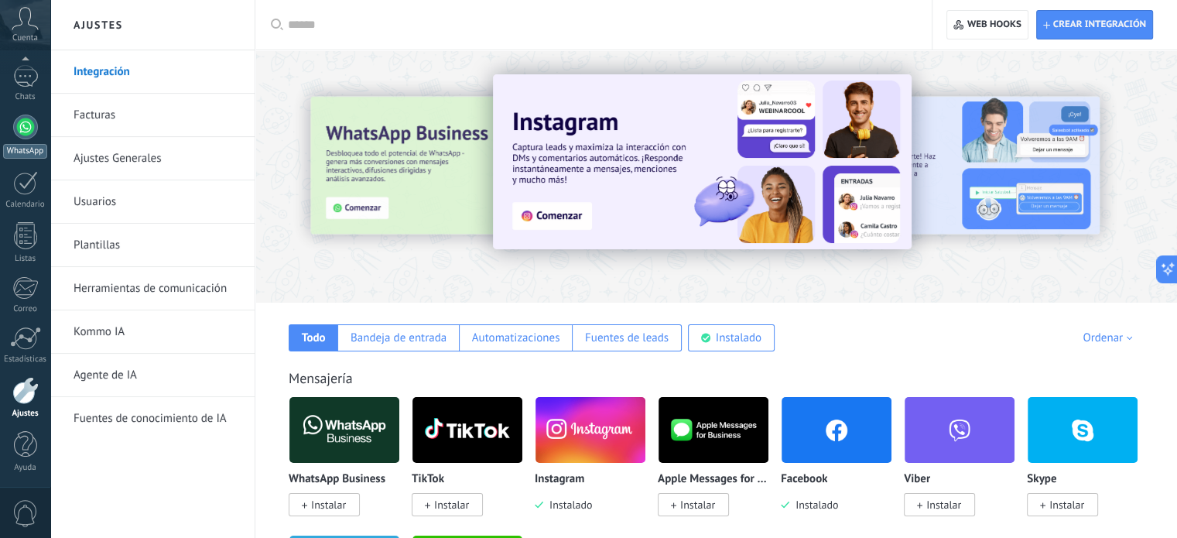
click at [26, 126] on div at bounding box center [25, 127] width 25 height 25
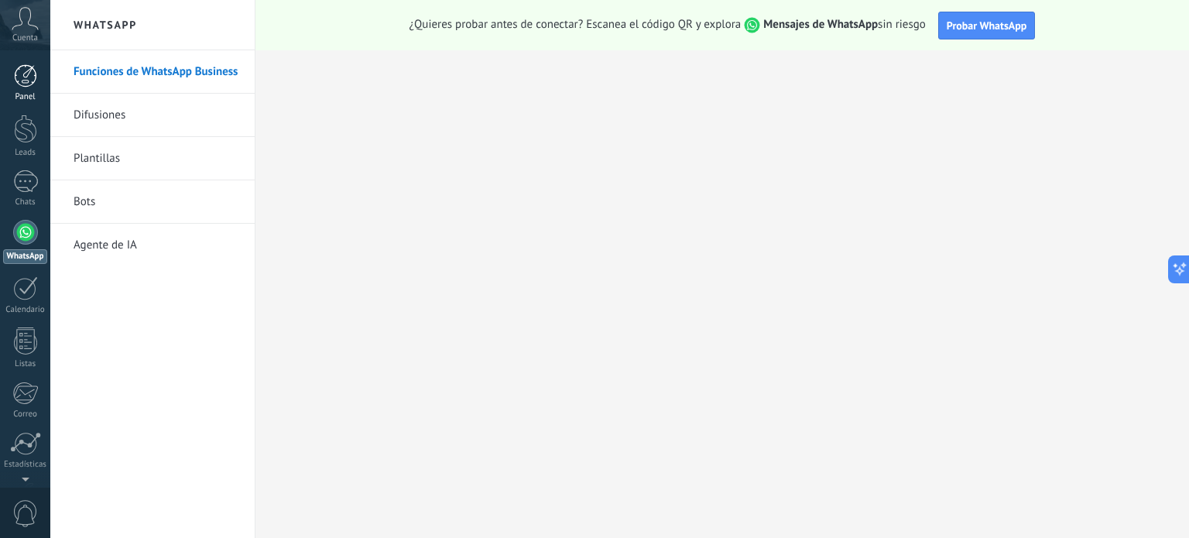
click at [22, 88] on link "Panel" at bounding box center [25, 83] width 50 height 38
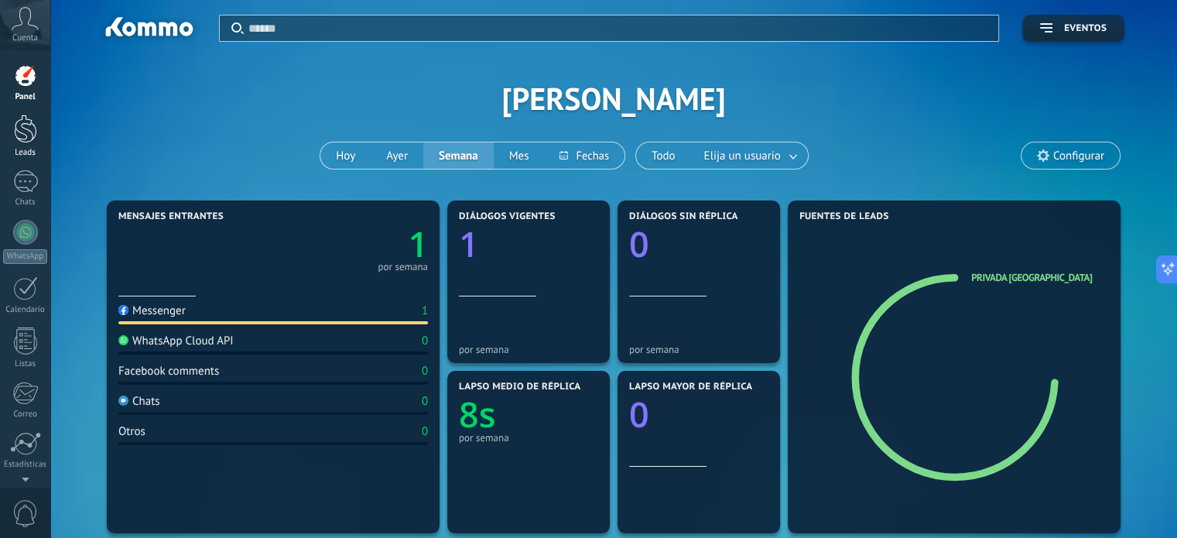
click at [25, 136] on div at bounding box center [25, 129] width 23 height 29
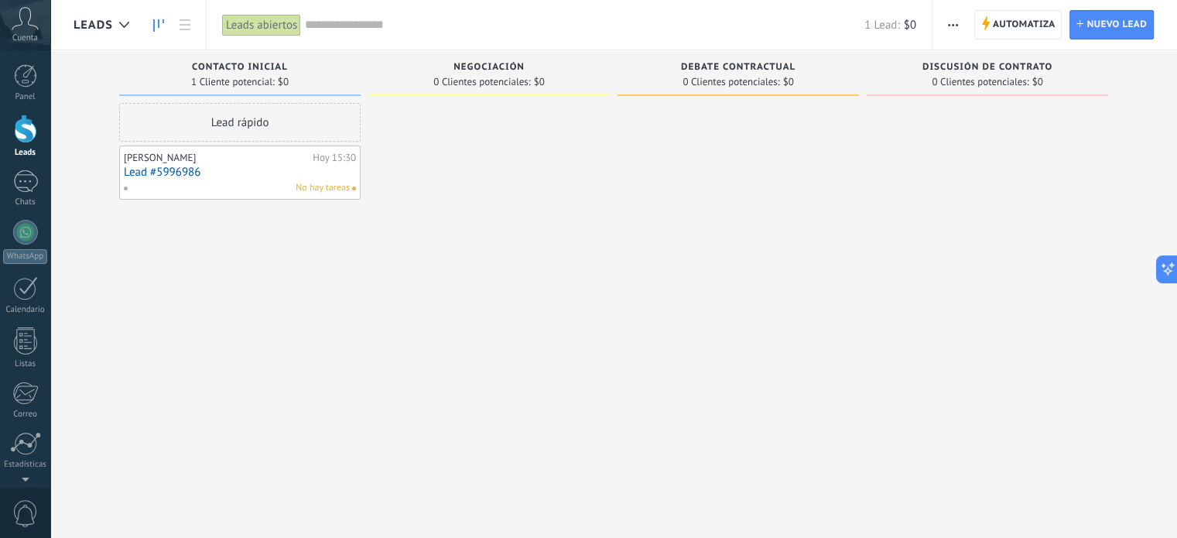
click at [29, 29] on div "Cuenta" at bounding box center [25, 25] width 50 height 50
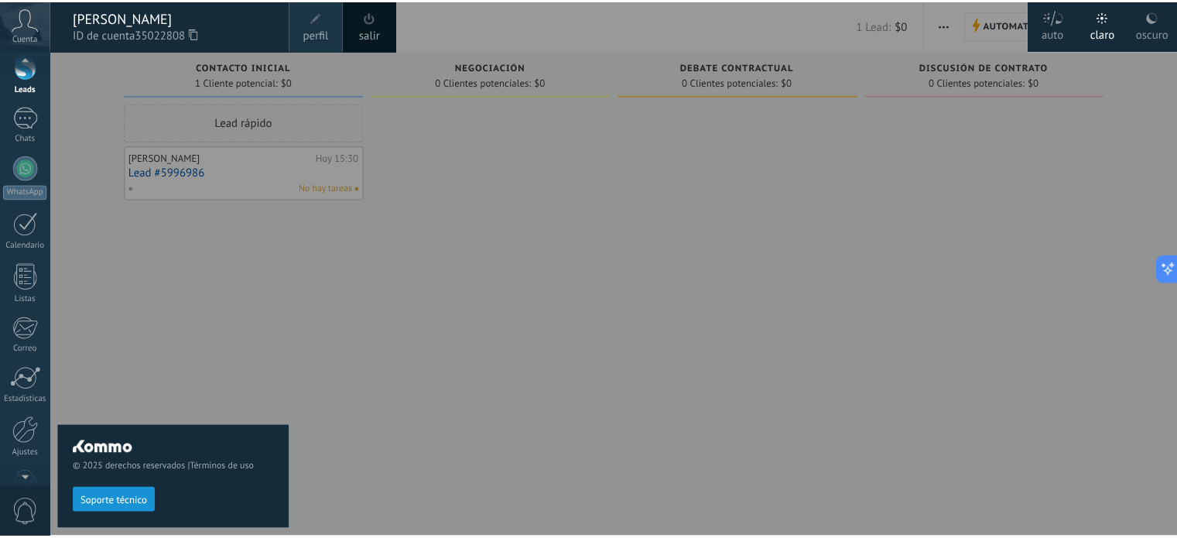
scroll to position [105, 0]
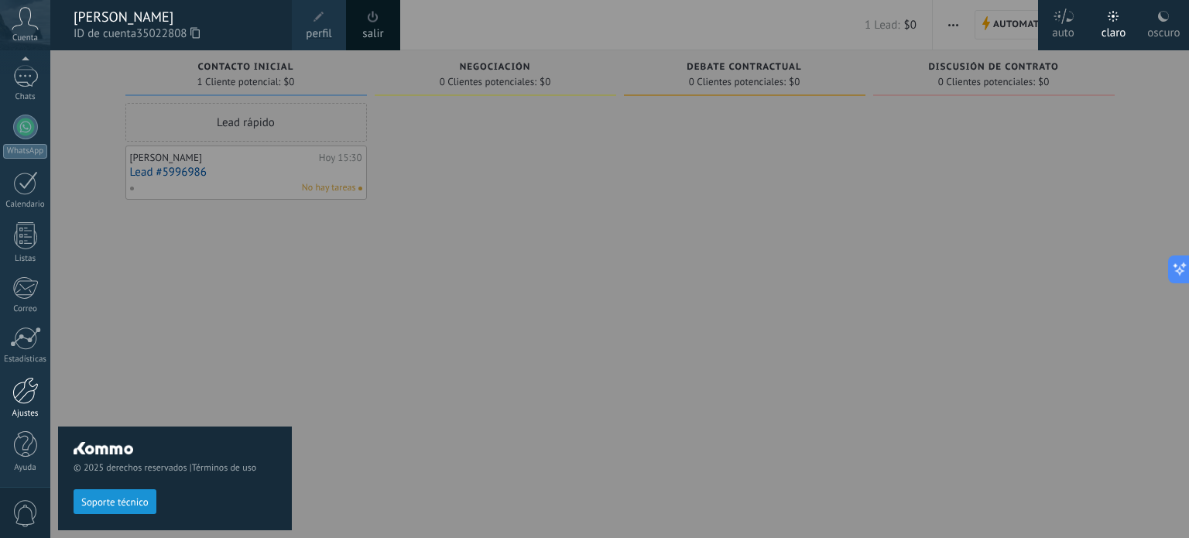
click at [18, 391] on div at bounding box center [25, 390] width 26 height 27
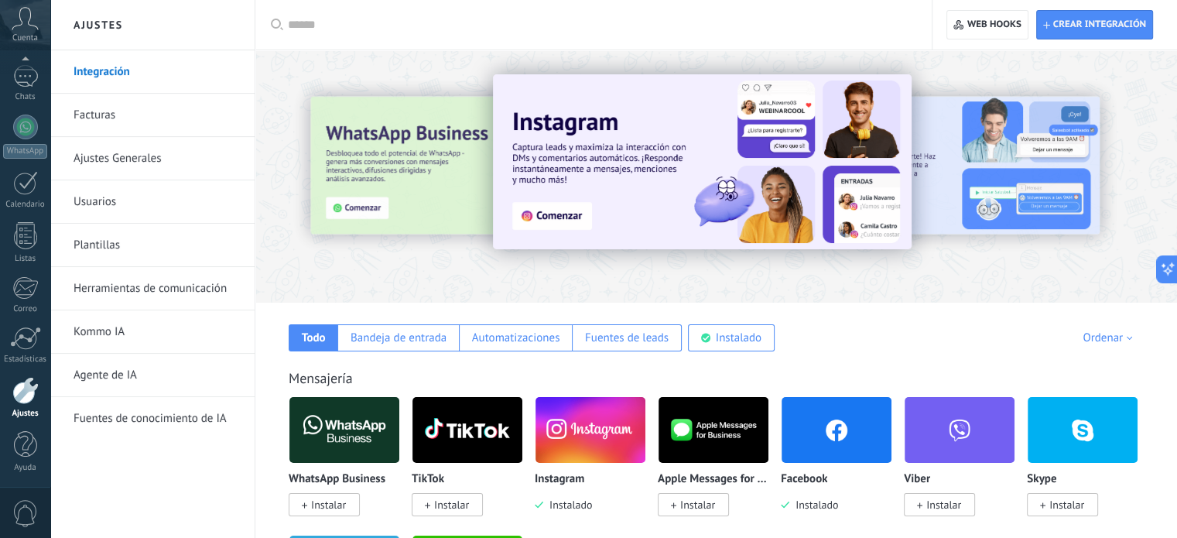
click at [131, 154] on link "Ajustes Generales" at bounding box center [157, 158] width 166 height 43
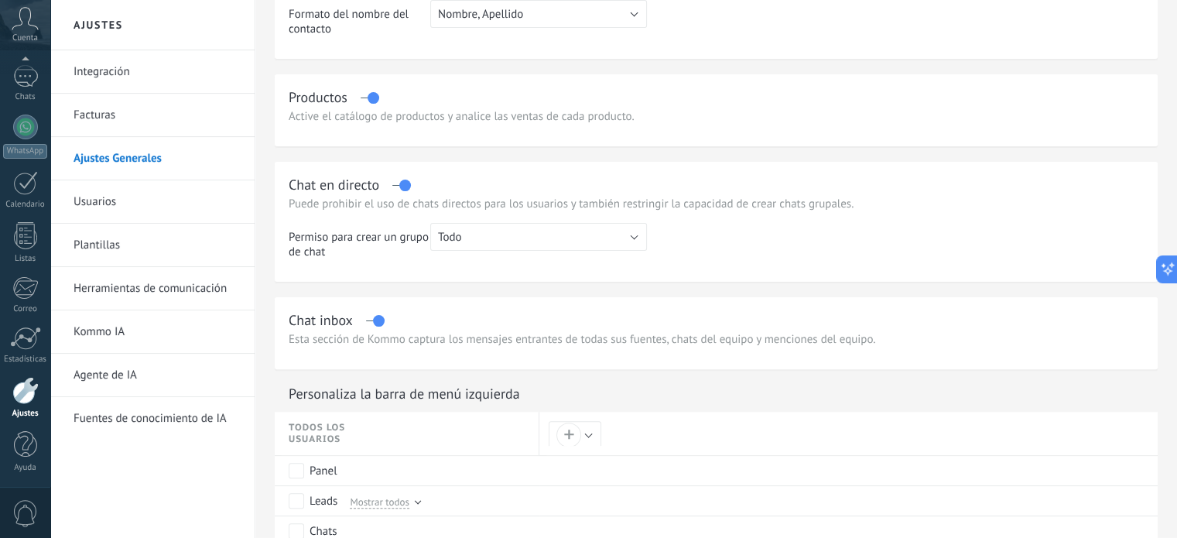
scroll to position [310, 0]
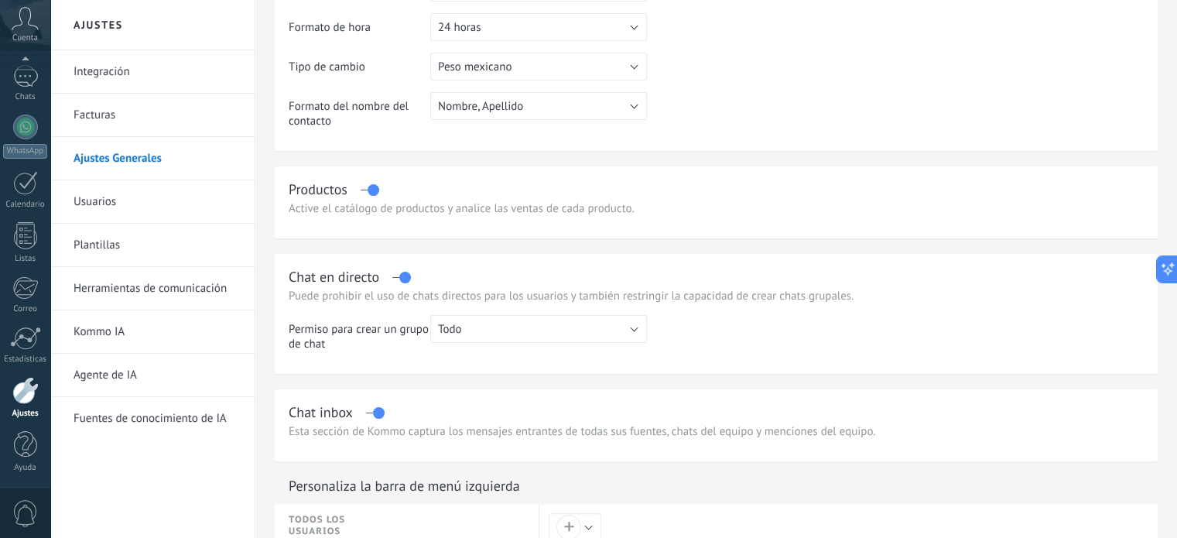
click at [19, 400] on div at bounding box center [25, 390] width 26 height 27
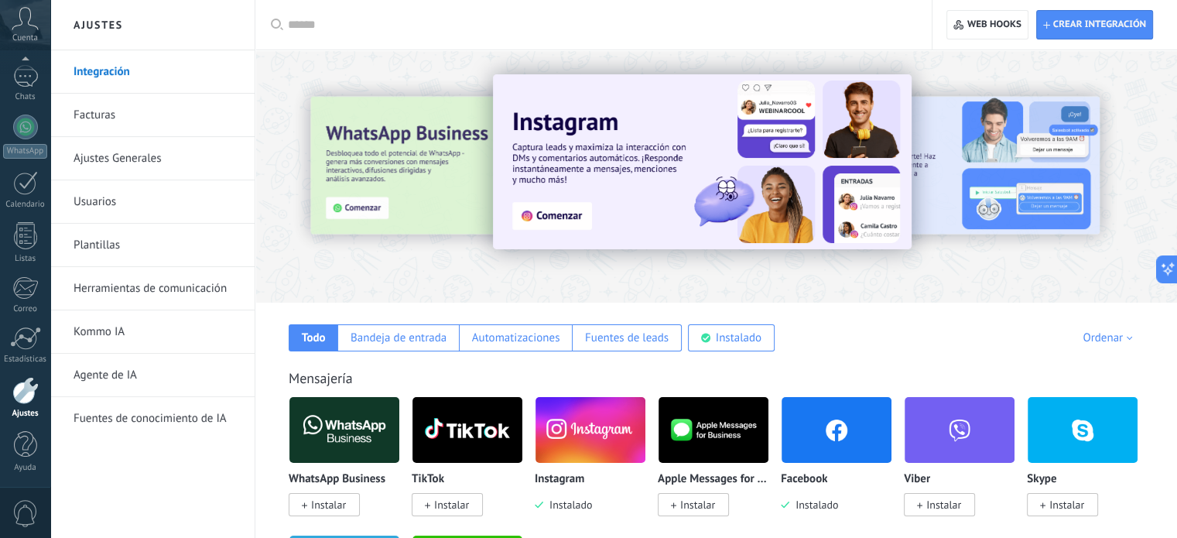
click at [133, 69] on link "Integración" at bounding box center [157, 71] width 166 height 43
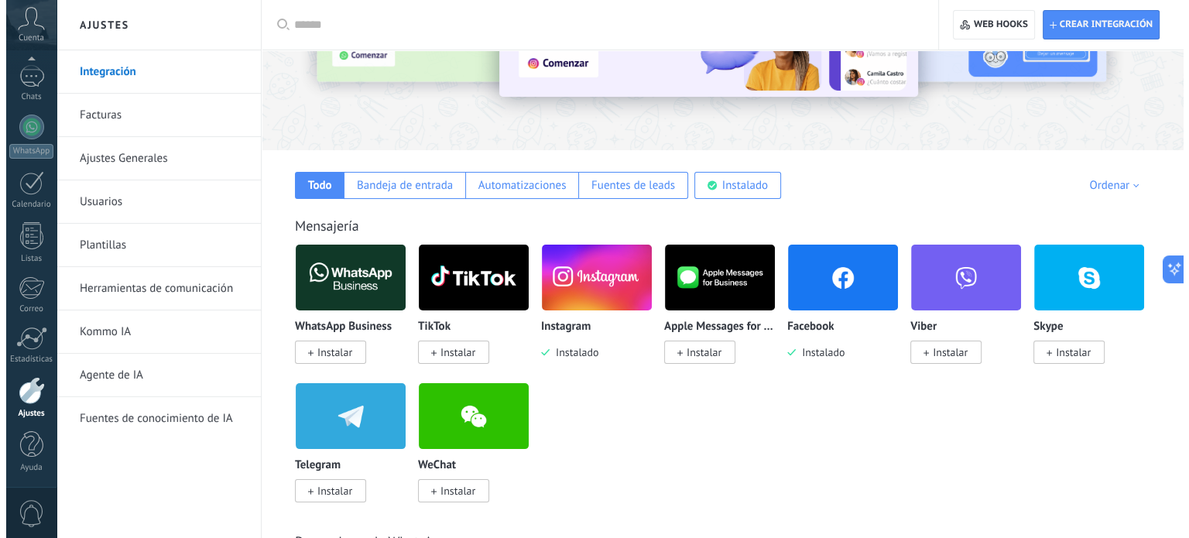
scroll to position [155, 0]
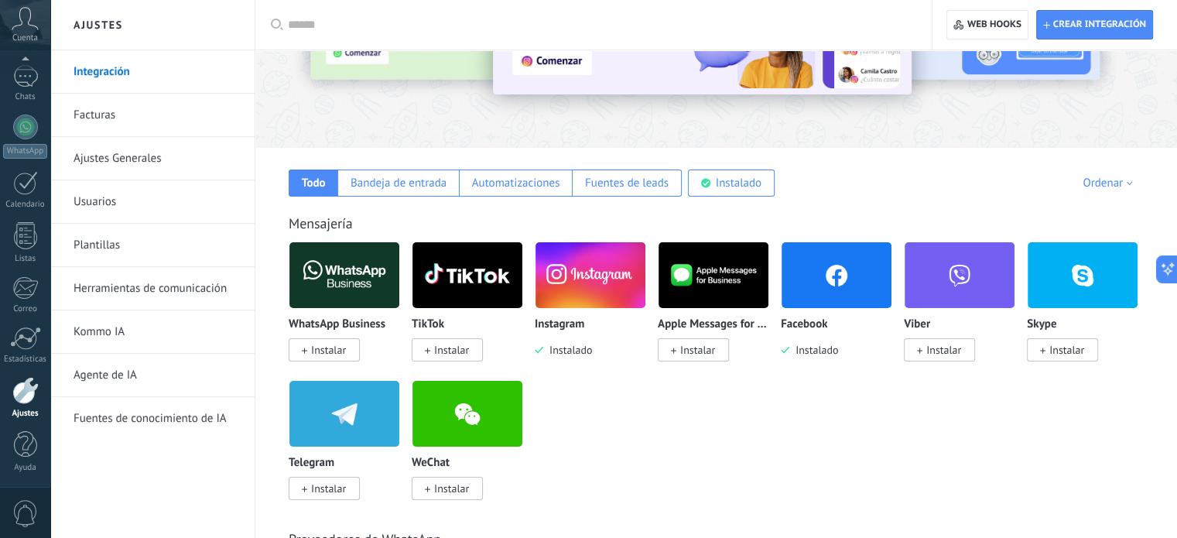
click at [836, 295] on img at bounding box center [837, 275] width 110 height 75
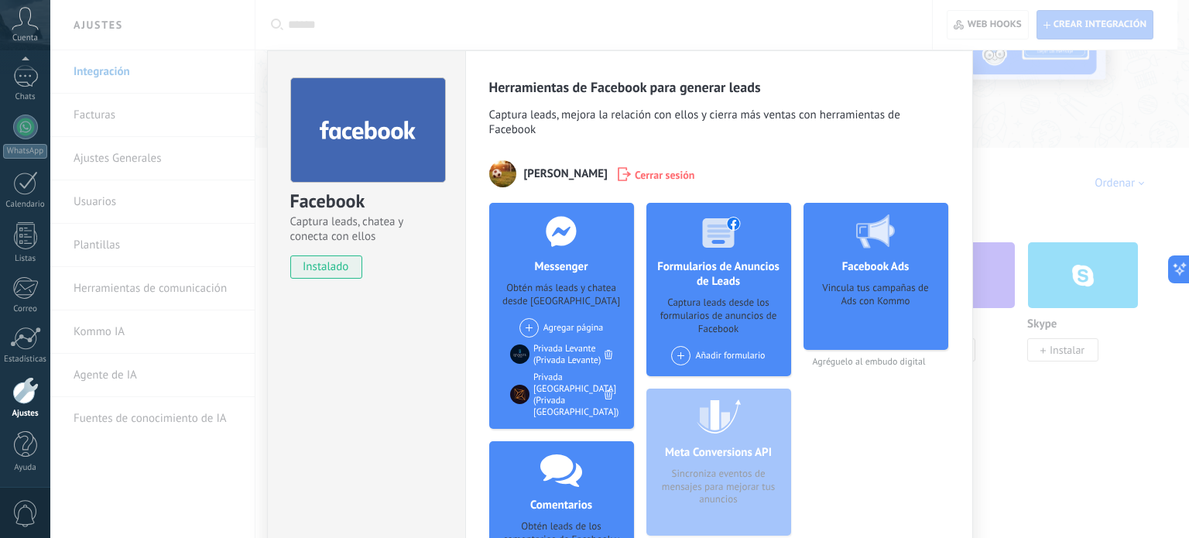
click at [604, 390] on icon at bounding box center [608, 394] width 8 height 9
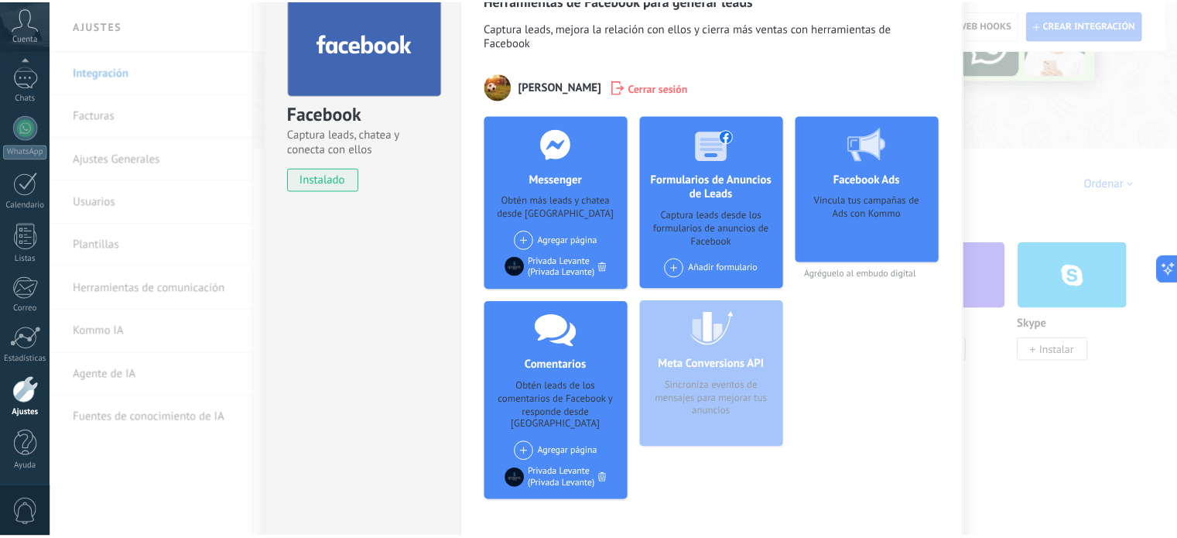
scroll to position [0, 0]
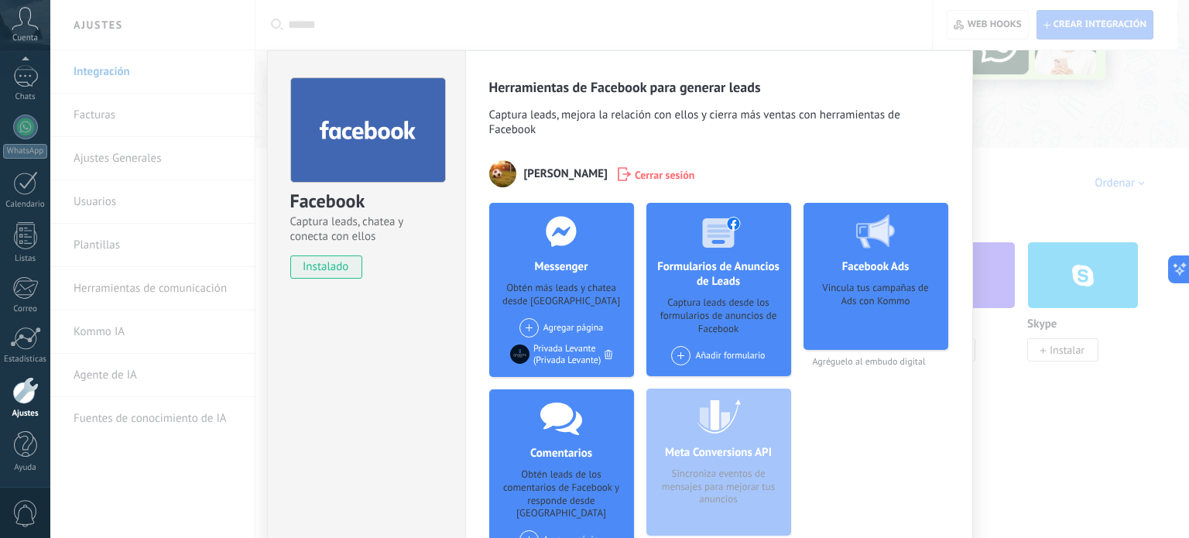
click at [642, 170] on span "Cerrar sesión" at bounding box center [665, 173] width 60 height 15
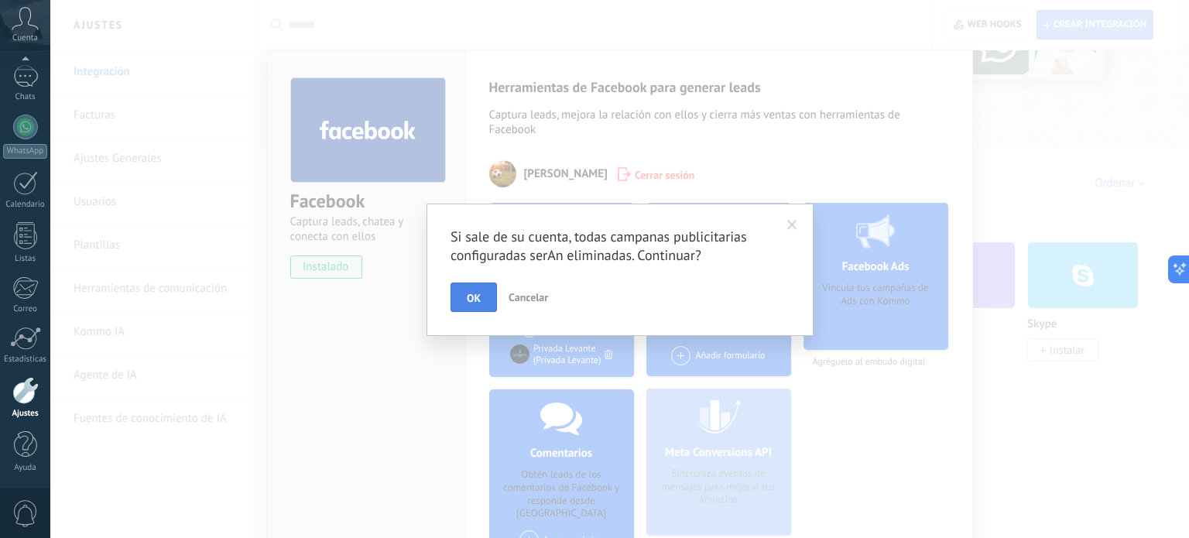
click at [474, 296] on span "OK" at bounding box center [474, 298] width 14 height 11
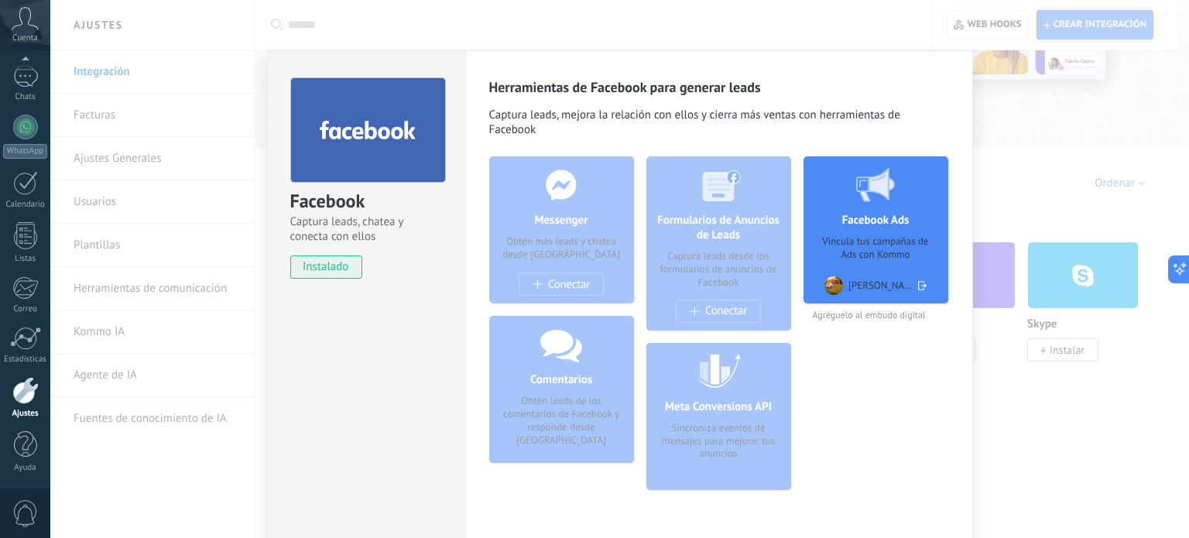
click at [918, 284] on icon at bounding box center [922, 285] width 9 height 23
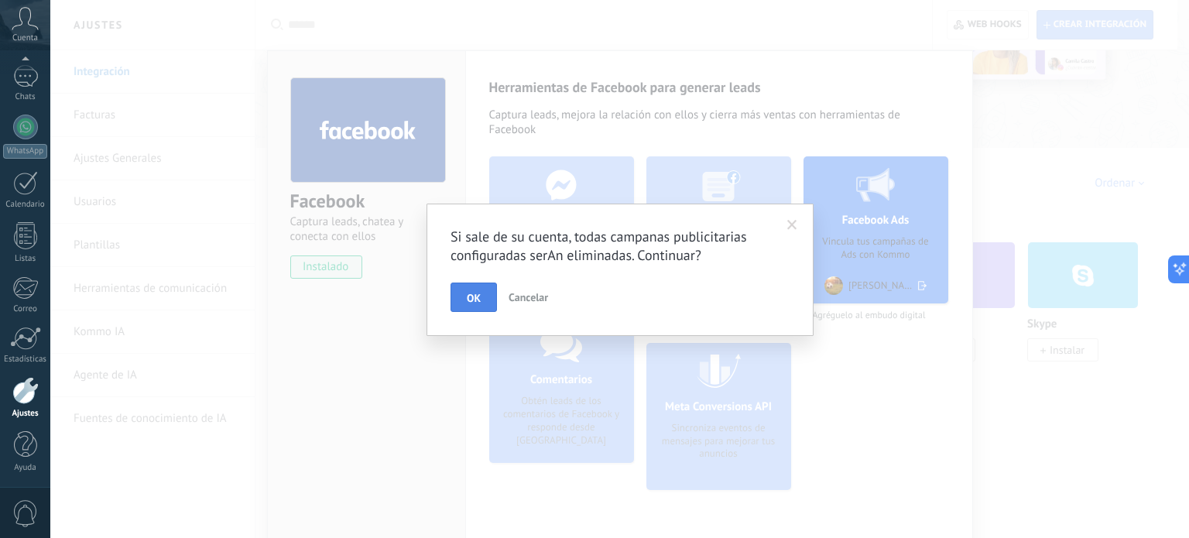
click at [469, 293] on span "OK" at bounding box center [474, 298] width 14 height 11
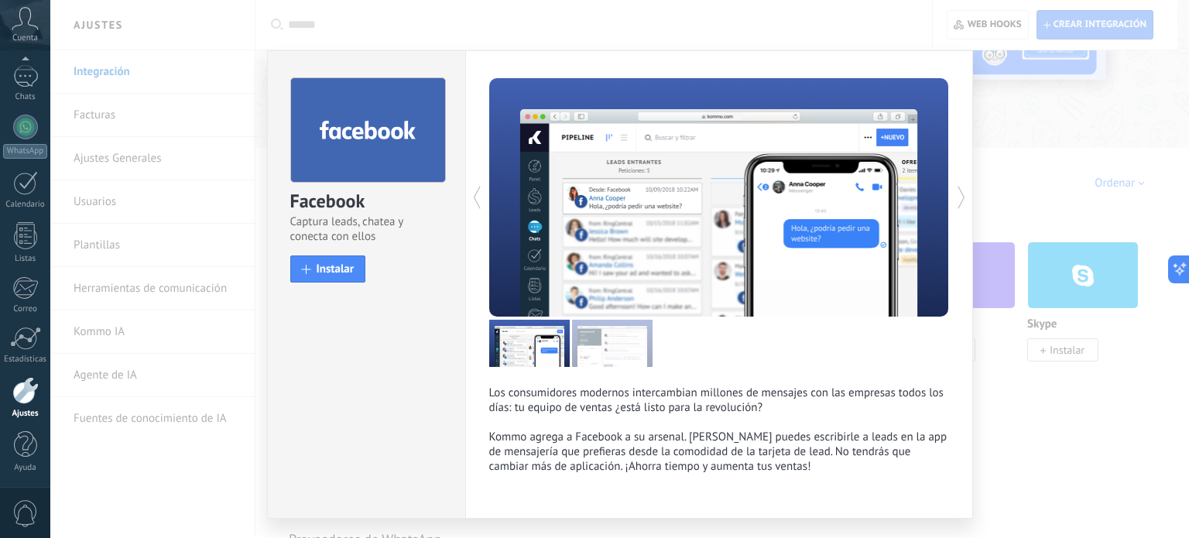
click at [1011, 175] on div "Facebook Captura leads, chatea y conecta con ellos install Instalar Los consumi…" at bounding box center [619, 269] width 1138 height 538
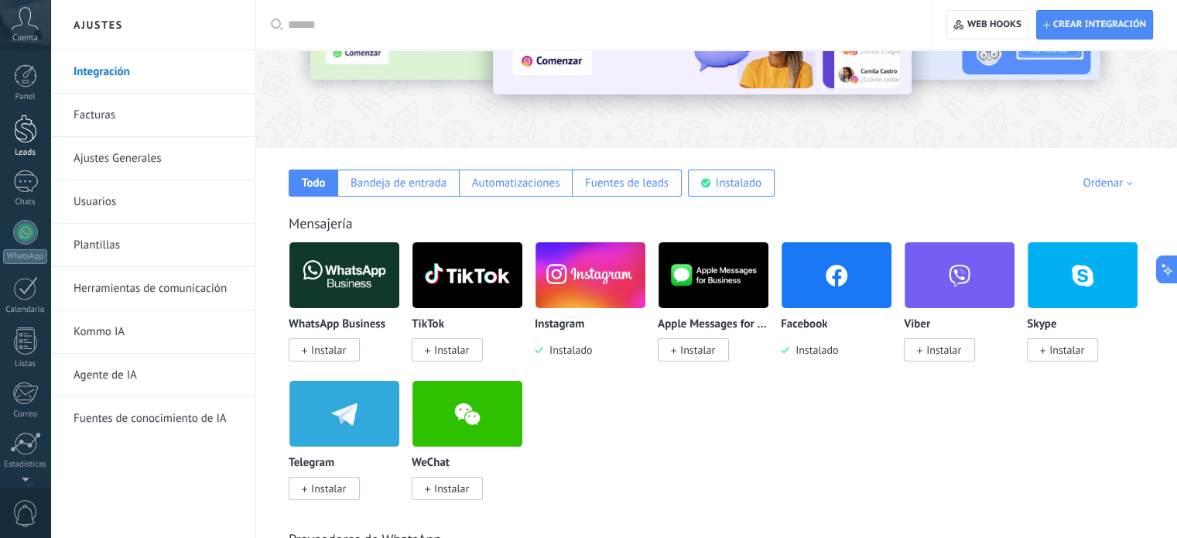
click at [22, 141] on div at bounding box center [25, 129] width 23 height 29
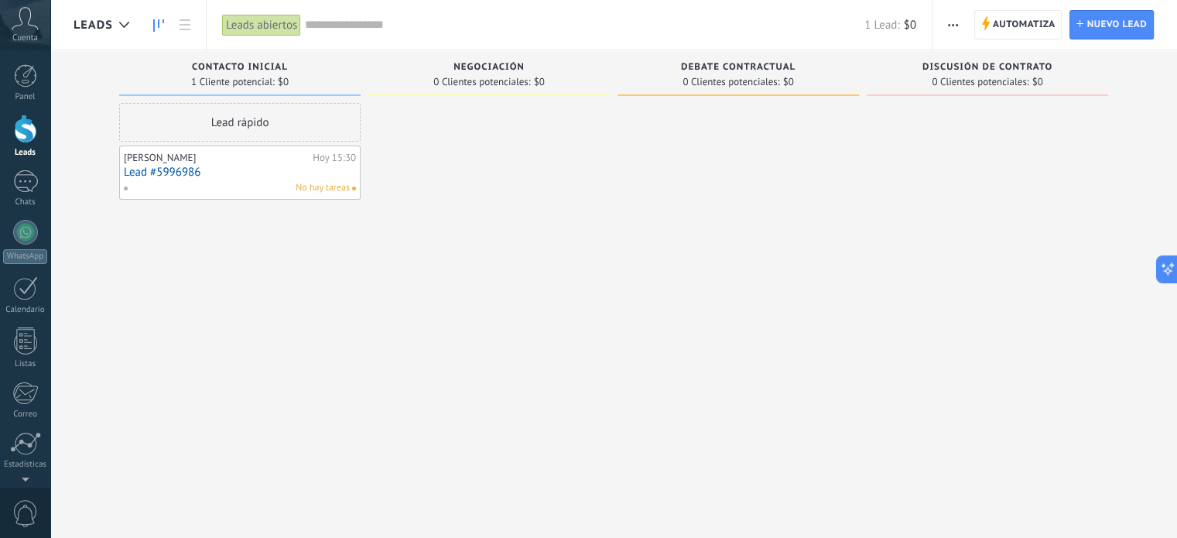
click at [186, 172] on link "Lead #5996986" at bounding box center [240, 172] width 232 height 13
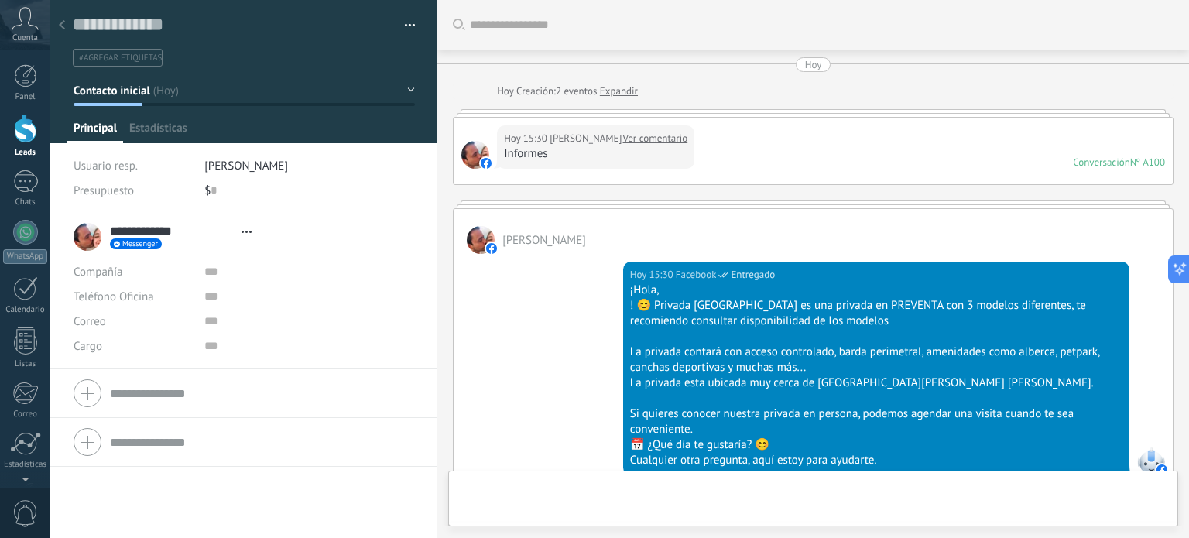
type textarea "**********"
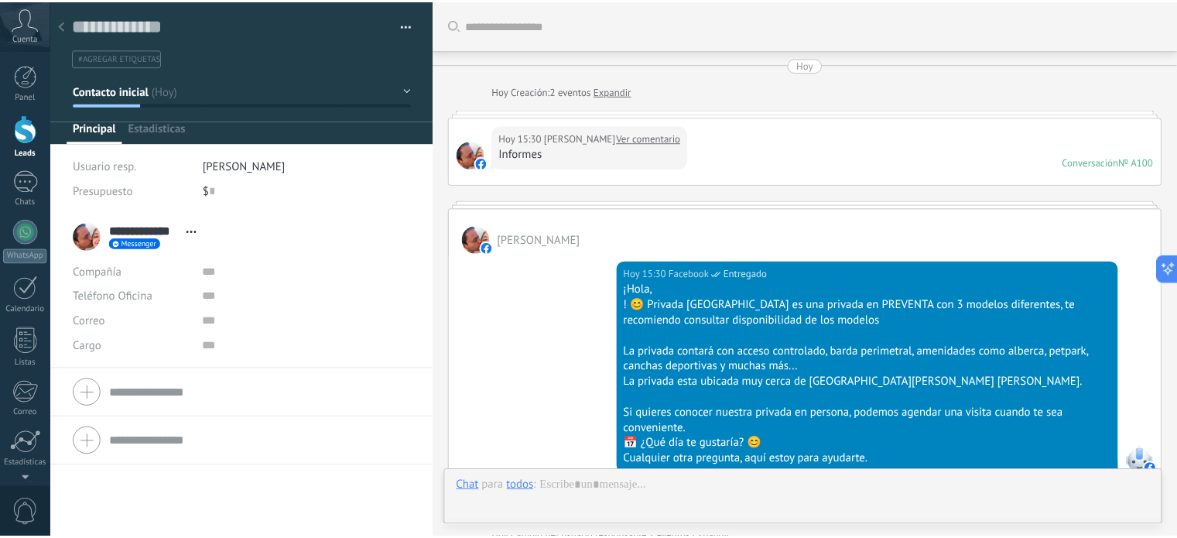
scroll to position [297, 0]
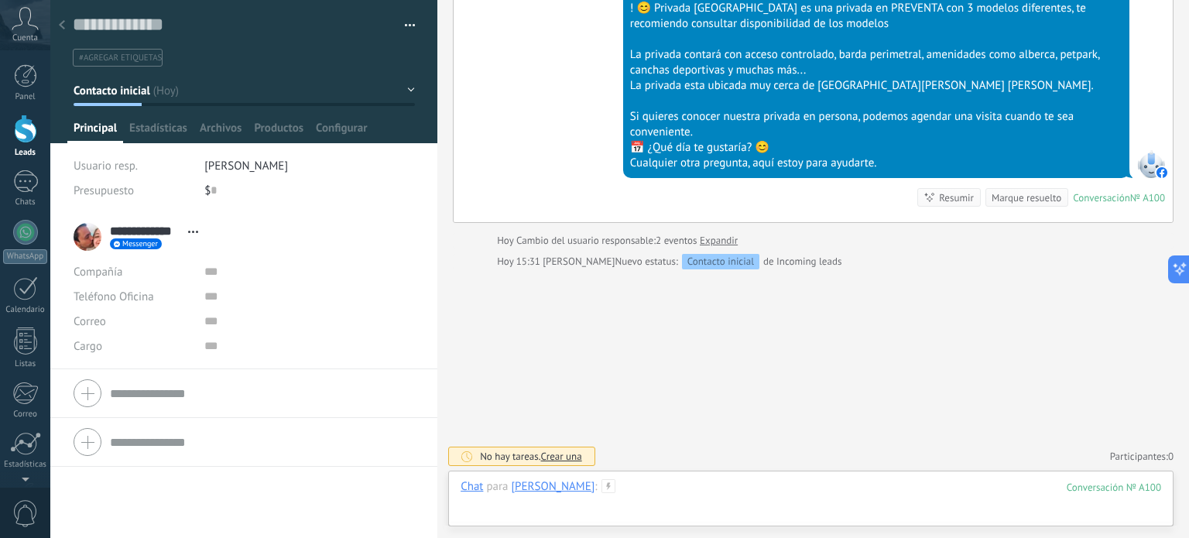
click at [661, 488] on div at bounding box center [810, 502] width 700 height 46
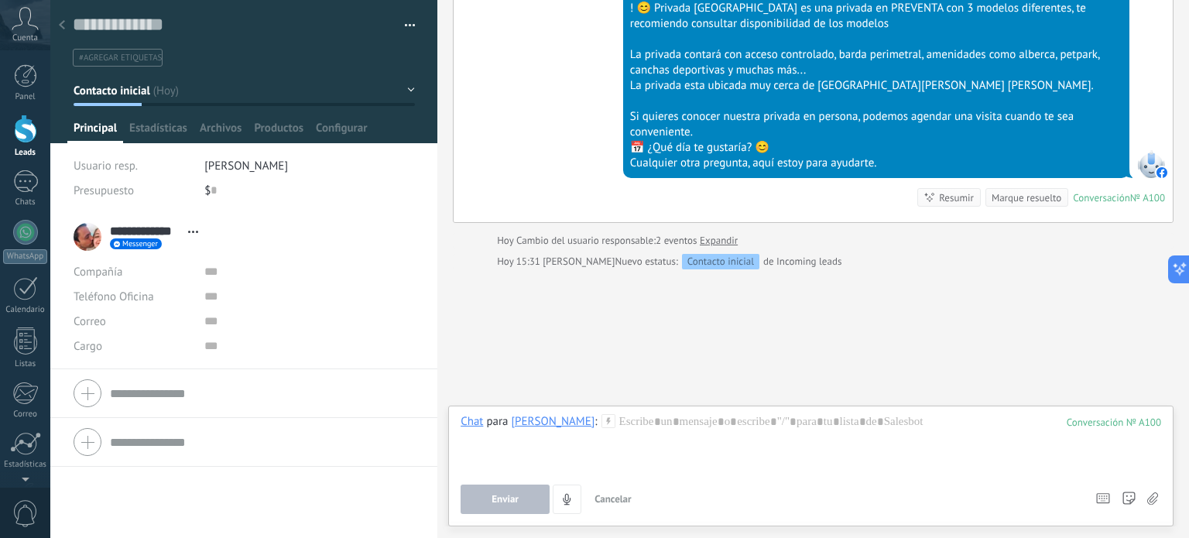
click at [60, 22] on icon at bounding box center [62, 24] width 6 height 9
